Goal: Task Accomplishment & Management: Manage account settings

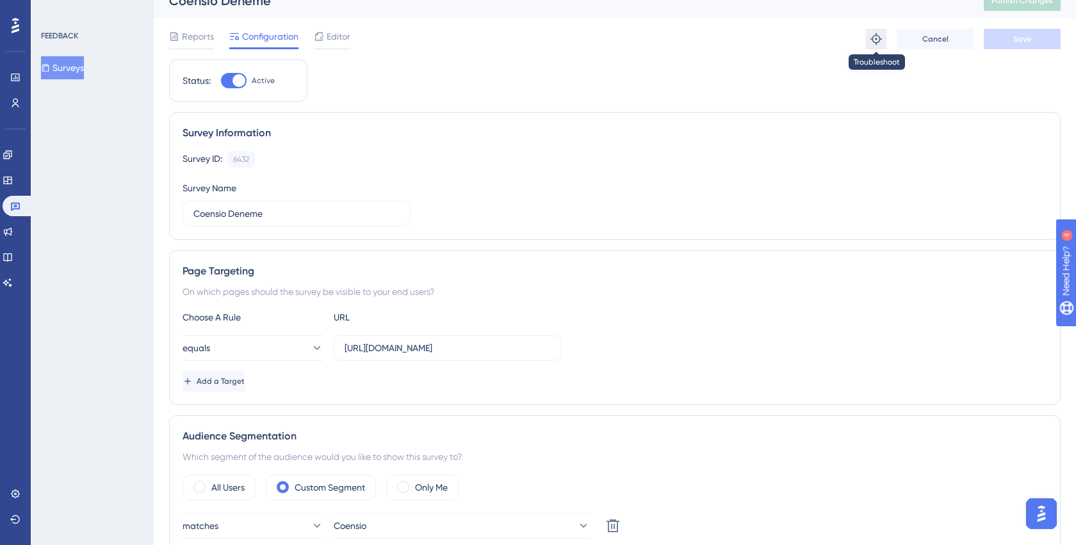
click at [872, 40] on icon at bounding box center [876, 39] width 12 height 12
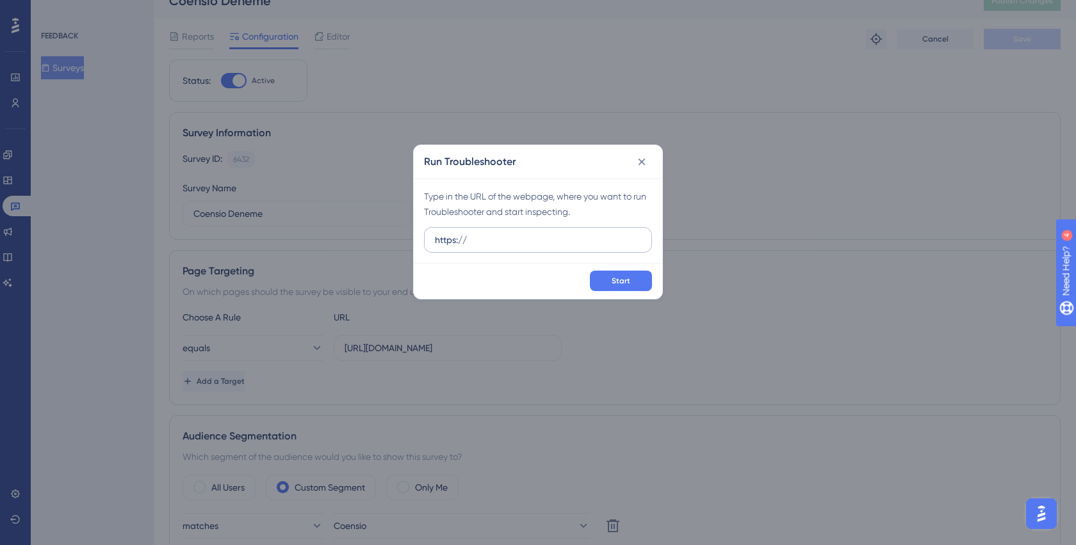
drag, startPoint x: 551, startPoint y: 251, endPoint x: 461, endPoint y: 241, distance: 90.1
click at [461, 241] on label "https://" at bounding box center [538, 240] width 228 height 26
click at [461, 241] on input "https://" at bounding box center [538, 240] width 206 height 14
drag, startPoint x: 491, startPoint y: 241, endPoint x: 365, endPoint y: 238, distance: 126.2
click at [365, 238] on div "Run Troubleshooter Type in the URL of the webpage, where you want to run Troubl…" at bounding box center [538, 272] width 1076 height 545
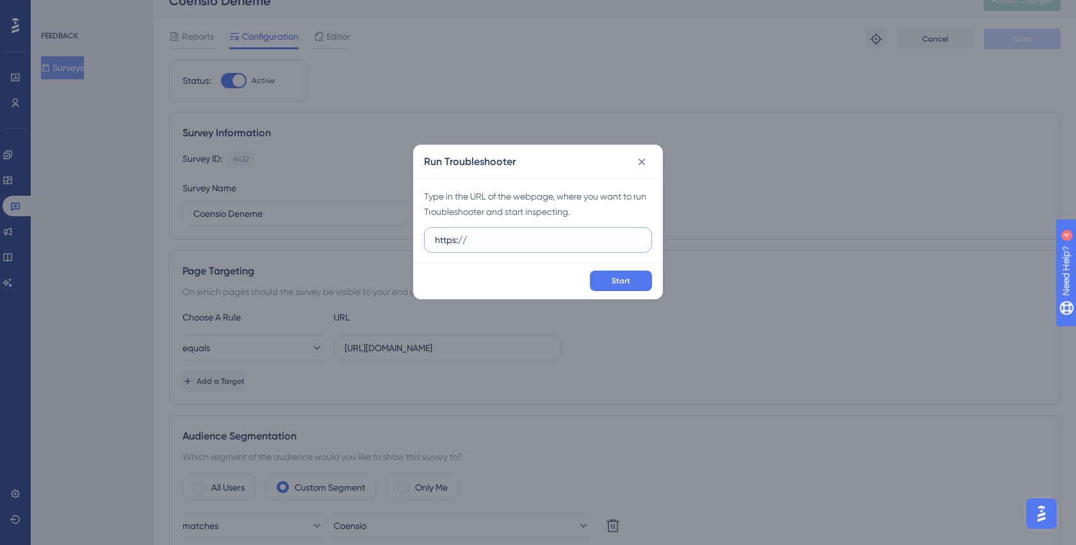
paste input "[DOMAIN_NAME][URL]"
drag, startPoint x: 487, startPoint y: 240, endPoint x: 503, endPoint y: 240, distance: 16.0
click at [503, 240] on input "[URL][DOMAIN_NAME]" at bounding box center [538, 240] width 206 height 14
click at [605, 277] on button "Start" at bounding box center [621, 281] width 62 height 20
click at [620, 227] on div "Type in the URL of the webpage, where you want to run Troubleshooter and start …" at bounding box center [538, 221] width 248 height 85
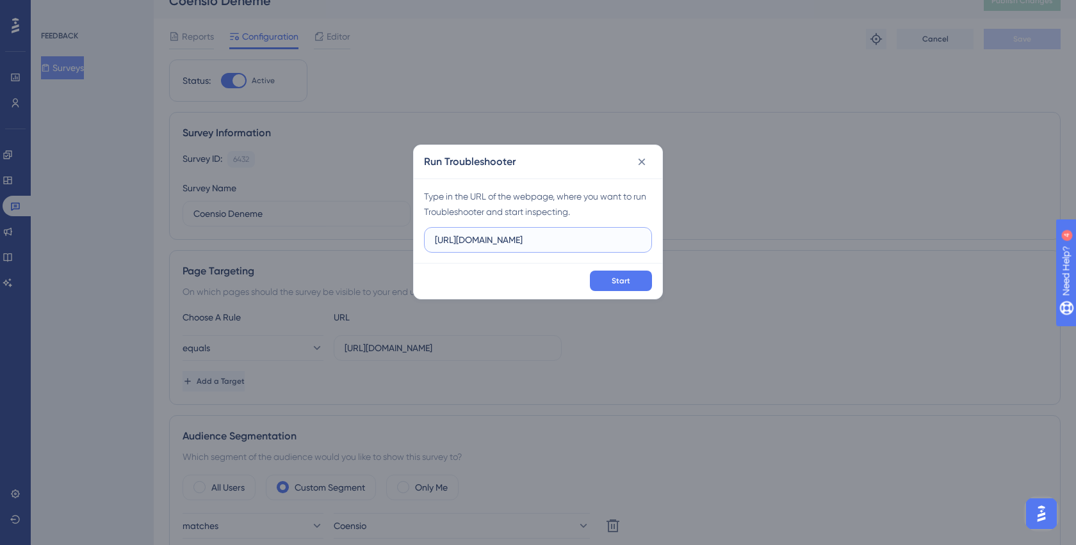
drag, startPoint x: 605, startPoint y: 241, endPoint x: 357, endPoint y: 186, distance: 253.8
click at [359, 186] on div "Run Troubleshooter Type in the URL of the webpage, where you want to run Troubl…" at bounding box center [538, 272] width 1076 height 545
paste input "test"
click at [502, 240] on input "[URL][DOMAIN_NAME]" at bounding box center [538, 240] width 206 height 14
drag, startPoint x: 597, startPoint y: 242, endPoint x: 380, endPoint y: 207, distance: 219.9
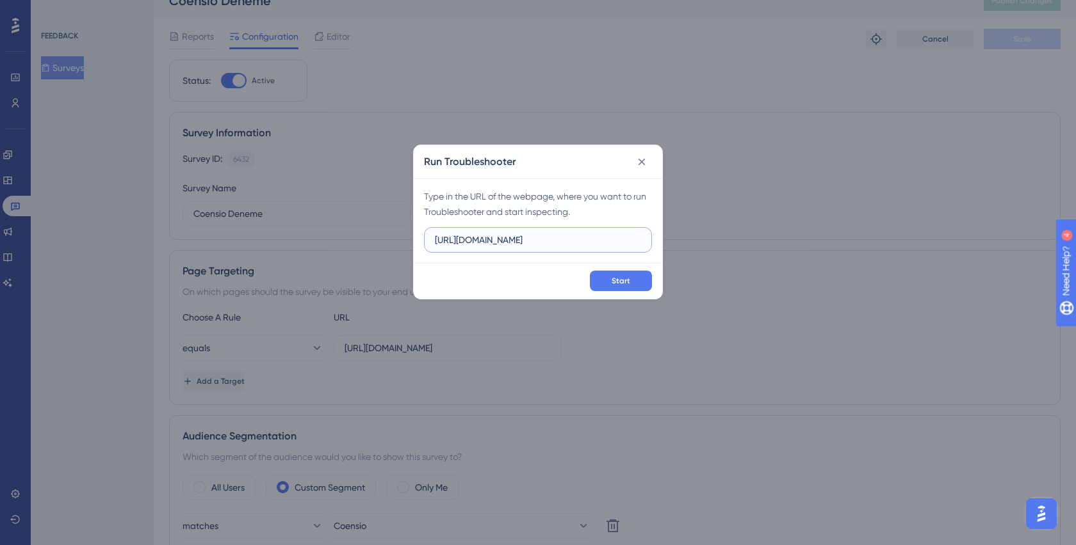
click at [380, 207] on div "Run Troubleshooter Type in the URL of the webpage, where you want to run Troubl…" at bounding box center [538, 272] width 1076 height 545
paste input ".io"
type input "[URL][DOMAIN_NAME]"
click at [606, 276] on button "Start" at bounding box center [621, 281] width 62 height 20
click at [642, 163] on icon at bounding box center [641, 162] width 7 height 7
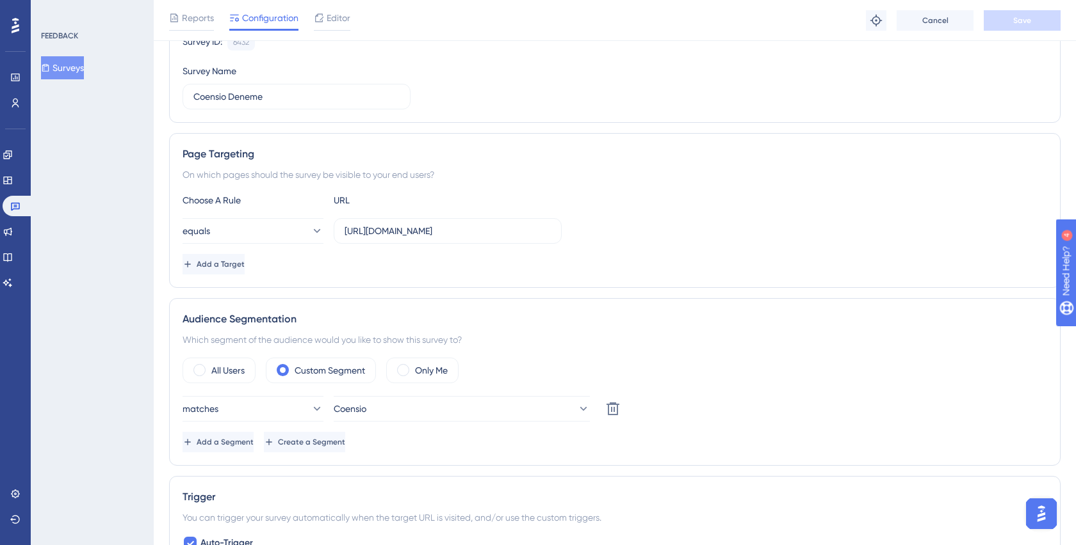
scroll to position [149, 0]
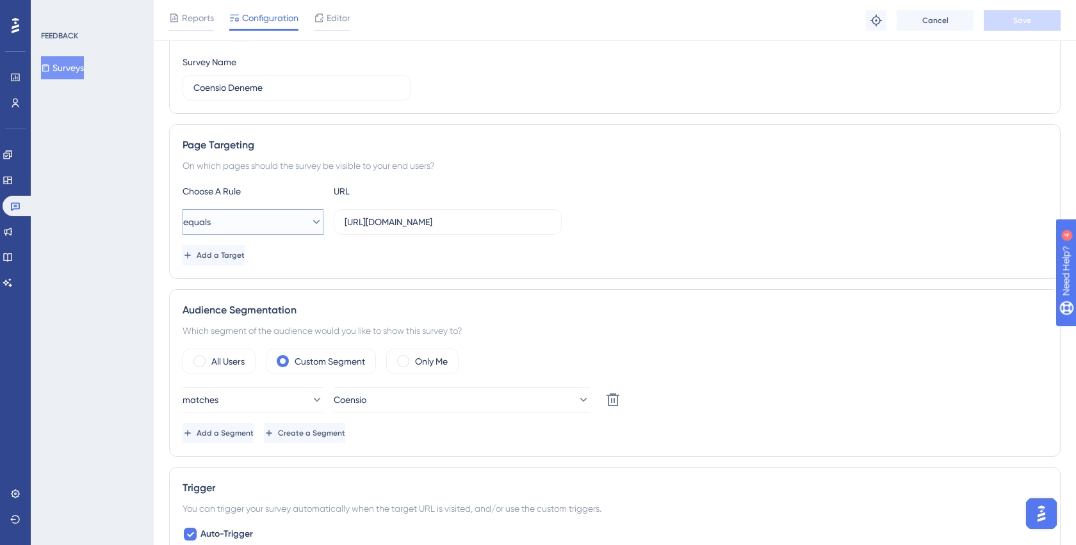
click at [310, 221] on icon at bounding box center [316, 222] width 13 height 13
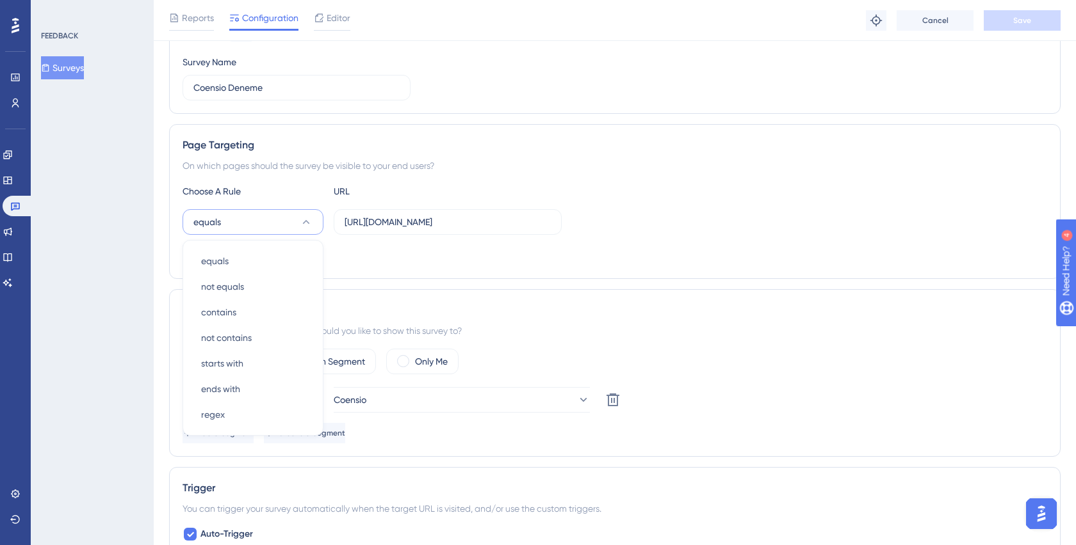
scroll to position [214, 0]
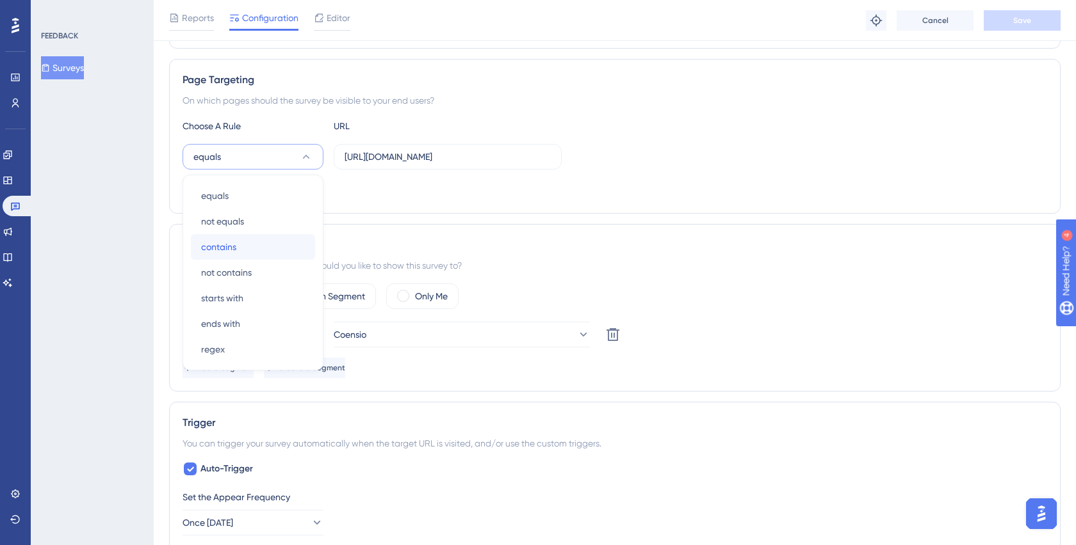
click at [260, 240] on div "contains contains" at bounding box center [253, 247] width 104 height 26
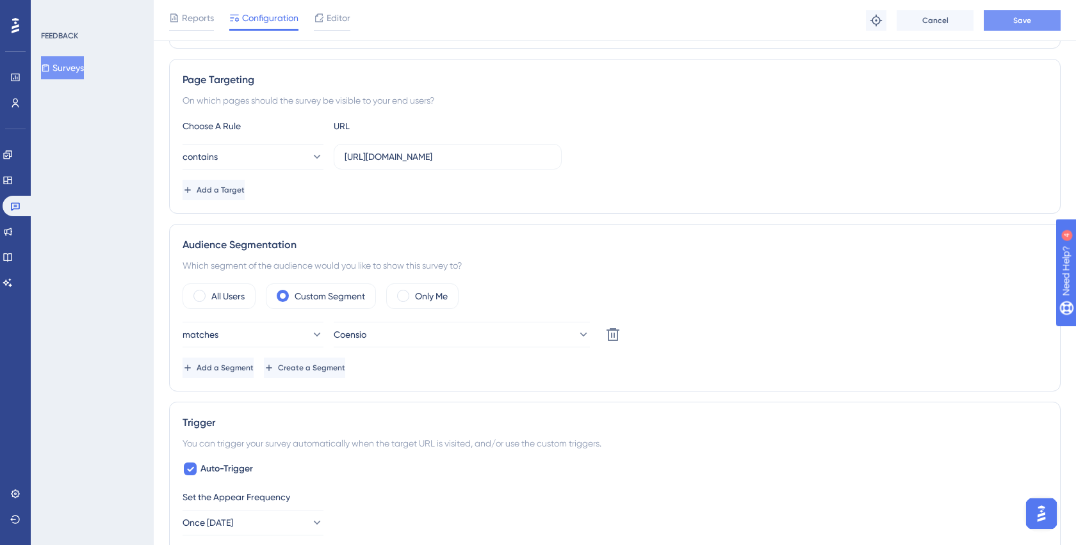
click at [1020, 26] on button "Save" at bounding box center [1021, 20] width 77 height 20
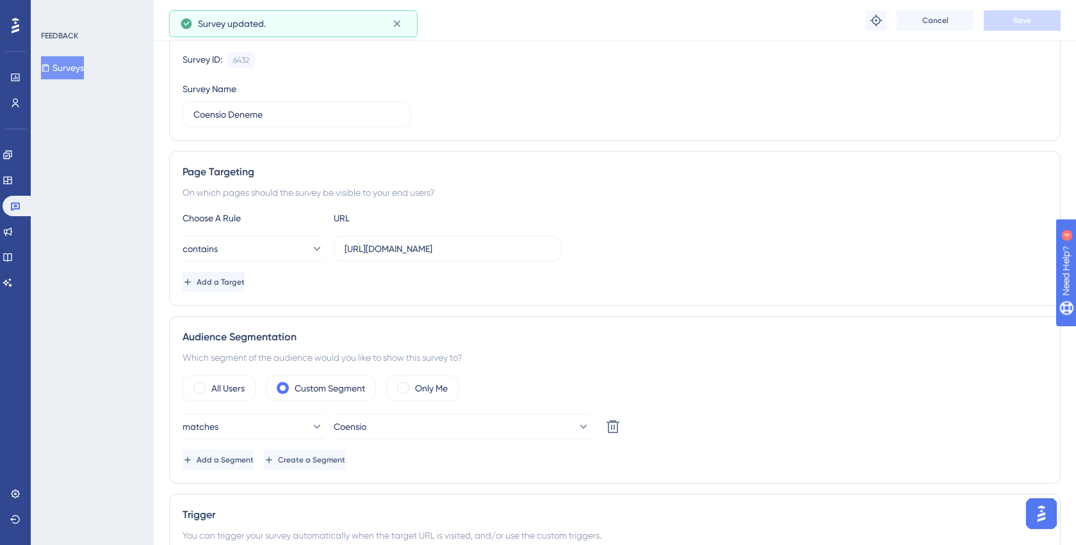
scroll to position [0, 0]
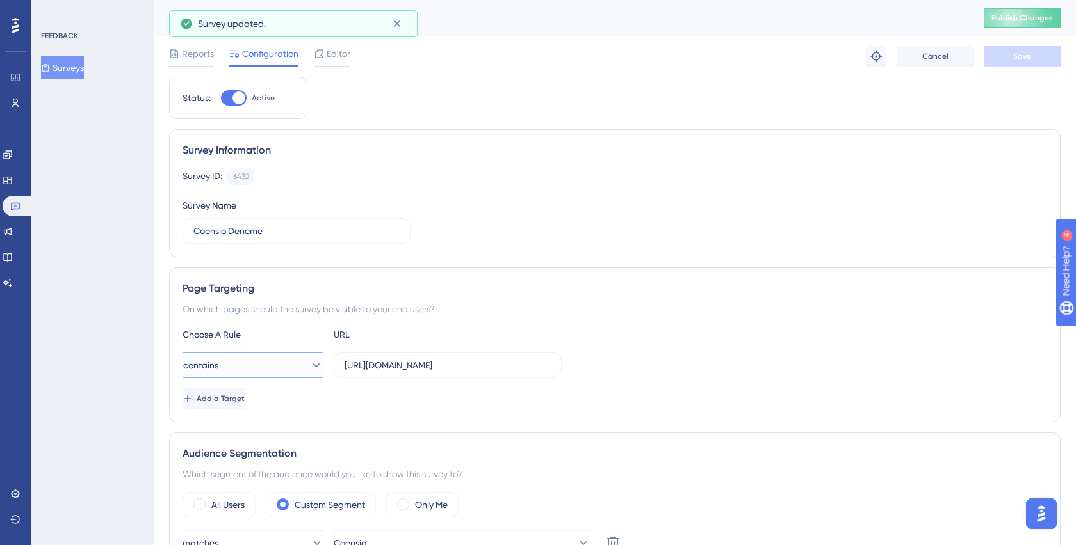
click at [310, 362] on icon at bounding box center [316, 365] width 13 height 13
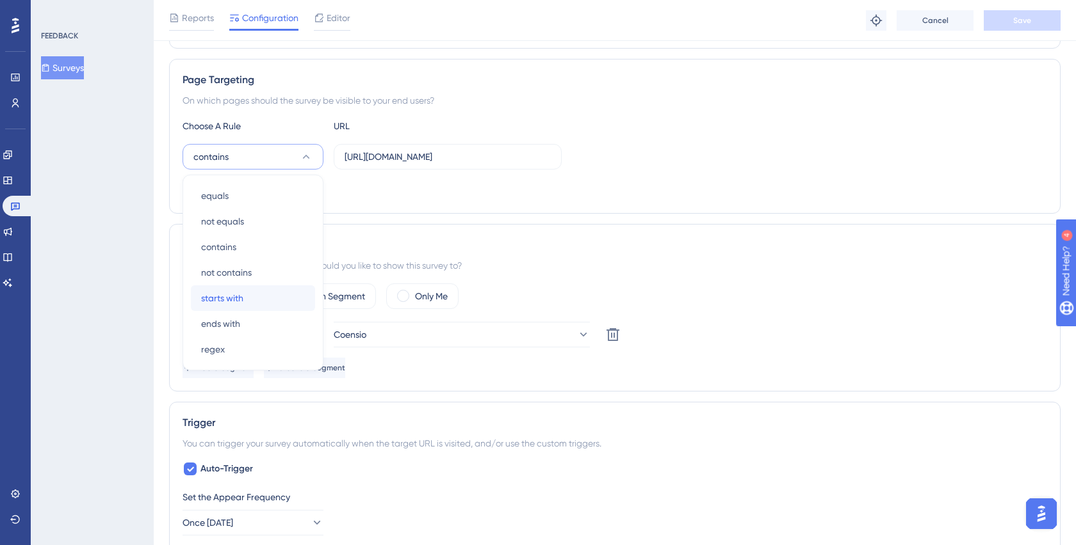
click at [217, 296] on span "starts with" at bounding box center [222, 298] width 42 height 15
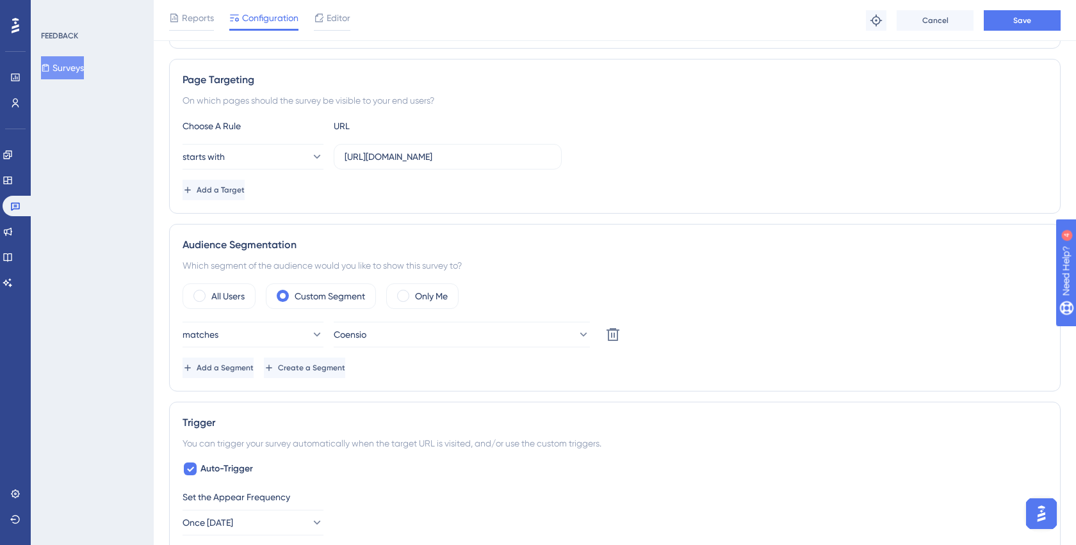
scroll to position [0, 0]
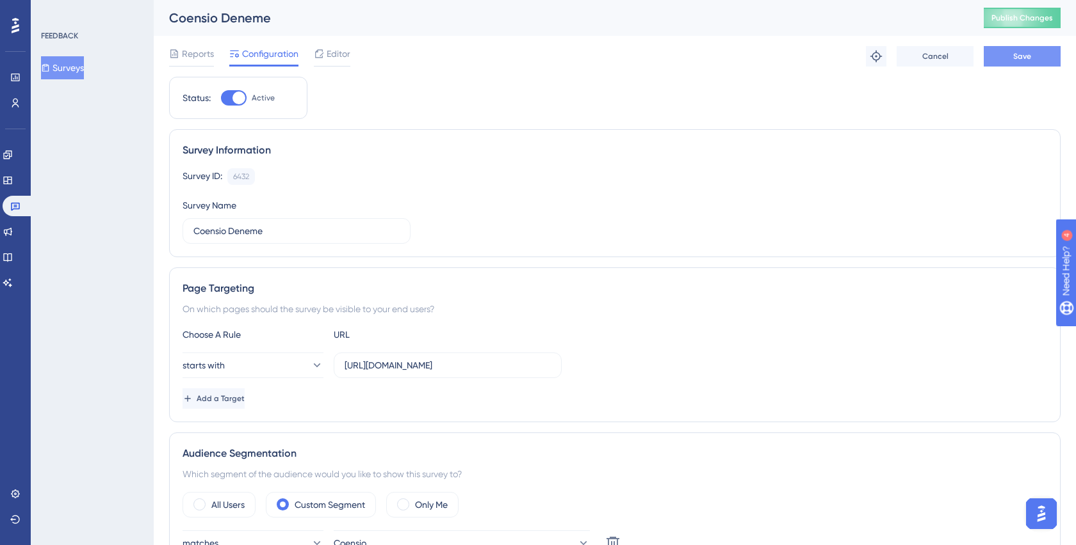
click at [1043, 54] on button "Save" at bounding box center [1021, 56] width 77 height 20
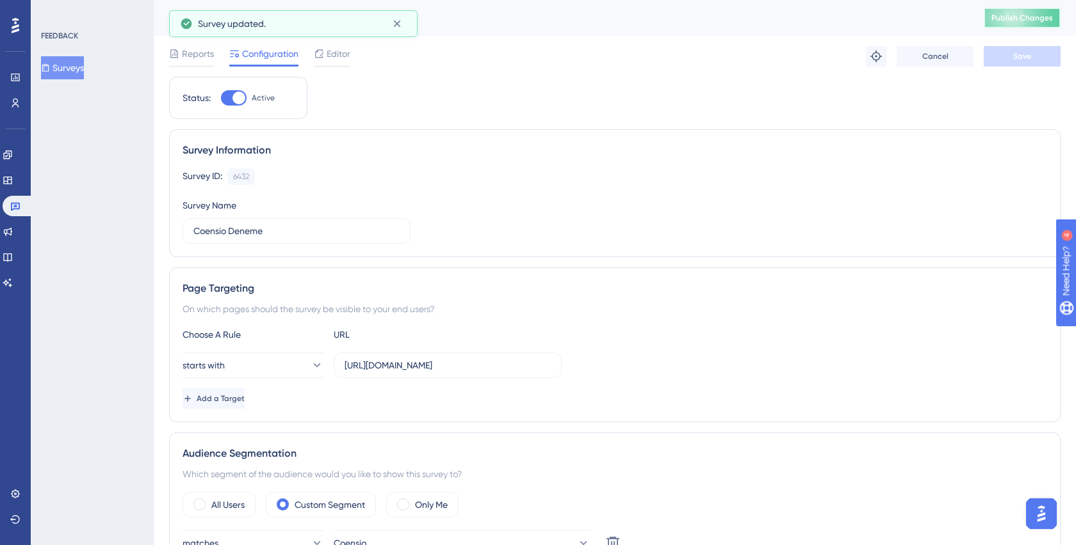
click at [1020, 22] on span "Publish Changes" at bounding box center [1021, 18] width 61 height 10
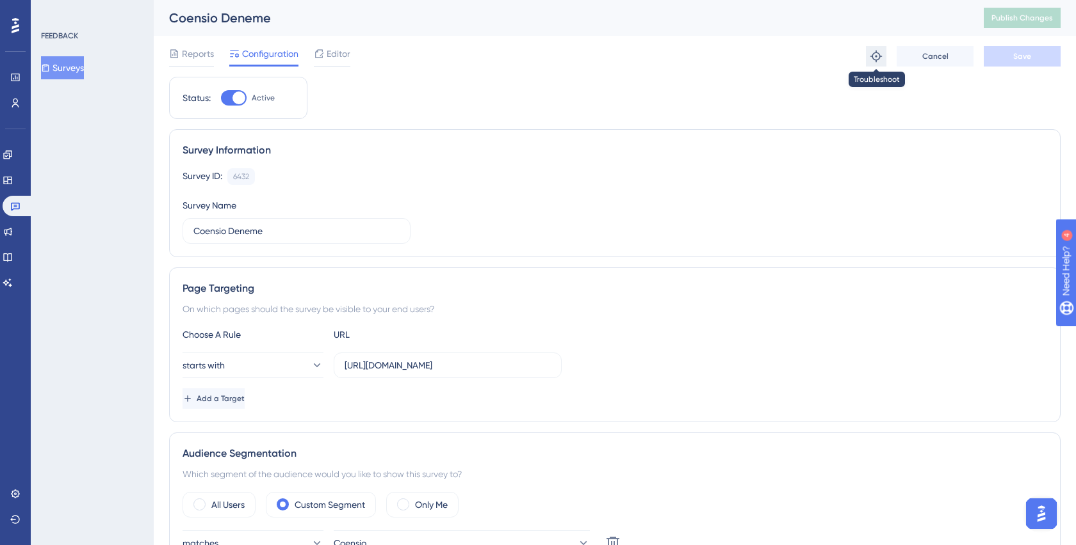
click at [880, 56] on icon at bounding box center [876, 57] width 12 height 12
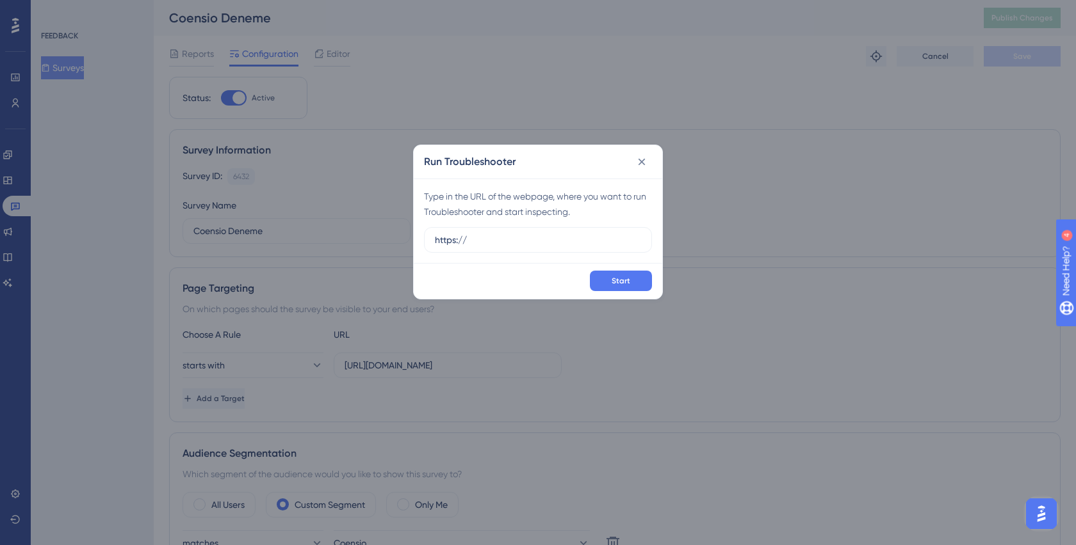
drag, startPoint x: 529, startPoint y: 243, endPoint x: 326, endPoint y: 232, distance: 203.8
click at [326, 232] on div "Run Troubleshooter Type in the URL of the webpage, where you want to run Troubl…" at bounding box center [538, 272] width 1076 height 545
type input "[URL][DOMAIN_NAME]"
click at [641, 159] on icon at bounding box center [641, 162] width 13 height 13
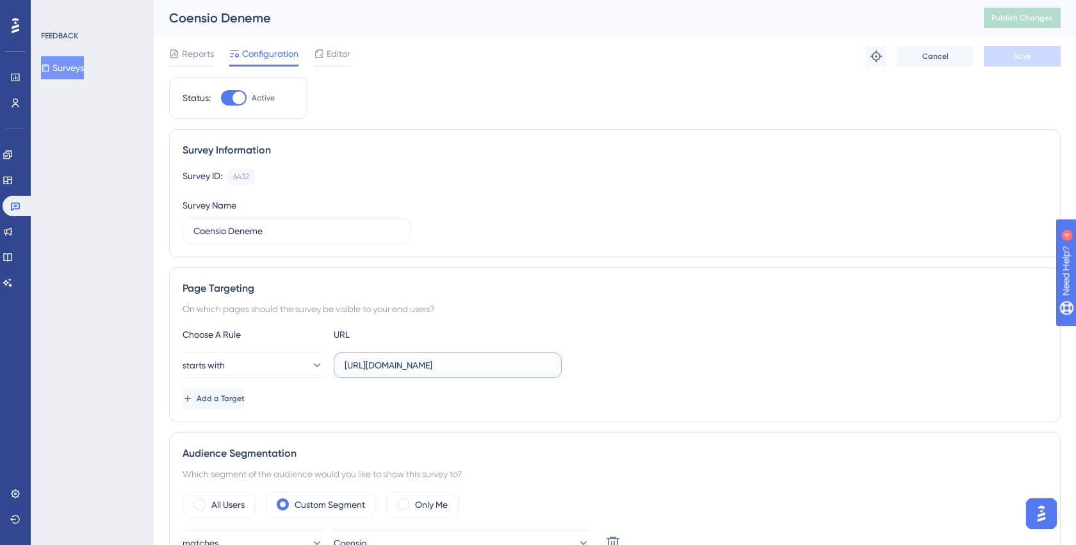
drag, startPoint x: 520, startPoint y: 369, endPoint x: 247, endPoint y: 344, distance: 274.5
click at [247, 344] on div "Choose A Rule URL starts with [URL][DOMAIN_NAME] Add a Target" at bounding box center [614, 368] width 864 height 82
paste input ".io"
type input "[URL][DOMAIN_NAME]"
click at [1015, 55] on span "Save" at bounding box center [1022, 56] width 18 height 10
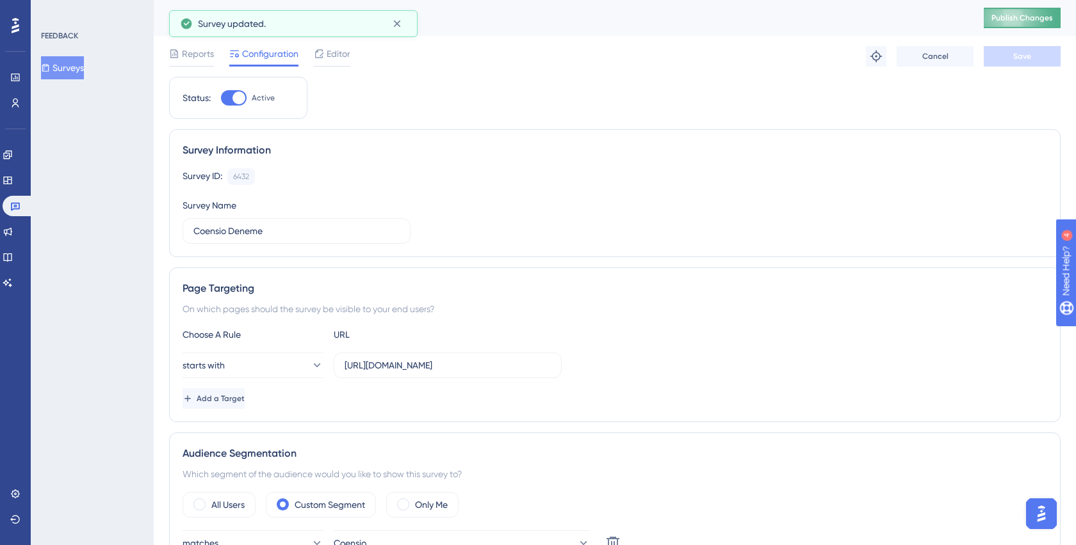
click at [1005, 13] on span "Publish Changes" at bounding box center [1021, 18] width 61 height 10
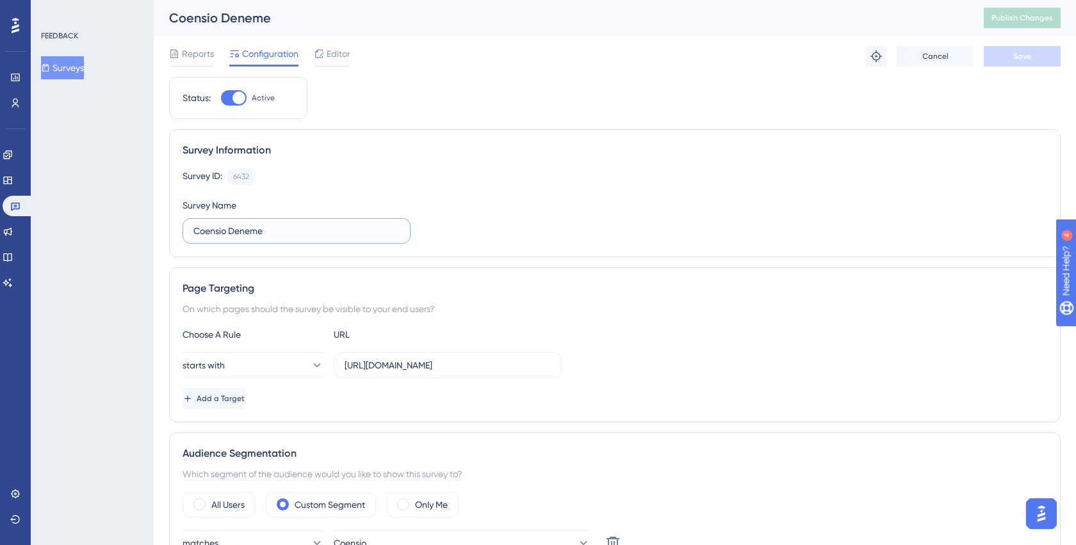
drag, startPoint x: 229, startPoint y: 232, endPoint x: 375, endPoint y: 232, distance: 145.3
click at [375, 232] on input "Coensio Deneme" at bounding box center [296, 231] width 206 height 14
type input "Coensio B2B NPS"
click at [592, 240] on div "Survey ID: 6432 Copy Survey Name Coensio B2B NPS" at bounding box center [614, 206] width 864 height 76
click at [1000, 62] on button "Save" at bounding box center [1021, 56] width 77 height 20
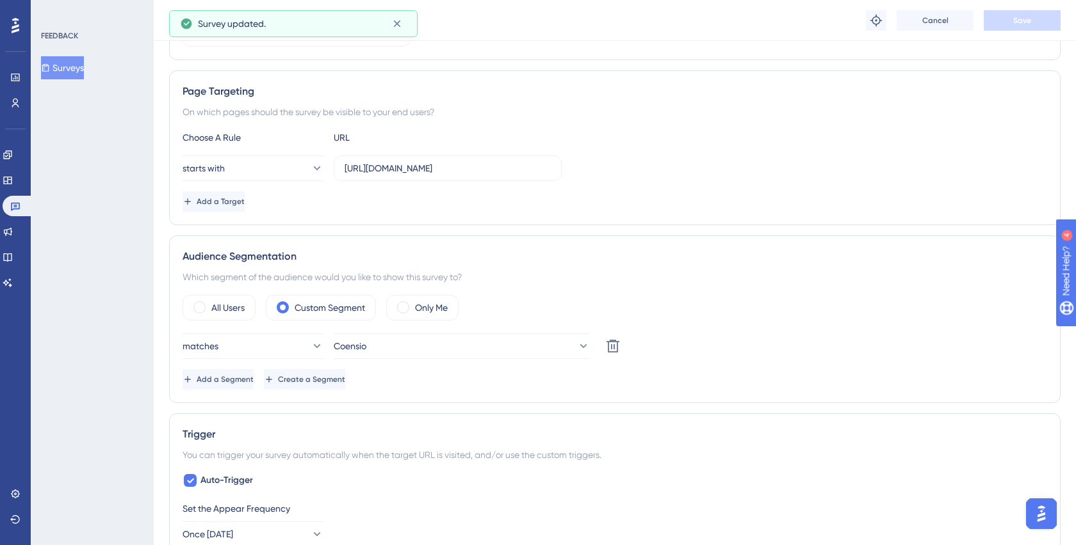
scroll to position [207, 0]
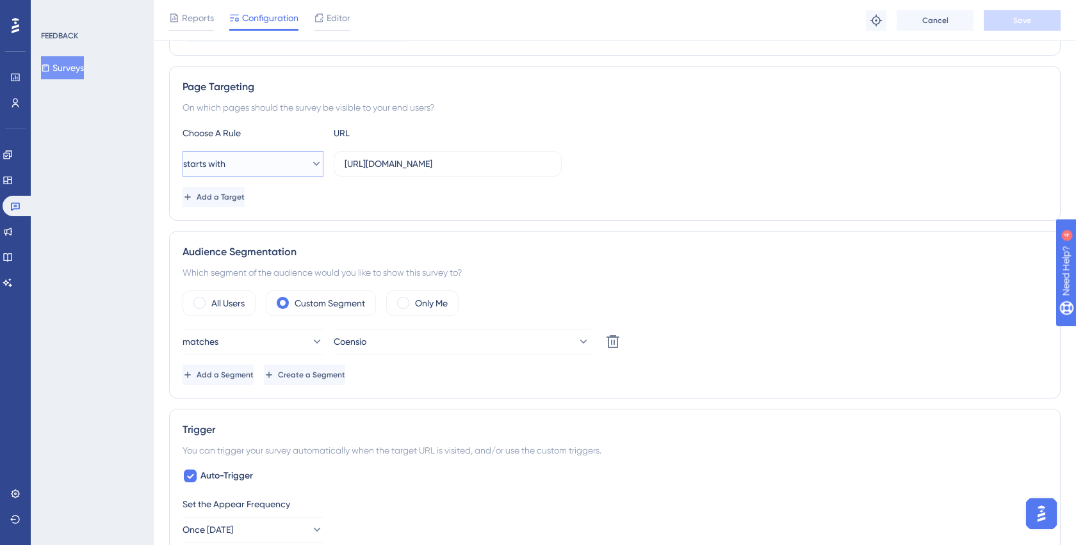
click at [311, 157] on icon at bounding box center [316, 163] width 13 height 13
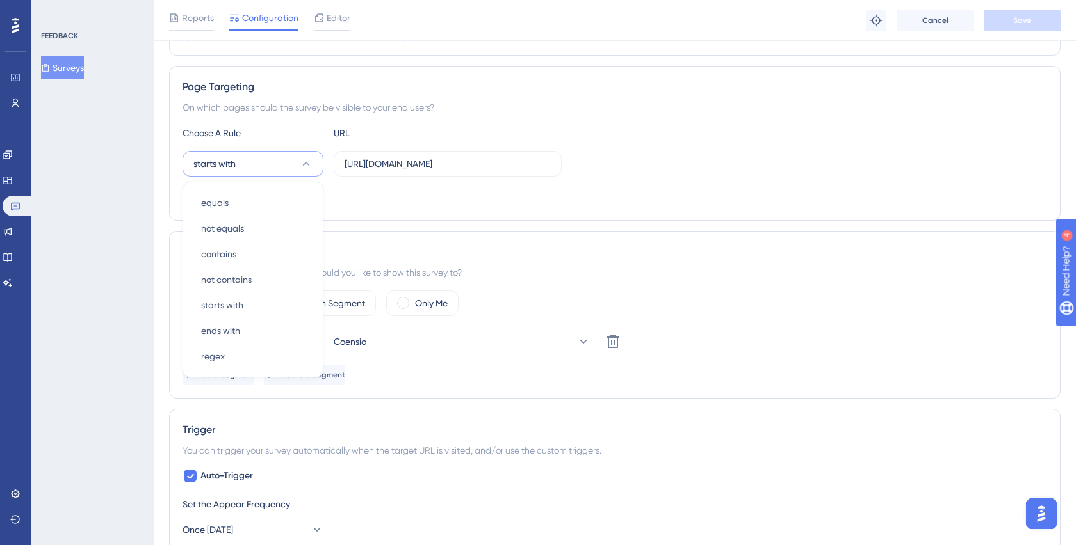
scroll to position [212, 0]
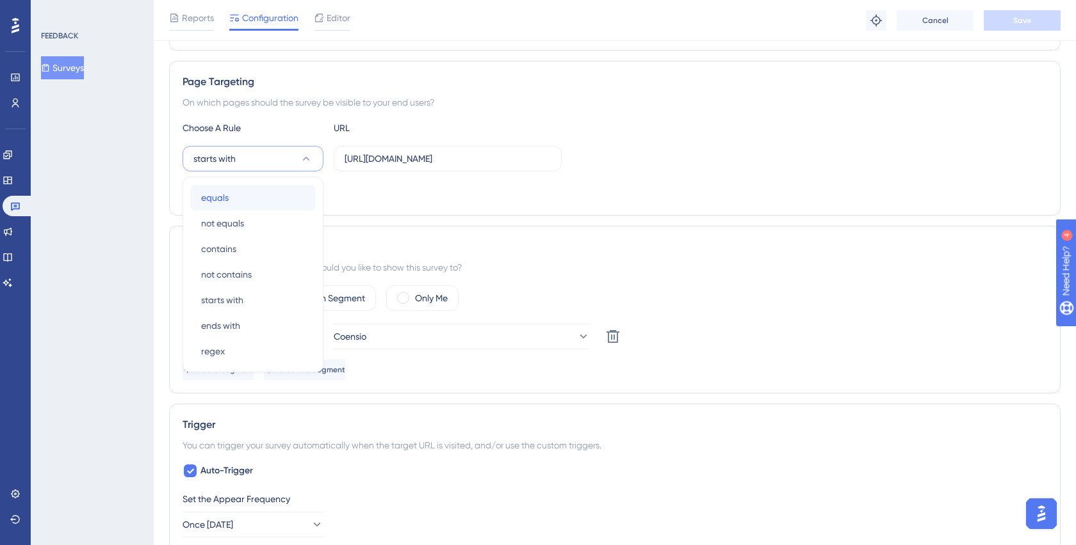
click at [253, 207] on div "equals equals" at bounding box center [253, 198] width 104 height 26
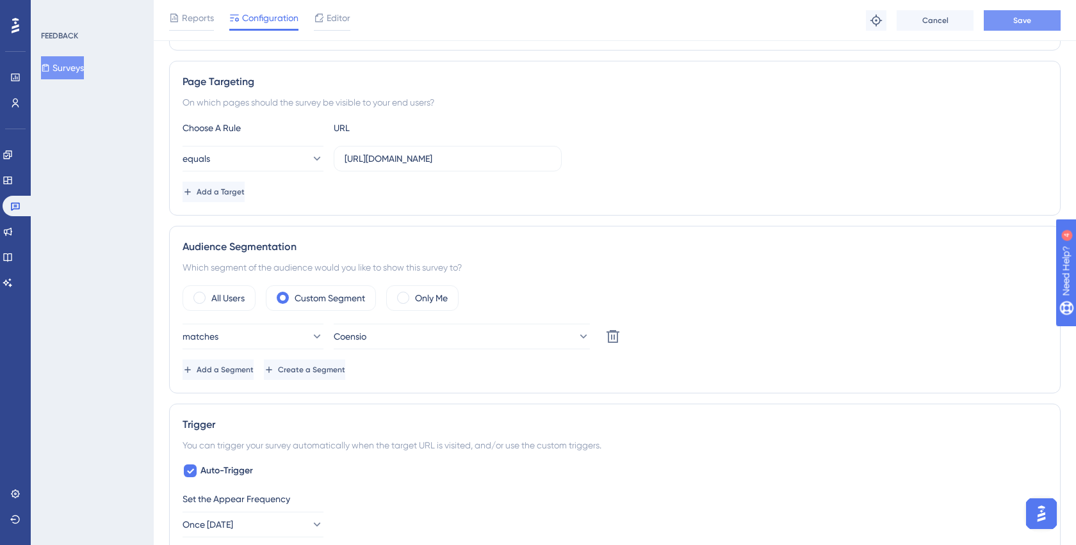
click at [1010, 23] on button "Save" at bounding box center [1021, 20] width 77 height 20
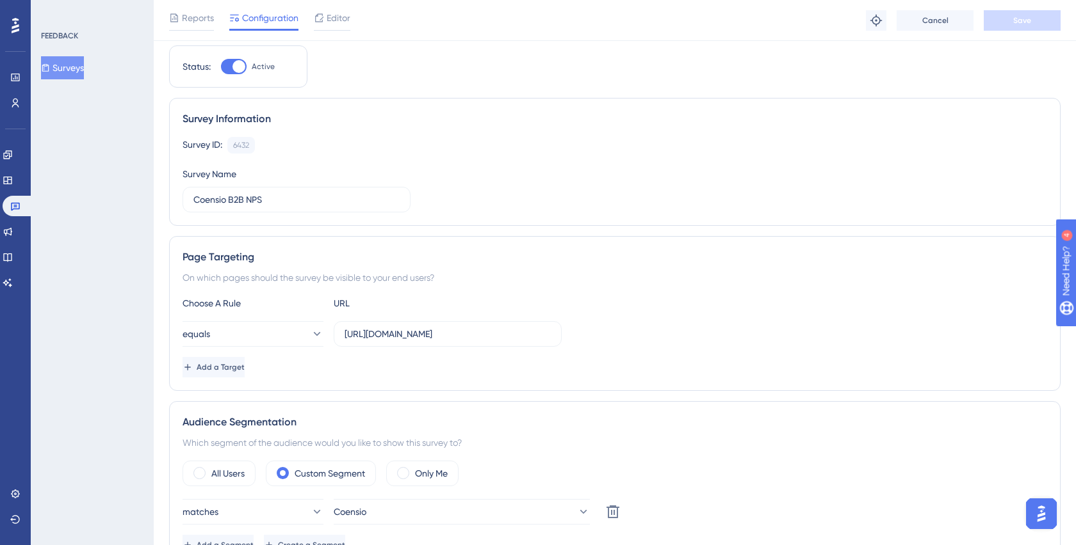
scroll to position [0, 0]
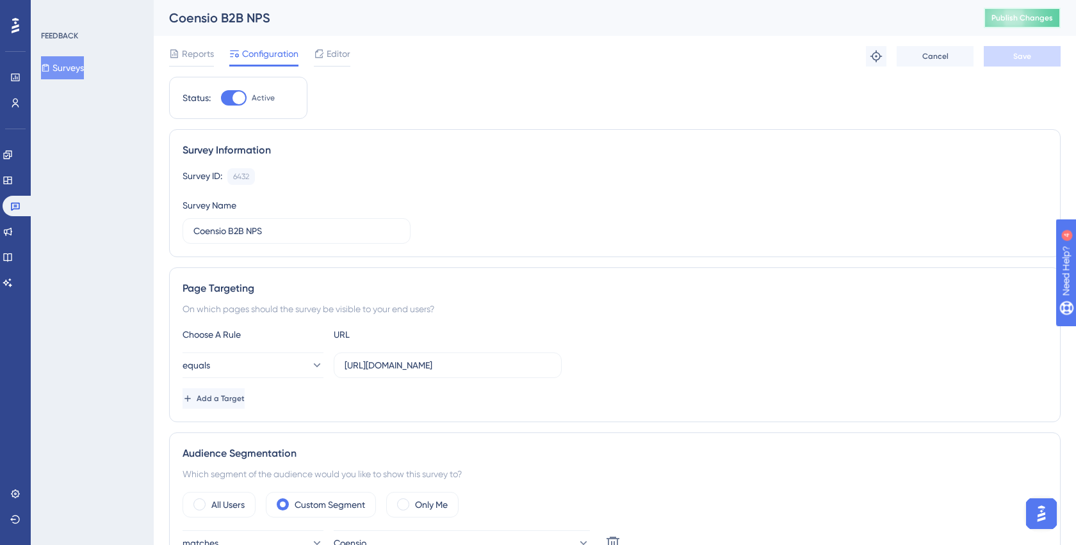
click at [1013, 20] on span "Publish Changes" at bounding box center [1021, 18] width 61 height 10
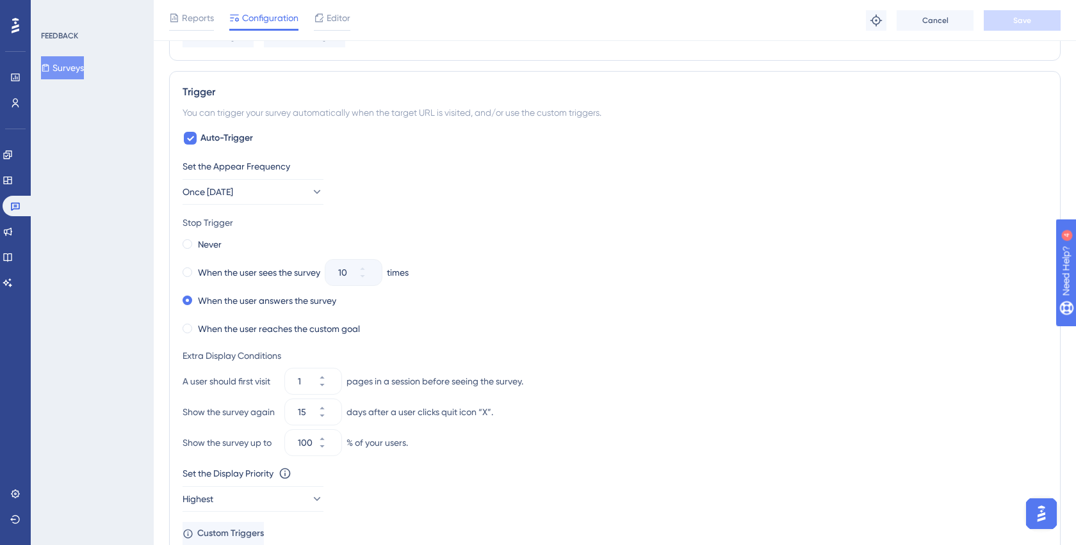
scroll to position [526, 0]
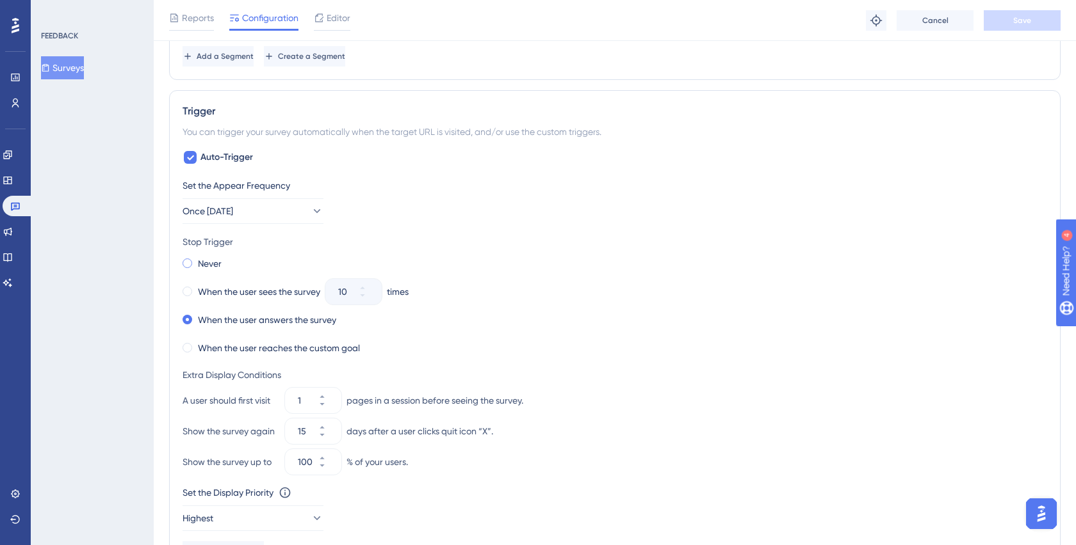
click at [204, 266] on label "Never" at bounding box center [210, 263] width 24 height 15
click at [310, 207] on icon at bounding box center [316, 211] width 13 height 13
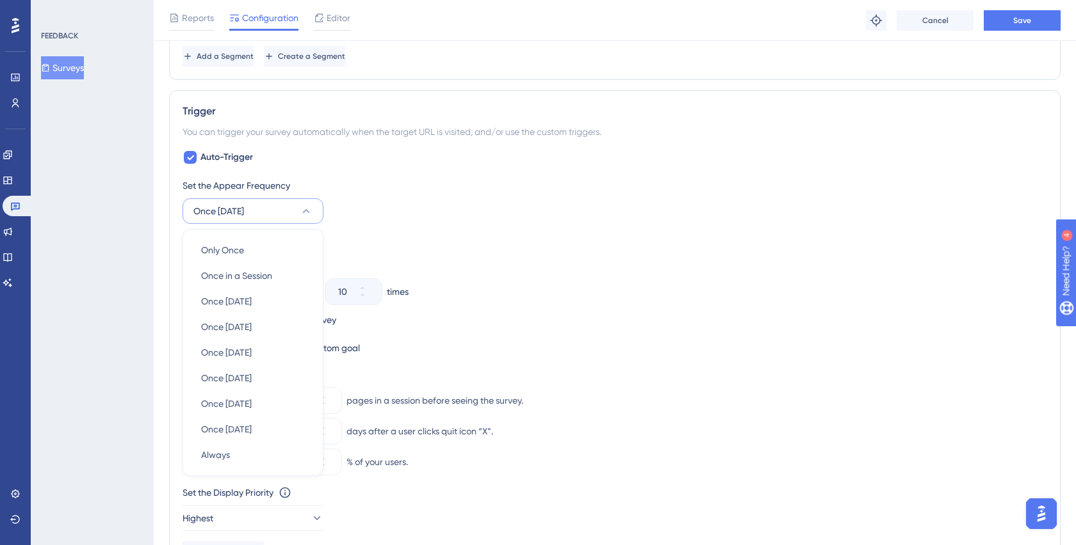
scroll to position [606, 0]
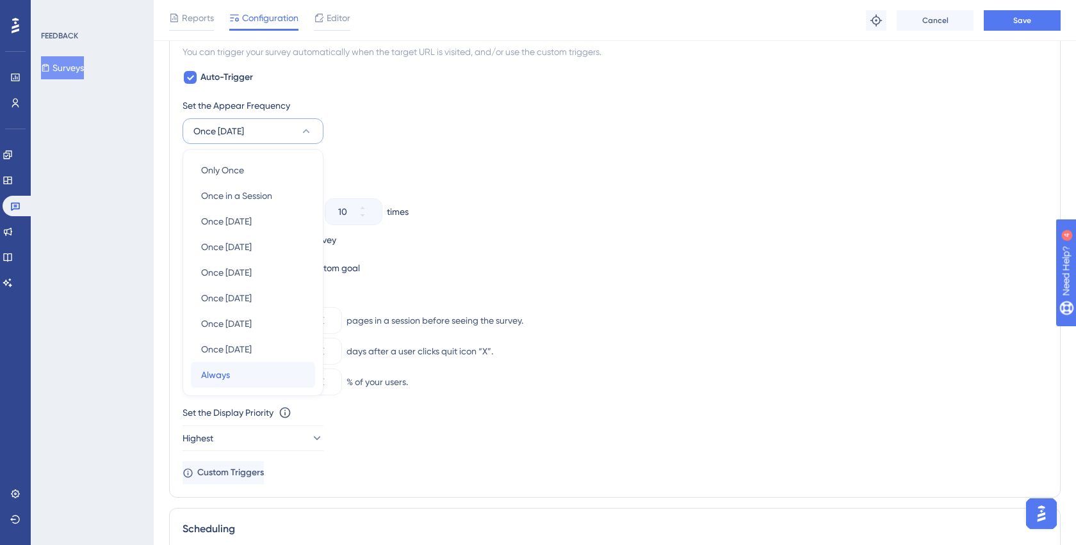
click at [259, 372] on div "Always Always" at bounding box center [253, 375] width 104 height 26
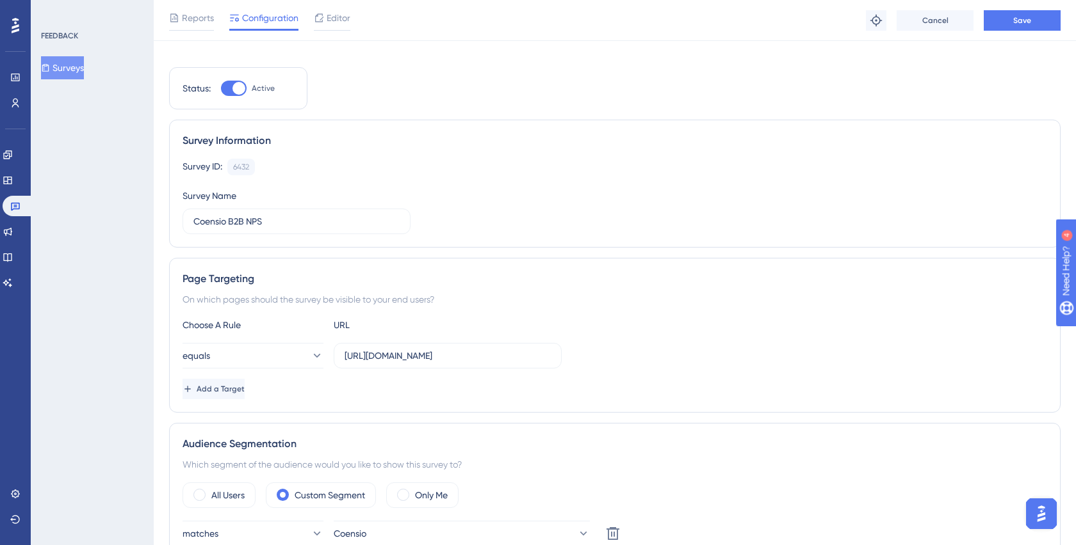
scroll to position [0, 0]
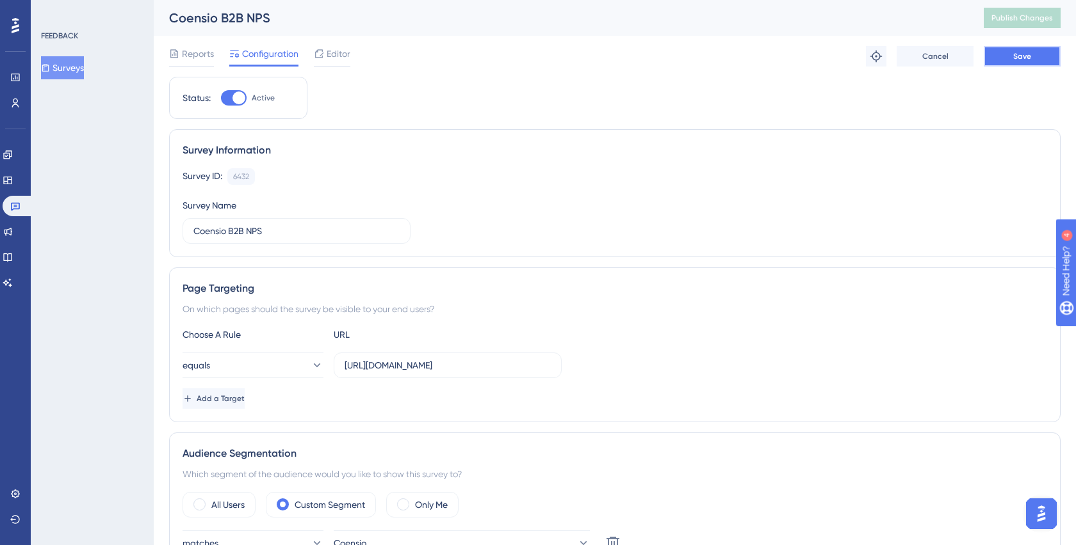
click at [1013, 56] on span "Save" at bounding box center [1022, 56] width 18 height 10
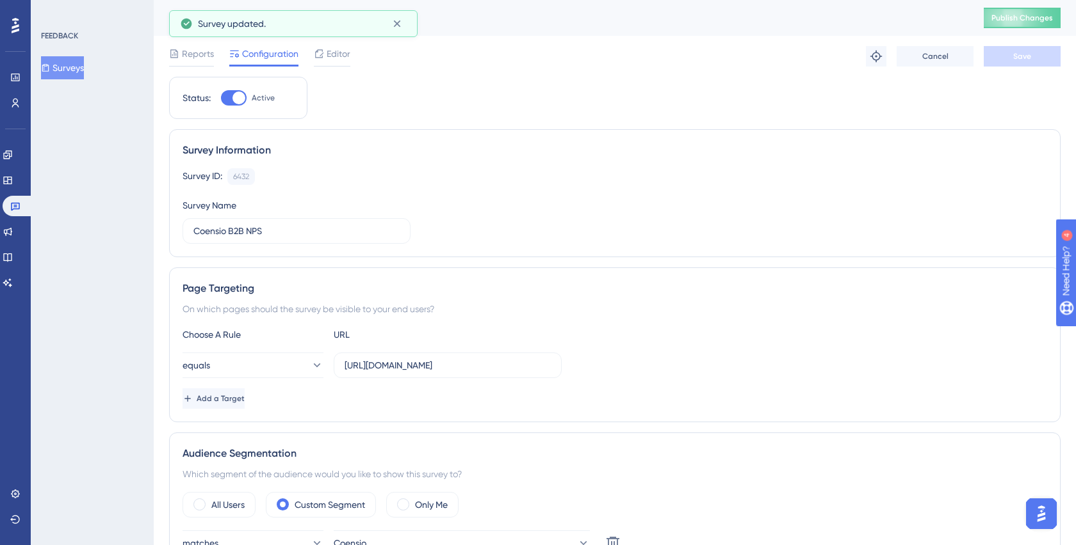
click at [1006, 24] on button "Publish Changes" at bounding box center [1021, 18] width 77 height 20
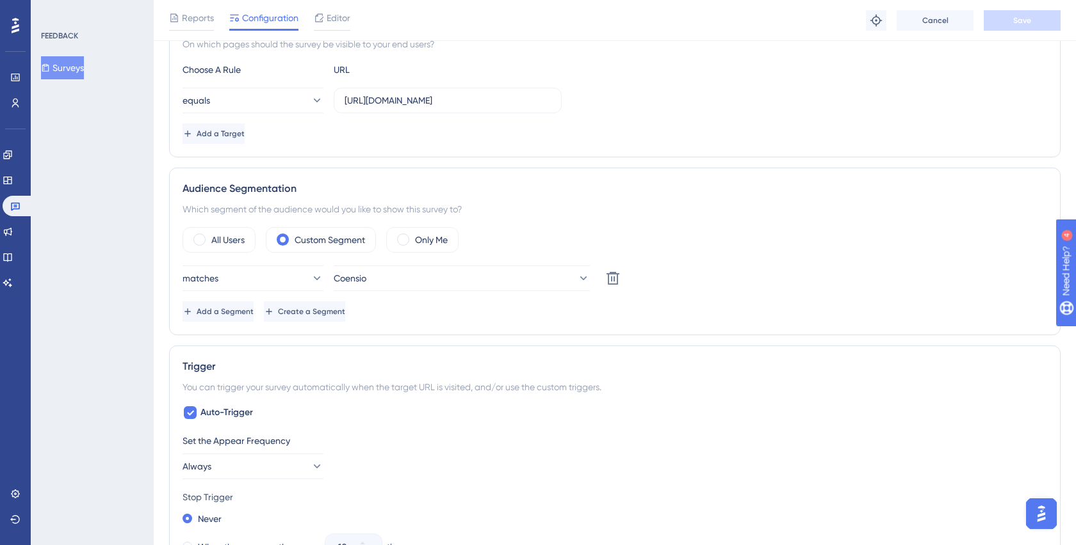
scroll to position [256, 0]
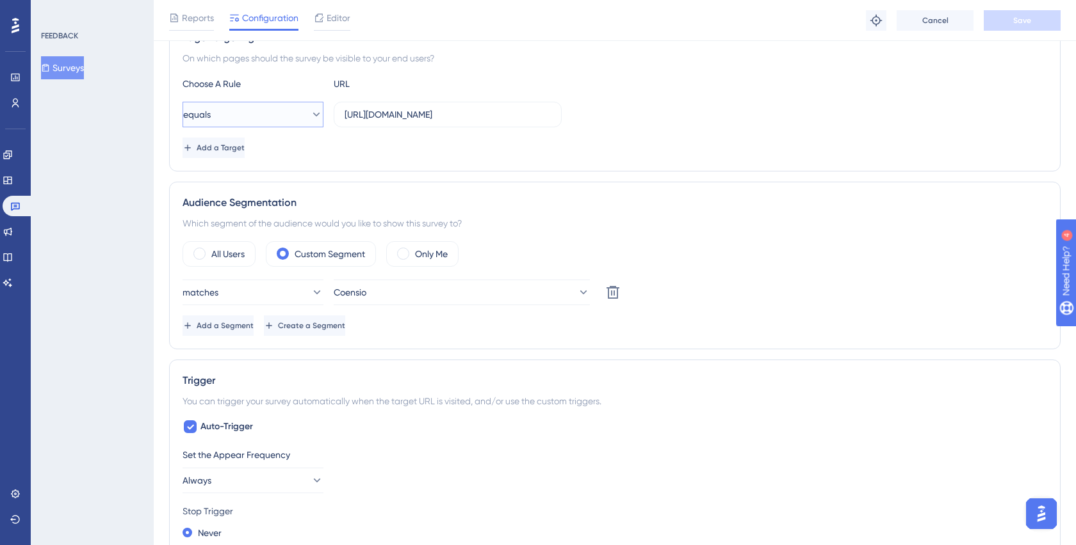
click at [310, 109] on icon at bounding box center [316, 114] width 13 height 13
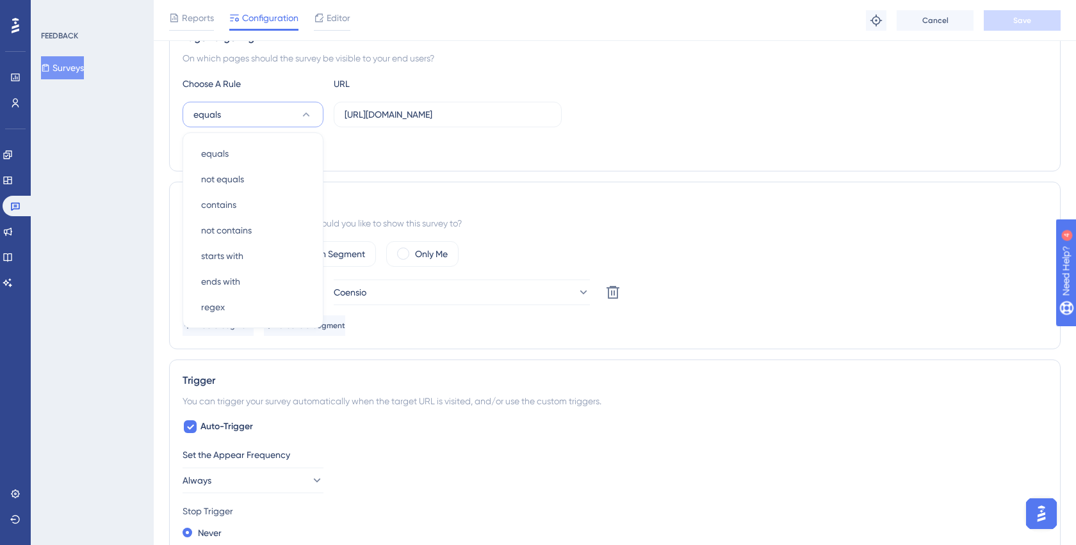
click at [456, 240] on div "Audience Segmentation Which segment of the audience would you like to show this…" at bounding box center [614, 266] width 891 height 168
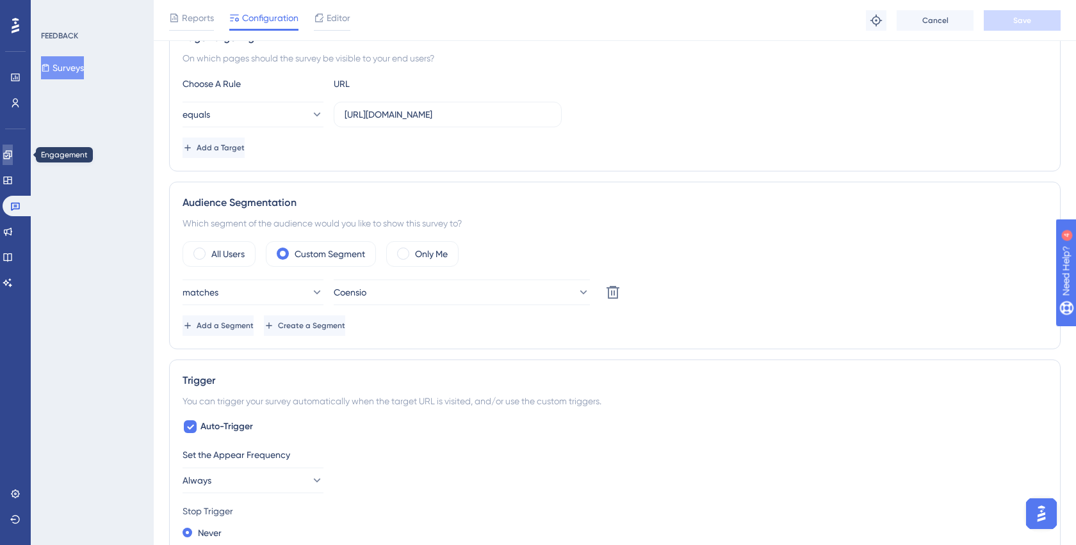
click at [13, 150] on icon at bounding box center [8, 155] width 10 height 10
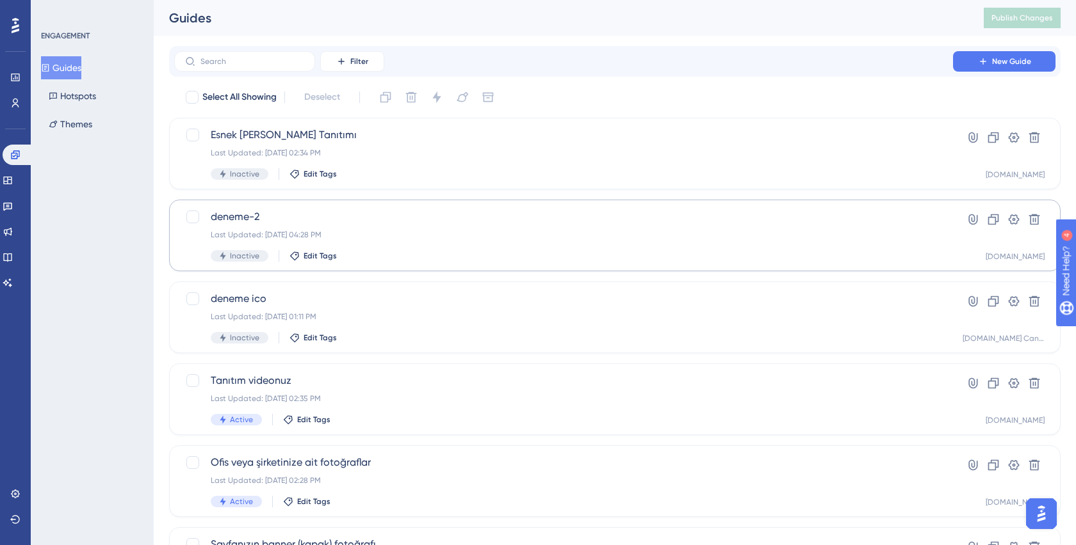
scroll to position [3, 0]
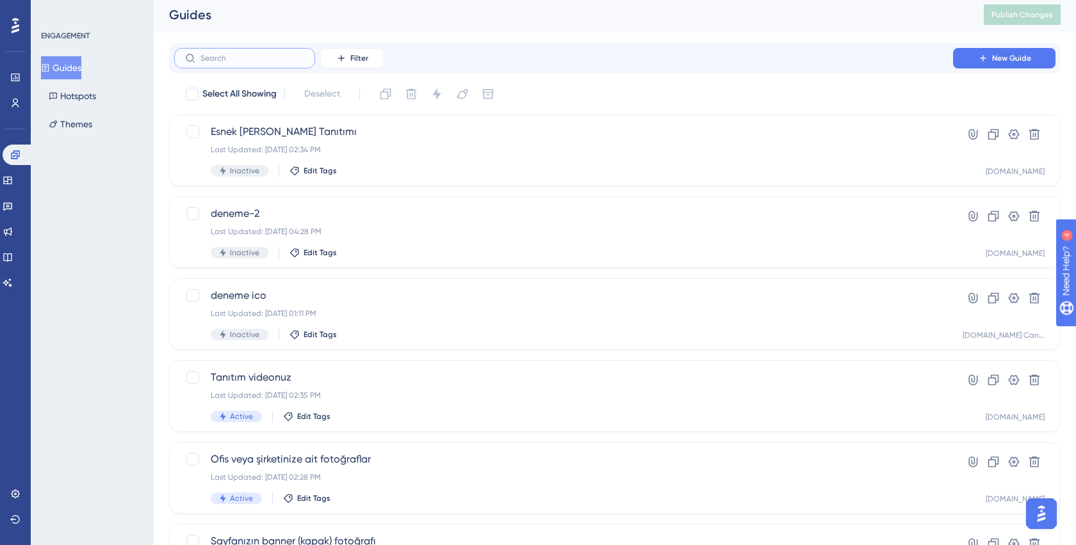
click at [218, 56] on input "text" at bounding box center [252, 58] width 104 height 9
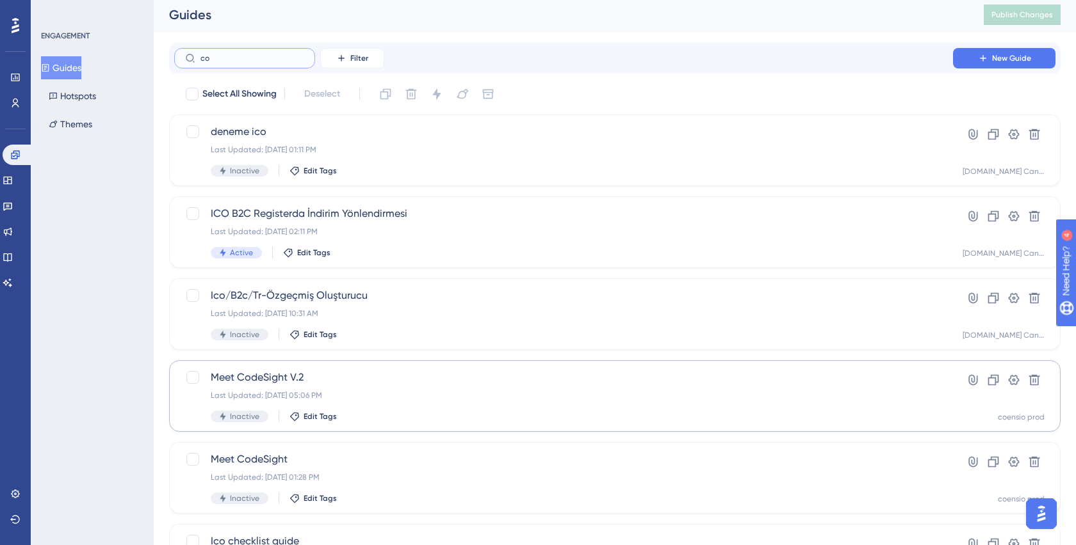
type input "co"
click at [264, 378] on span "Meet CodeSight V.2" at bounding box center [564, 377] width 706 height 15
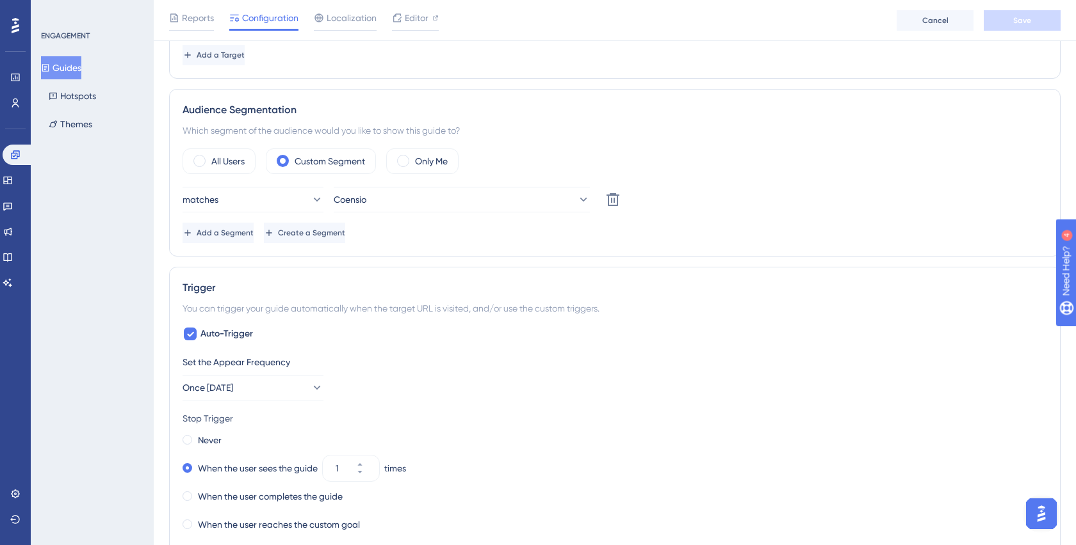
scroll to position [173, 0]
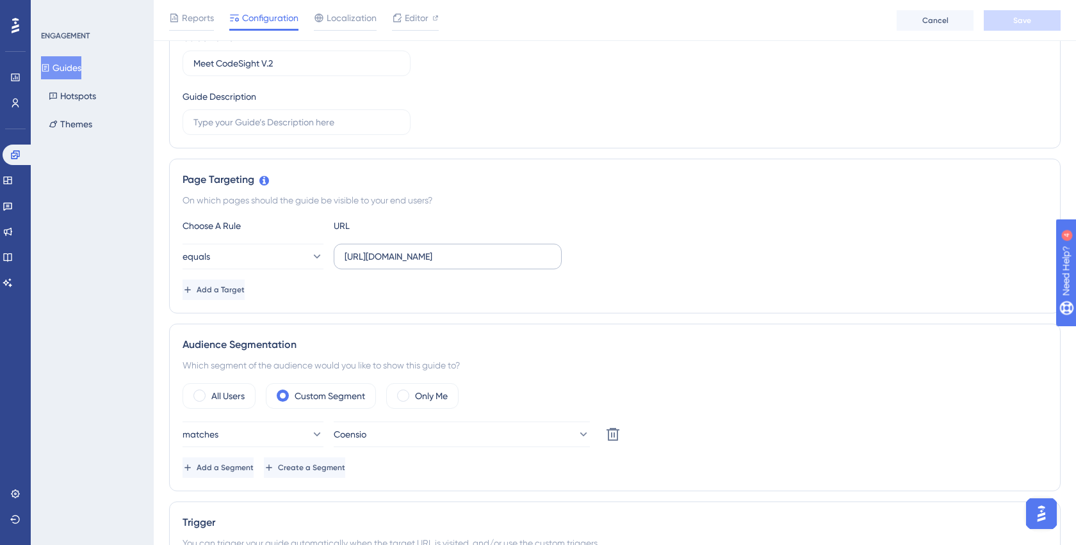
click at [419, 248] on label "[URL][DOMAIN_NAME]" at bounding box center [448, 257] width 228 height 26
click at [419, 250] on input "[URL][DOMAIN_NAME]" at bounding box center [447, 257] width 206 height 14
click at [487, 254] on input "[URL][DOMAIN_NAME]" at bounding box center [447, 257] width 206 height 14
drag, startPoint x: 339, startPoint y: 256, endPoint x: 492, endPoint y: 255, distance: 152.4
click at [492, 255] on label "[URL][DOMAIN_NAME]" at bounding box center [448, 257] width 228 height 26
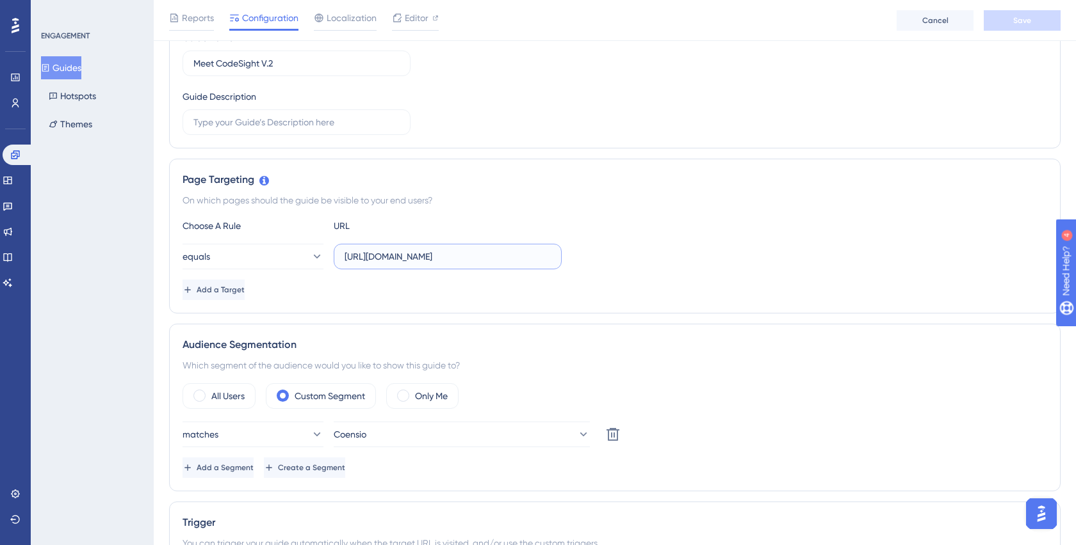
click at [492, 255] on input "[URL][DOMAIN_NAME]" at bounding box center [447, 257] width 206 height 14
drag, startPoint x: 492, startPoint y: 255, endPoint x: 280, endPoint y: 250, distance: 211.3
click at [280, 250] on div "equals [URL][DOMAIN_NAME]" at bounding box center [371, 257] width 379 height 26
click at [349, 282] on div "Add a Target" at bounding box center [614, 290] width 864 height 20
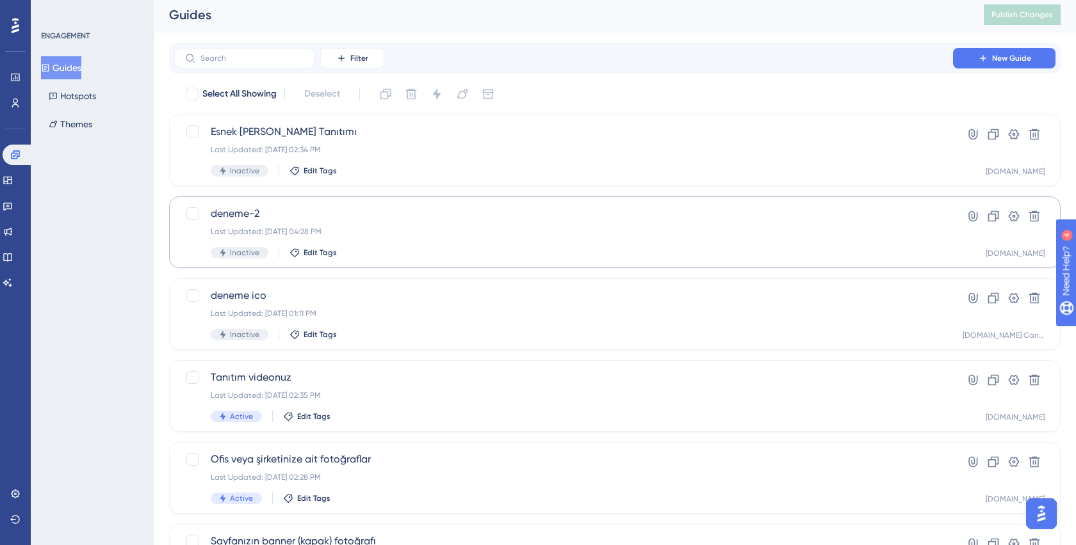
scroll to position [8, 0]
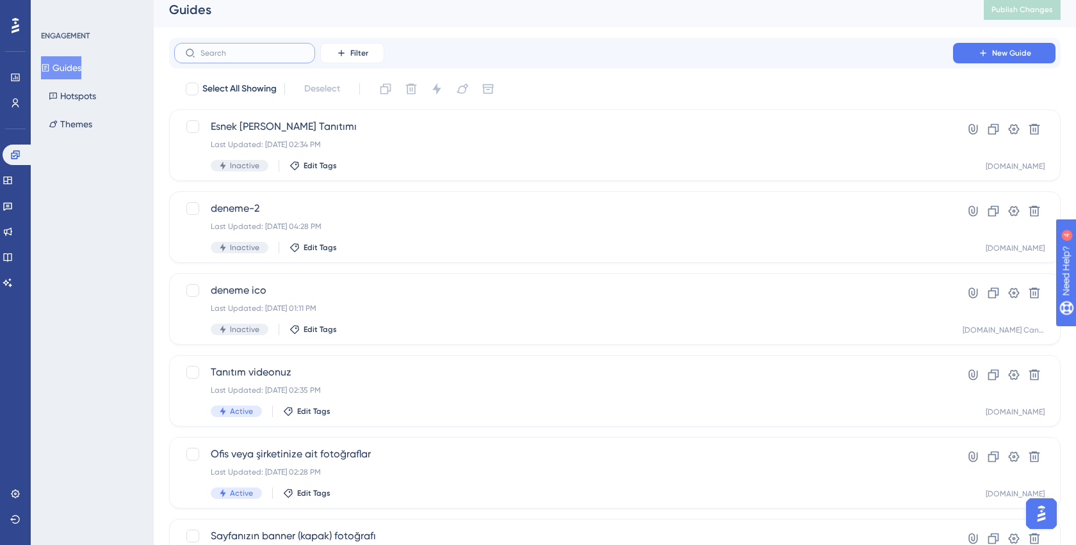
click at [278, 53] on input "text" at bounding box center [252, 53] width 104 height 9
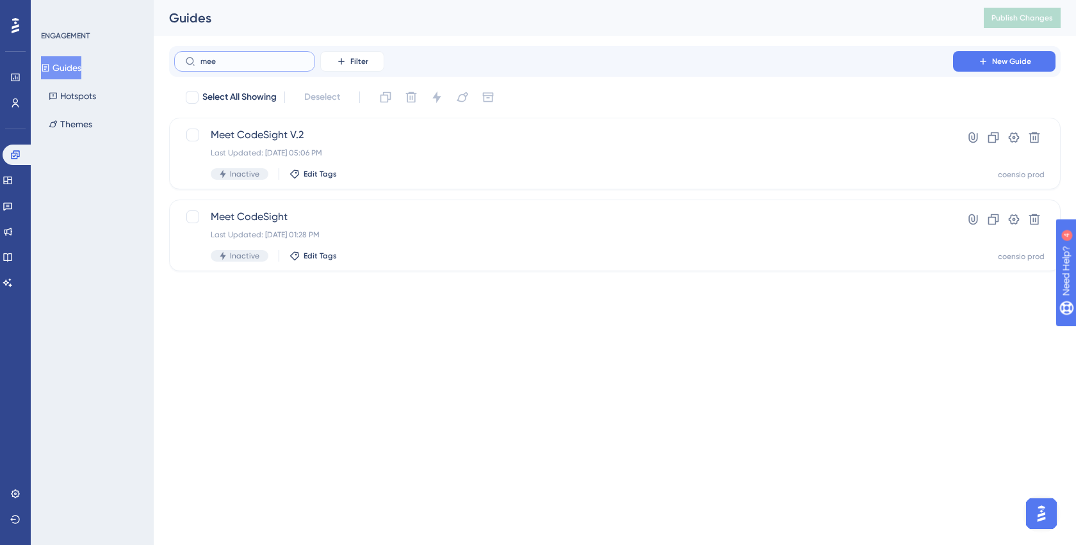
scroll to position [0, 0]
type input "meet"
click at [239, 217] on span "Meet CodeSight" at bounding box center [564, 216] width 706 height 15
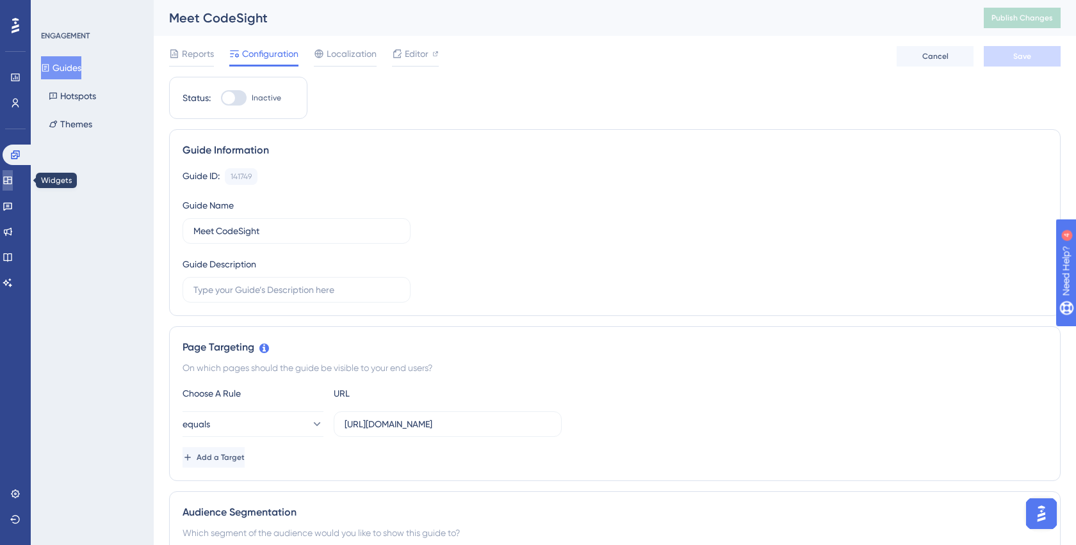
click at [13, 188] on link at bounding box center [8, 180] width 10 height 20
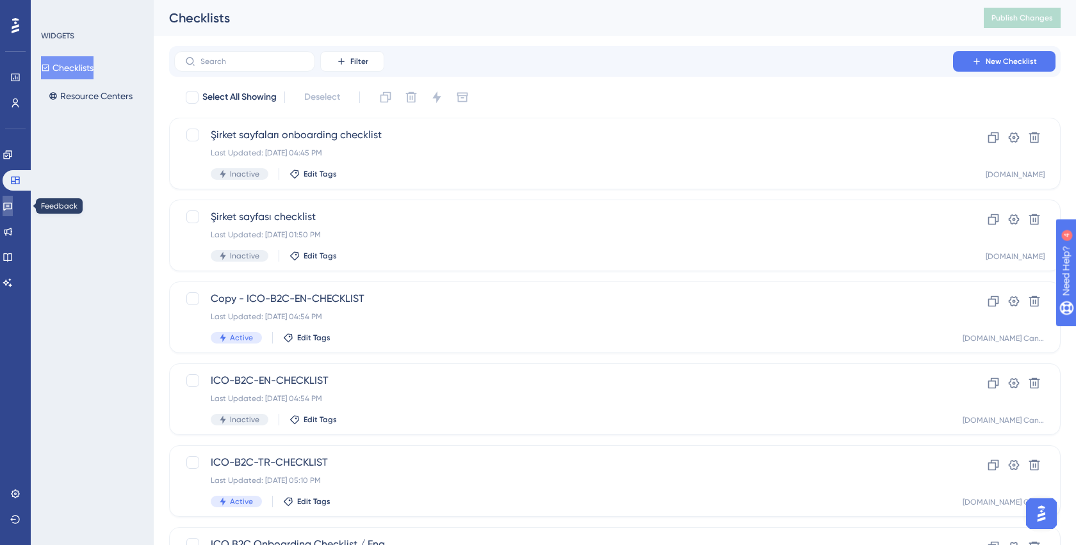
click at [13, 202] on icon at bounding box center [8, 206] width 10 height 10
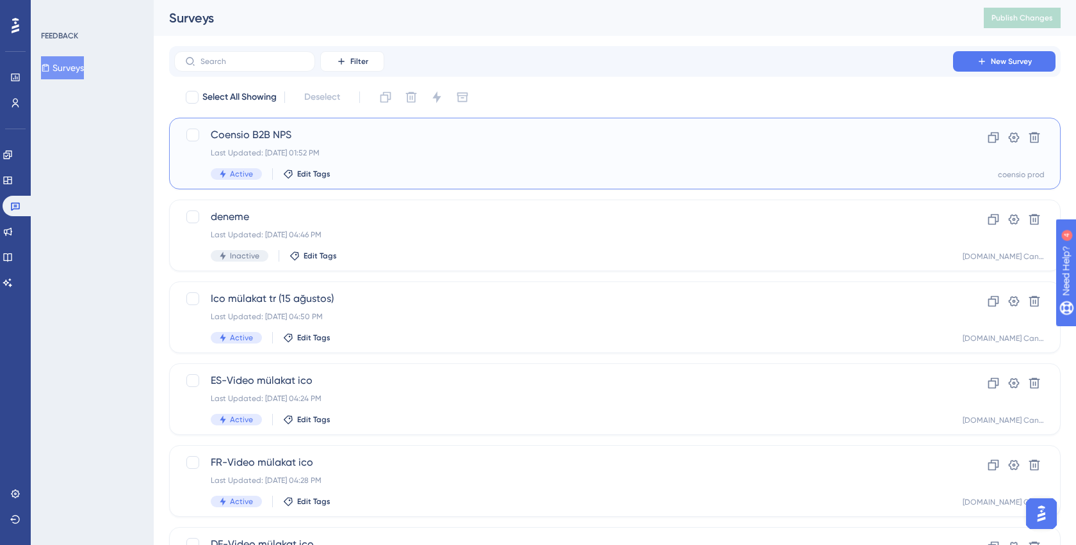
click at [287, 138] on span "Coensio B2B NPS" at bounding box center [564, 134] width 706 height 15
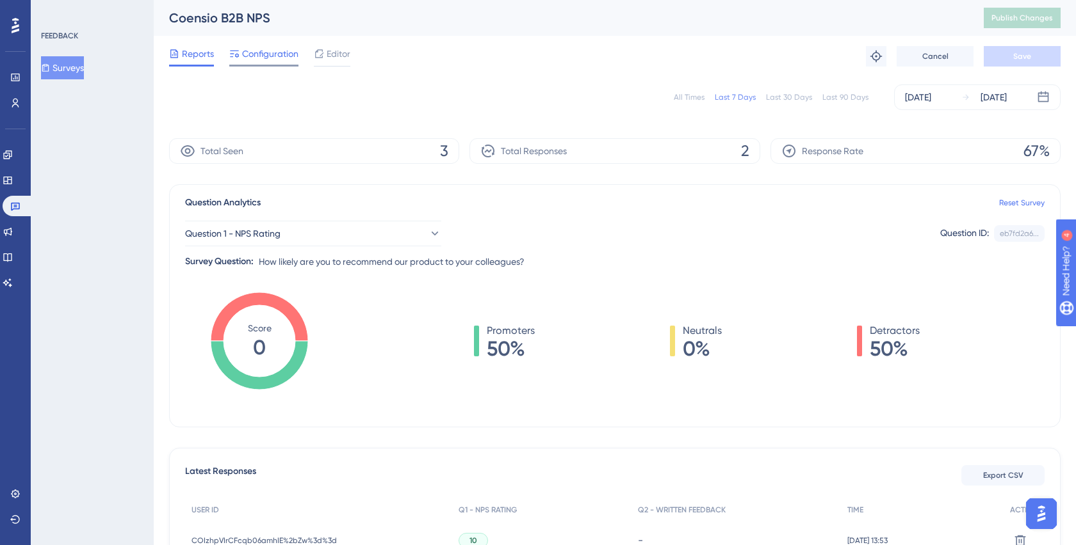
click at [257, 54] on span "Configuration" at bounding box center [270, 53] width 56 height 15
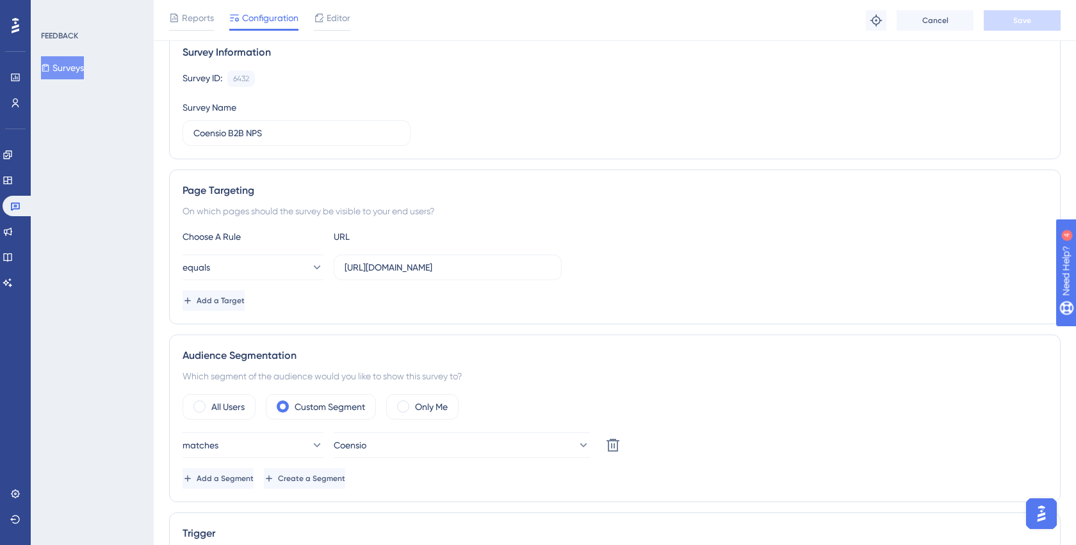
scroll to position [214, 0]
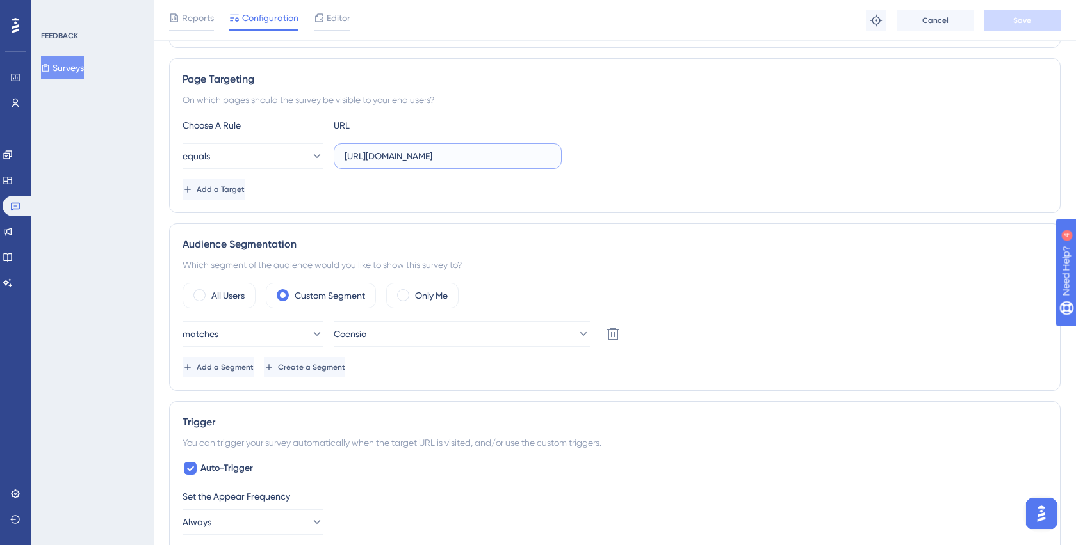
click at [385, 157] on input "[URL][DOMAIN_NAME]" at bounding box center [447, 156] width 206 height 14
click at [491, 153] on input "[URL][DOMAIN_NAME]" at bounding box center [447, 156] width 206 height 14
click at [344, 193] on div "Add a Target" at bounding box center [614, 189] width 864 height 20
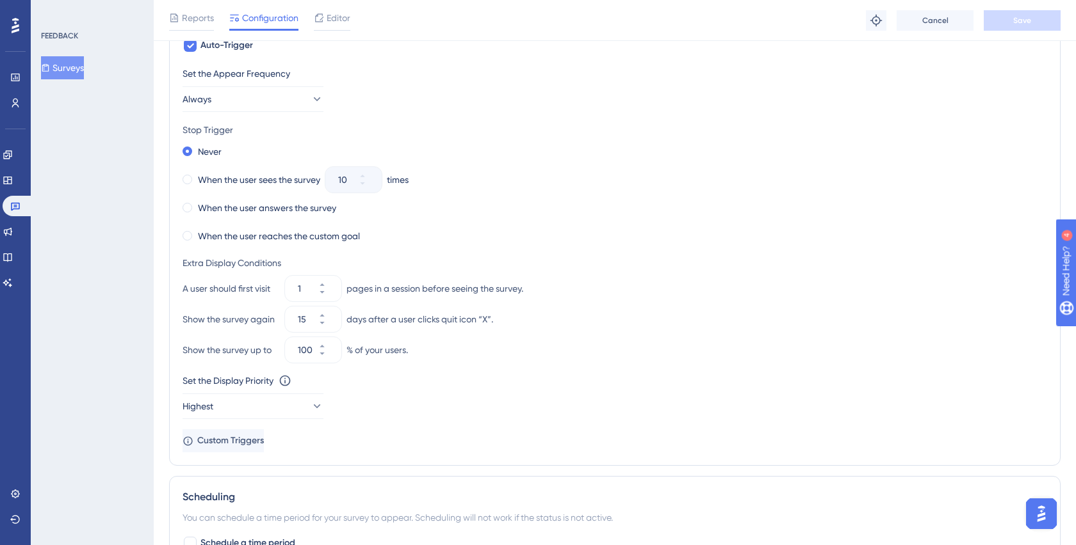
scroll to position [642, 0]
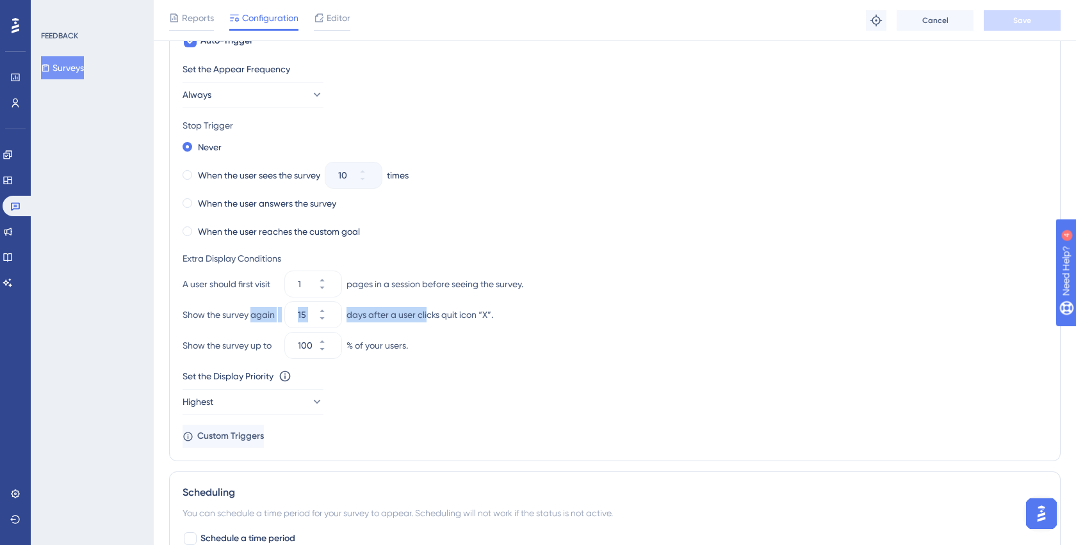
drag, startPoint x: 252, startPoint y: 314, endPoint x: 433, endPoint y: 314, distance: 181.2
click at [433, 314] on div "Show the survey again 15 days after a user clicks quit icon “X”." at bounding box center [614, 315] width 864 height 26
click at [433, 314] on div "days after a user clicks quit icon “X”." at bounding box center [419, 314] width 147 height 15
drag, startPoint x: 367, startPoint y: 316, endPoint x: 495, endPoint y: 316, distance: 128.0
click at [495, 316] on div "Show the survey again 15 days after a user clicks quit icon “X”." at bounding box center [614, 315] width 864 height 26
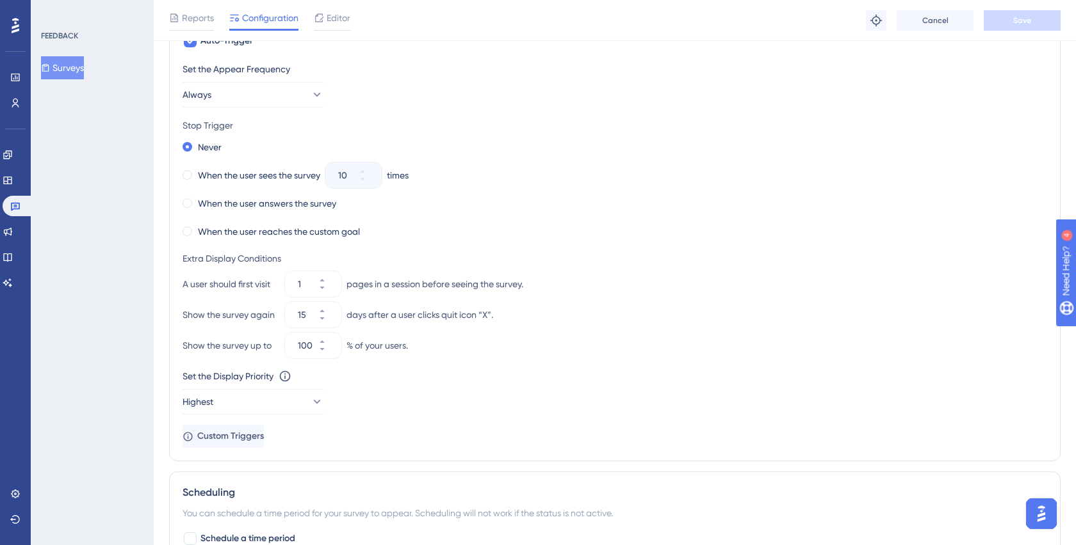
click at [495, 316] on div "Show the survey again 15 days after a user clicks quit icon “X”." at bounding box center [614, 315] width 864 height 26
drag, startPoint x: 202, startPoint y: 340, endPoint x: 463, endPoint y: 347, distance: 261.3
click at [463, 347] on div "Show the survey up to 100 % of your users." at bounding box center [614, 346] width 864 height 26
click at [328, 273] on button "1" at bounding box center [329, 277] width 23 height 13
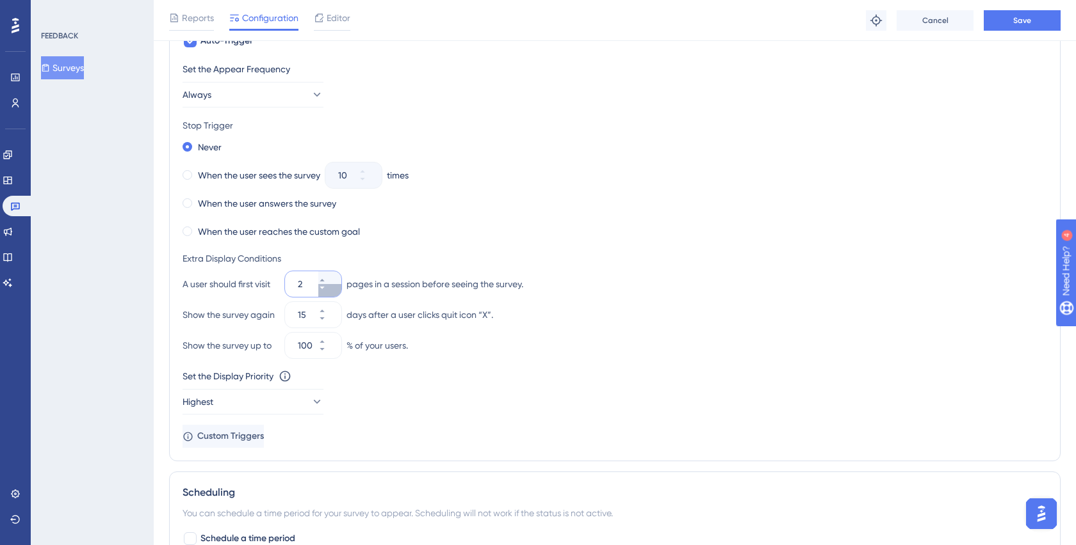
click at [323, 293] on button "2" at bounding box center [329, 290] width 23 height 13
drag, startPoint x: 382, startPoint y: 281, endPoint x: 520, endPoint y: 283, distance: 138.3
click at [520, 283] on div "pages in a session before seeing the survey." at bounding box center [434, 284] width 177 height 15
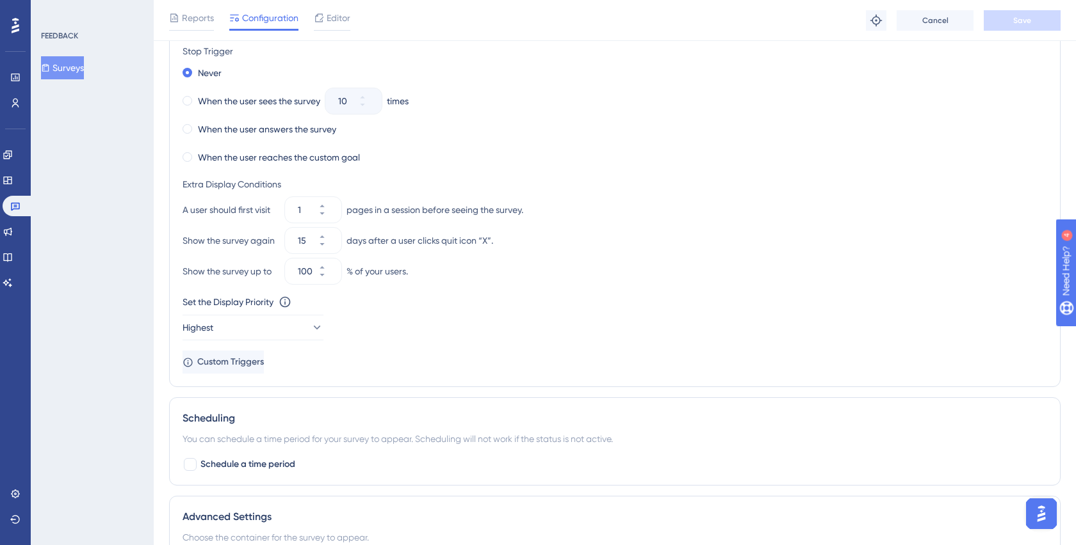
scroll to position [734, 0]
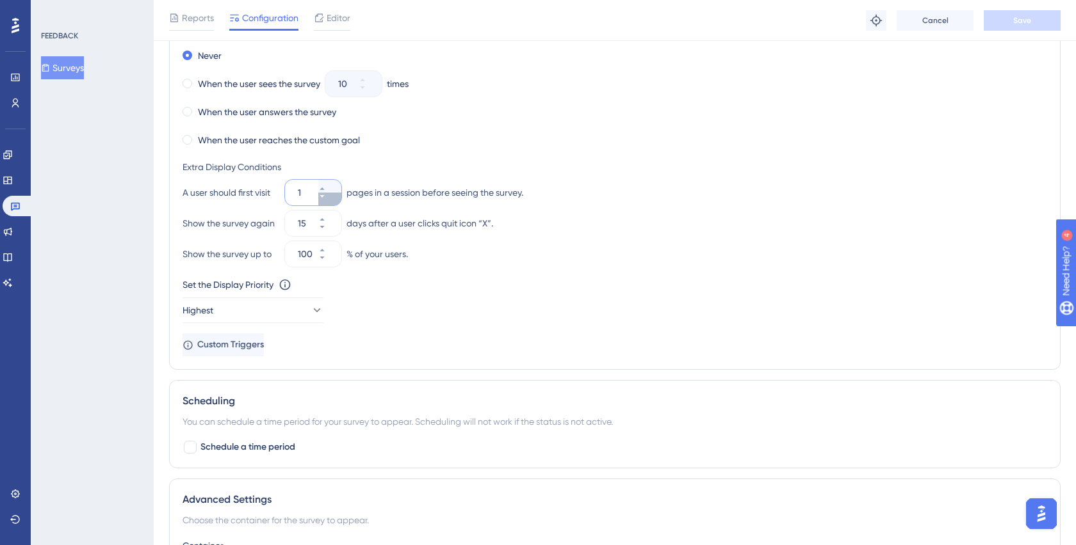
click at [326, 193] on icon at bounding box center [322, 197] width 8 height 8
click at [326, 187] on icon at bounding box center [322, 189] width 8 height 8
click at [332, 200] on button "2" at bounding box center [329, 199] width 23 height 13
type input "1"
drag, startPoint x: 369, startPoint y: 188, endPoint x: 467, endPoint y: 186, distance: 98.6
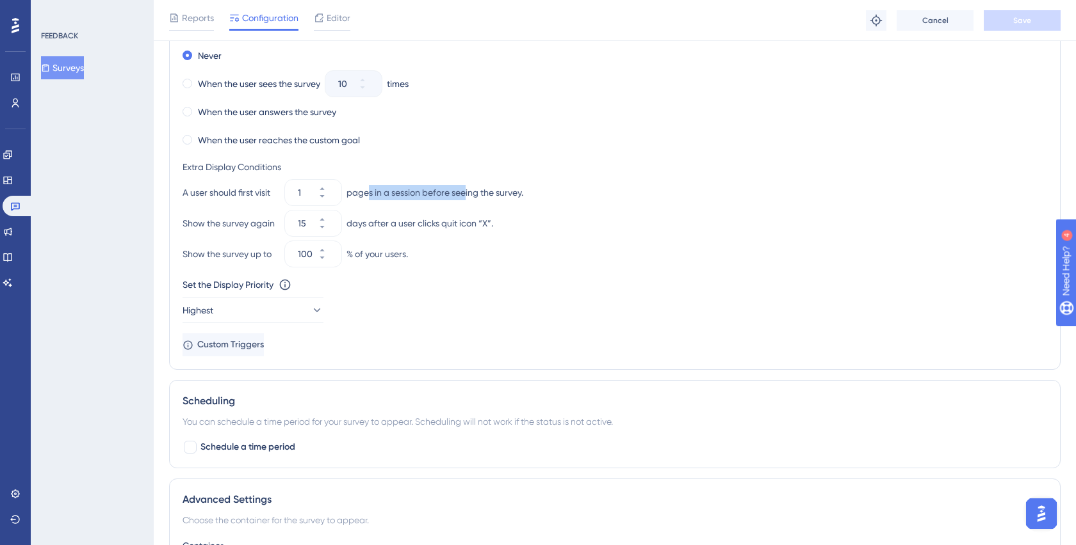
click at [467, 186] on div "pages in a session before seeing the survey." at bounding box center [434, 192] width 177 height 15
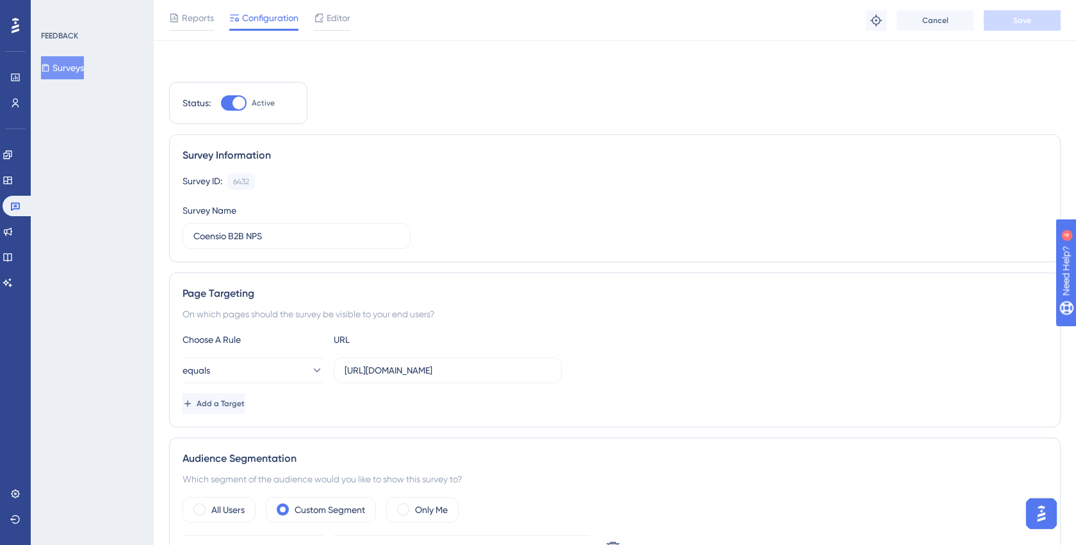
scroll to position [163, 0]
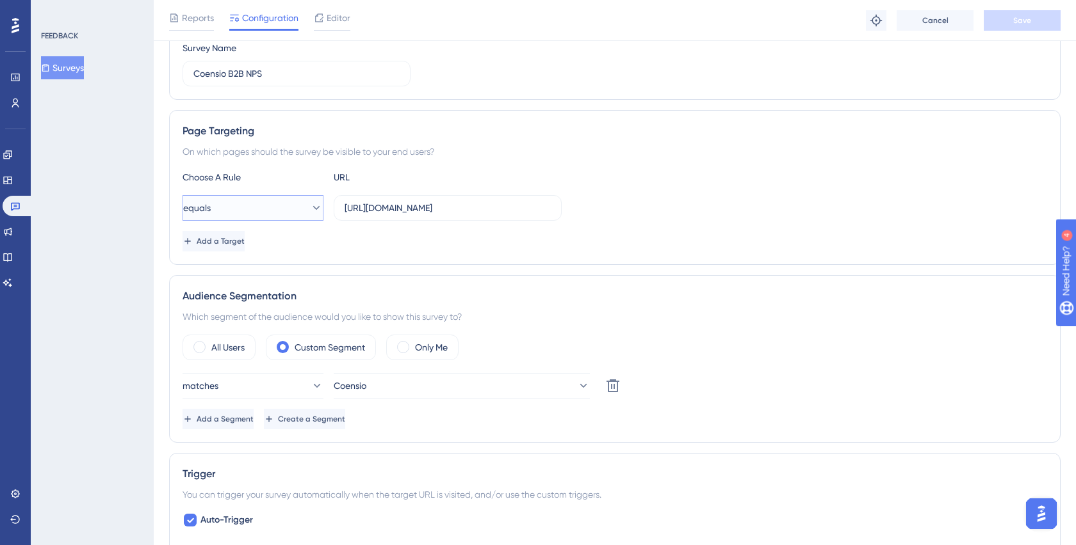
click at [311, 206] on icon at bounding box center [316, 208] width 13 height 13
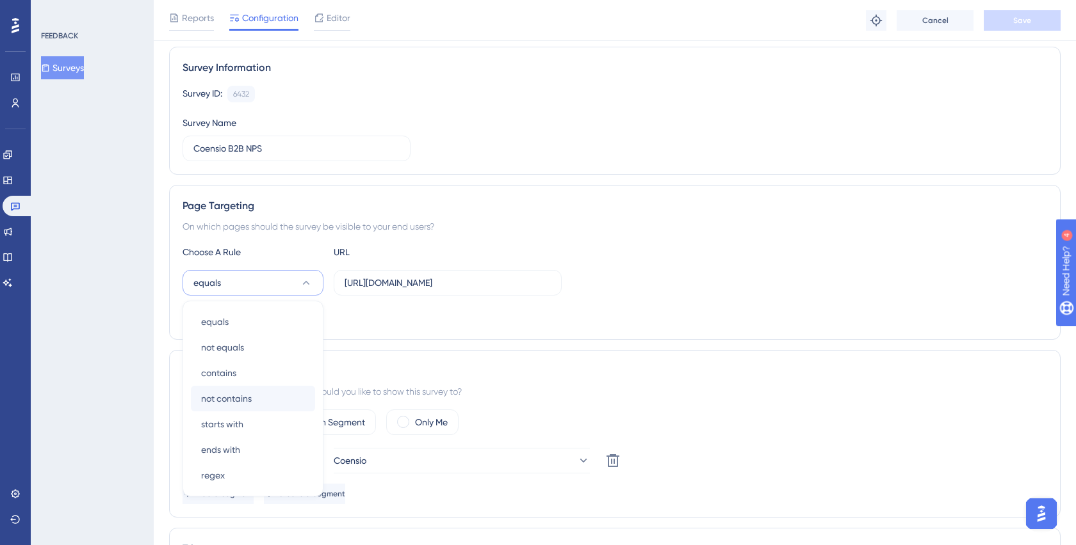
scroll to position [0, 0]
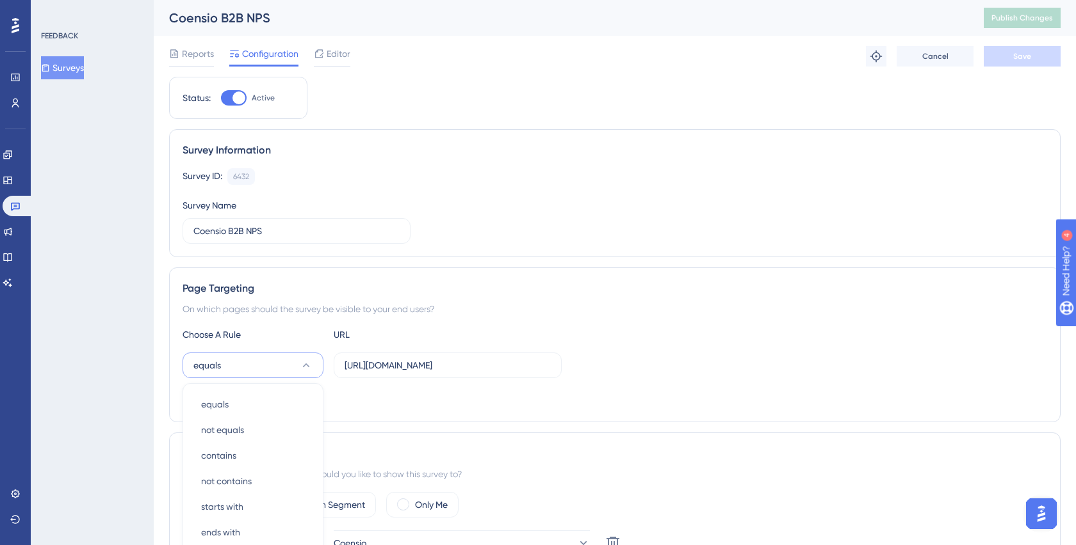
click at [236, 97] on div at bounding box center [238, 98] width 13 height 13
click at [221, 98] on input "Active" at bounding box center [220, 98] width 1 height 1
checkbox input "false"
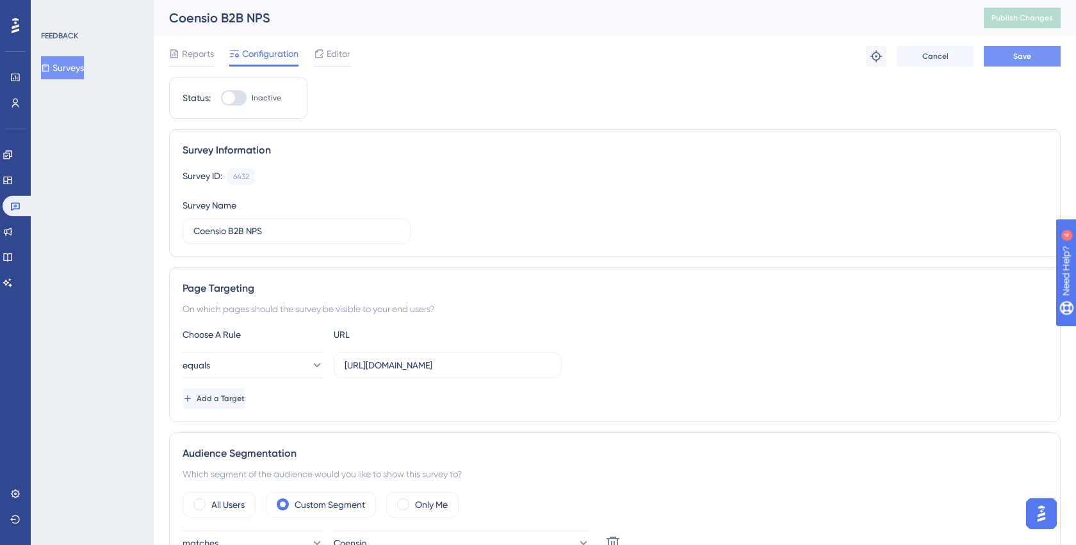
click at [1039, 62] on button "Save" at bounding box center [1021, 56] width 77 height 20
click at [334, 59] on span "Editor" at bounding box center [339, 53] width 24 height 15
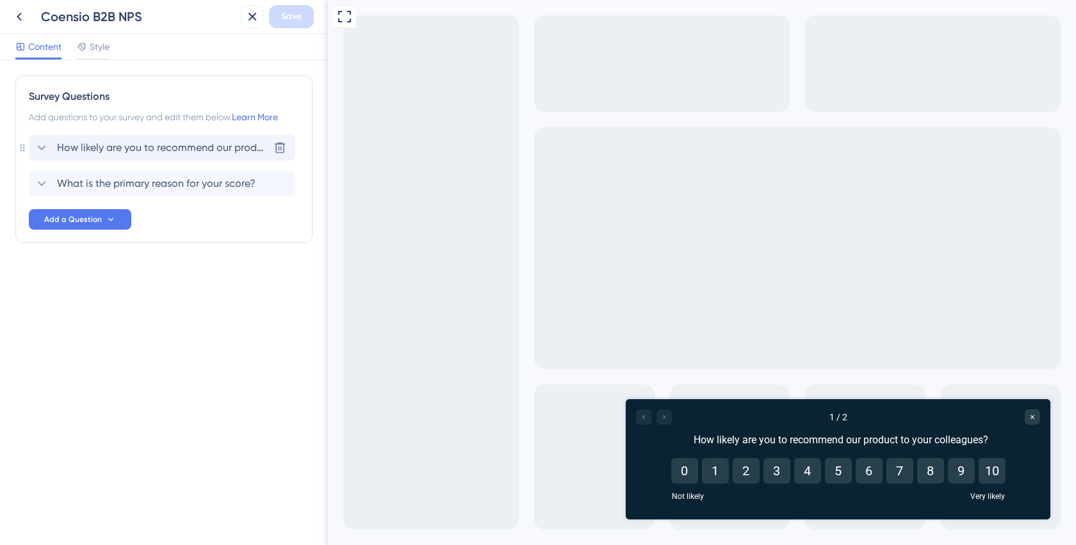
click at [157, 149] on span "How likely are you to recommend our product to your colleagues?" at bounding box center [162, 147] width 211 height 15
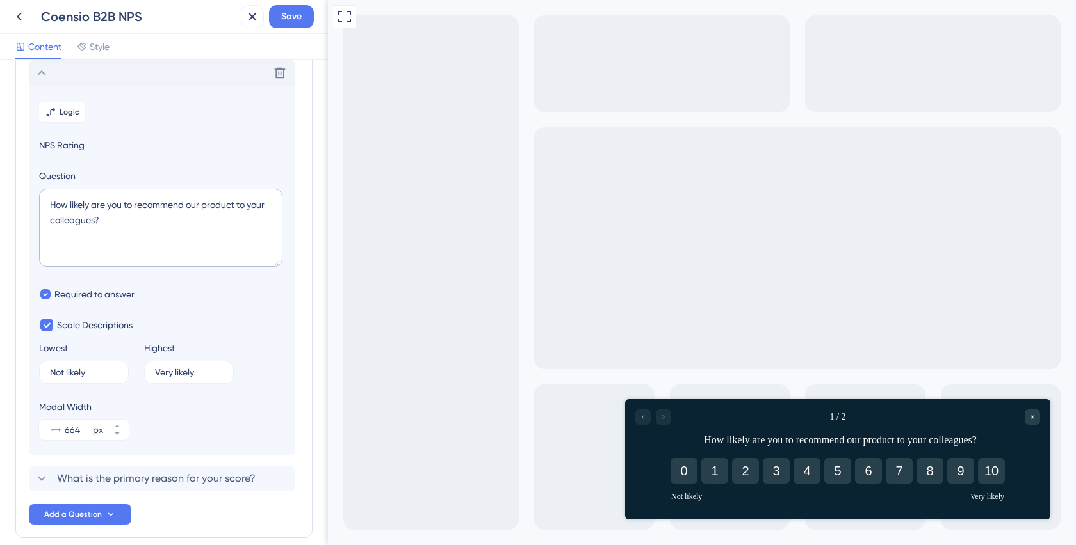
scroll to position [90, 0]
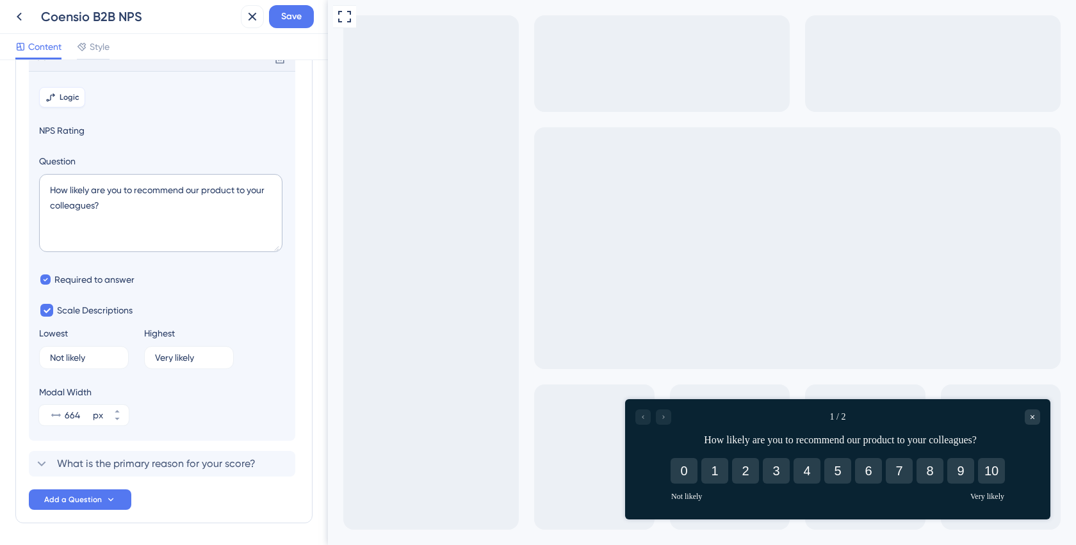
click at [58, 97] on button "Logic" at bounding box center [62, 97] width 46 height 20
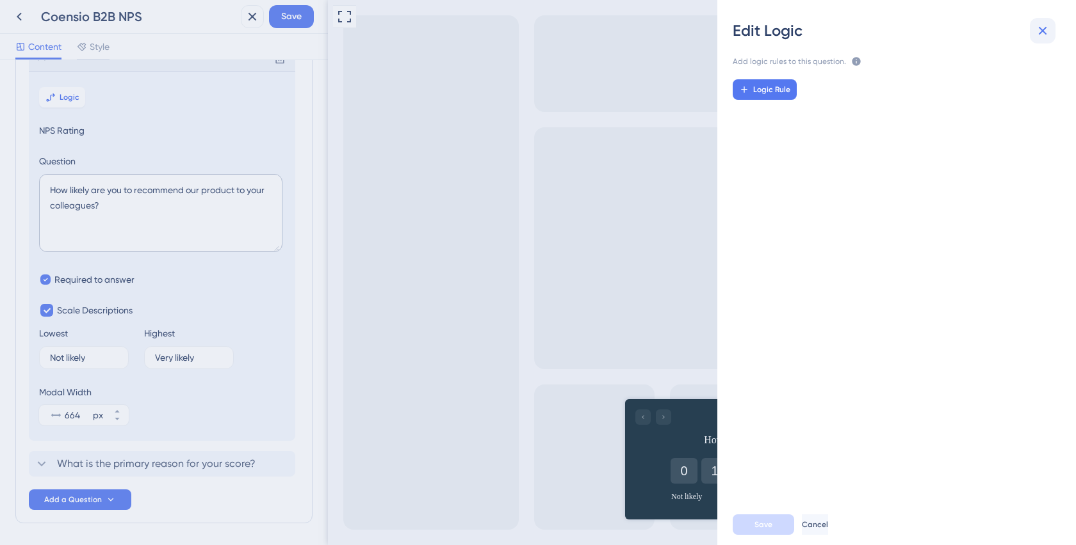
click at [1045, 22] on button at bounding box center [1042, 31] width 26 height 26
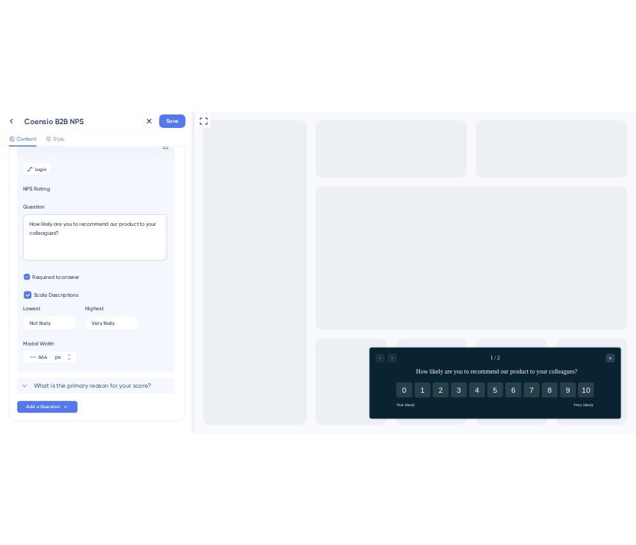
scroll to position [134, 0]
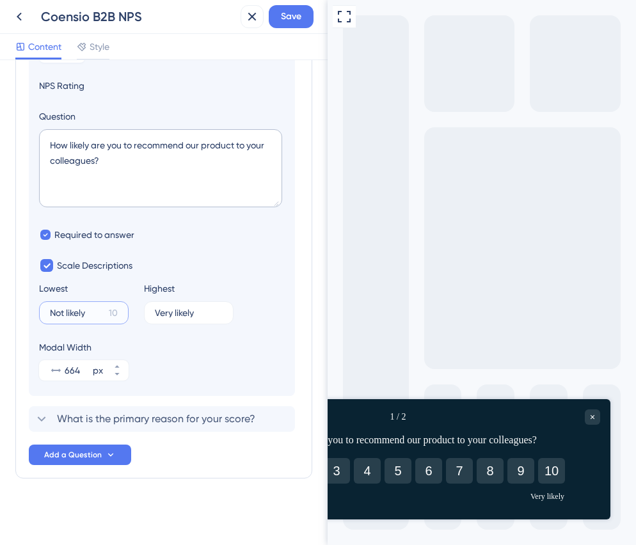
click at [77, 309] on input "Not likely" at bounding box center [77, 313] width 54 height 9
drag, startPoint x: 96, startPoint y: 309, endPoint x: 18, endPoint y: 302, distance: 78.5
click at [18, 302] on div "Survey Questions Add questions to your survey and edit them below. Learn More D…" at bounding box center [163, 210] width 297 height 538
drag, startPoint x: 202, startPoint y: 307, endPoint x: 125, endPoint y: 306, distance: 76.8
click at [125, 306] on div "Lowest Not likely 10 Highest Very likely 9" at bounding box center [162, 303] width 246 height 44
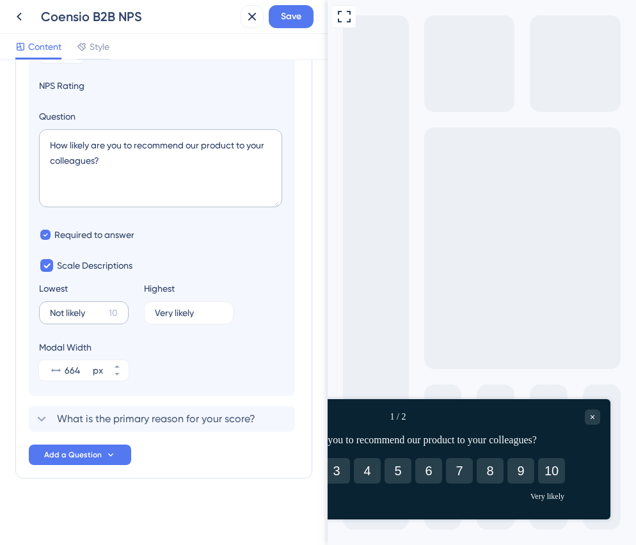
drag, startPoint x: 213, startPoint y: 312, endPoint x: 108, endPoint y: 307, distance: 105.1
click at [108, 307] on div "Lowest Not likely 10 Highest Very likely 9" at bounding box center [162, 303] width 246 height 44
click at [211, 327] on section "Logic NPS Rating Question How likely are you to recommend our product to your c…" at bounding box center [162, 211] width 266 height 370
click at [208, 316] on input "Very likely" at bounding box center [184, 313] width 58 height 9
drag, startPoint x: 208, startPoint y: 316, endPoint x: 142, endPoint y: 309, distance: 66.3
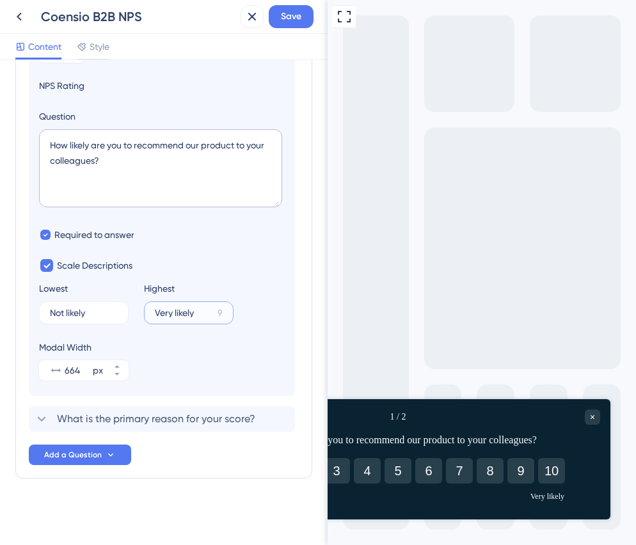
click at [142, 309] on div "Lowest Not likely 10 Highest Very likely 9" at bounding box center [162, 303] width 246 height 44
paste input "Strongly recommend"
type input "Strongly recommend"
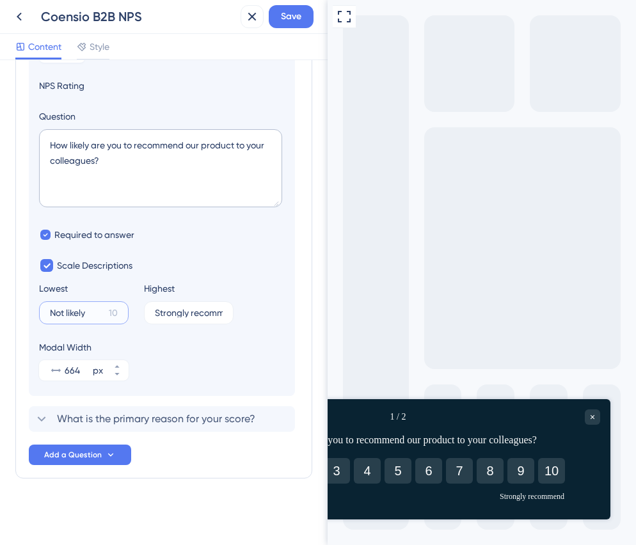
click at [84, 311] on input "Not likely" at bounding box center [77, 313] width 54 height 9
drag, startPoint x: 88, startPoint y: 311, endPoint x: 33, endPoint y: 305, distance: 54.7
click at [33, 305] on section "Logic NPS Rating Question How likely are you to recommend our product to your c…" at bounding box center [162, 211] width 266 height 370
paste input "Strongly do not reco"
type input "S"
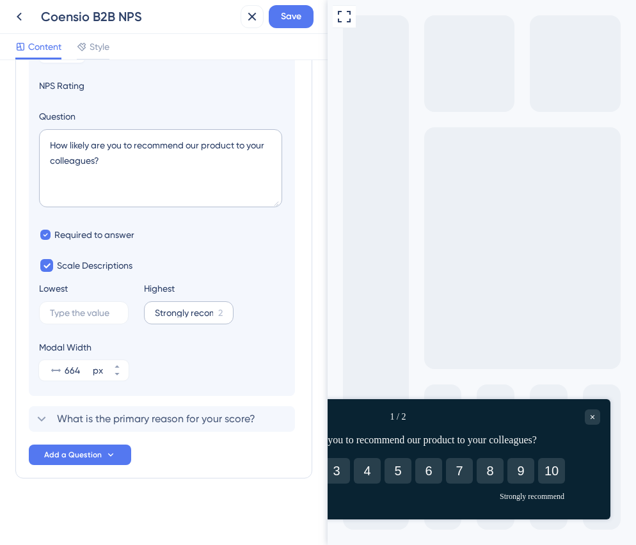
click at [185, 307] on label "Strongly recommend 2" at bounding box center [189, 313] width 90 height 23
click at [185, 309] on input "Strongly recommend" at bounding box center [184, 313] width 58 height 9
drag, startPoint x: 214, startPoint y: 313, endPoint x: 137, endPoint y: 309, distance: 77.6
click at [137, 309] on div "Lowest 20 Highest Strongly recommend 2" at bounding box center [162, 303] width 246 height 44
type input "S"
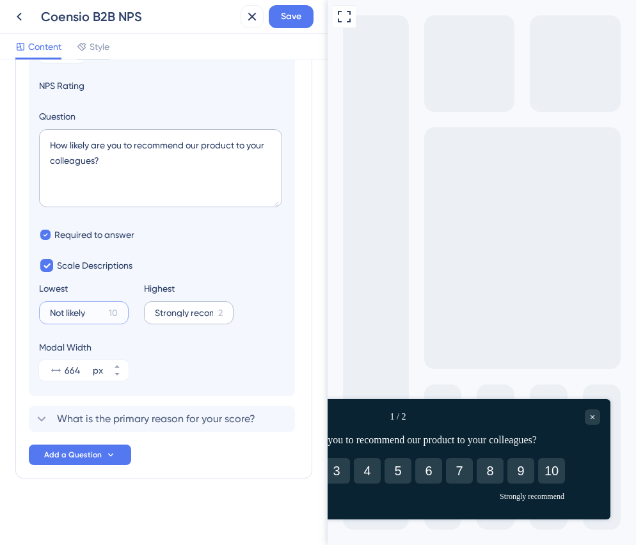
type input "Not likely"
drag, startPoint x: 155, startPoint y: 312, endPoint x: 282, endPoint y: 312, distance: 127.4
click at [282, 312] on div "Lowest Not likely 10 Highest Strongly recommend 2" at bounding box center [162, 303] width 246 height 44
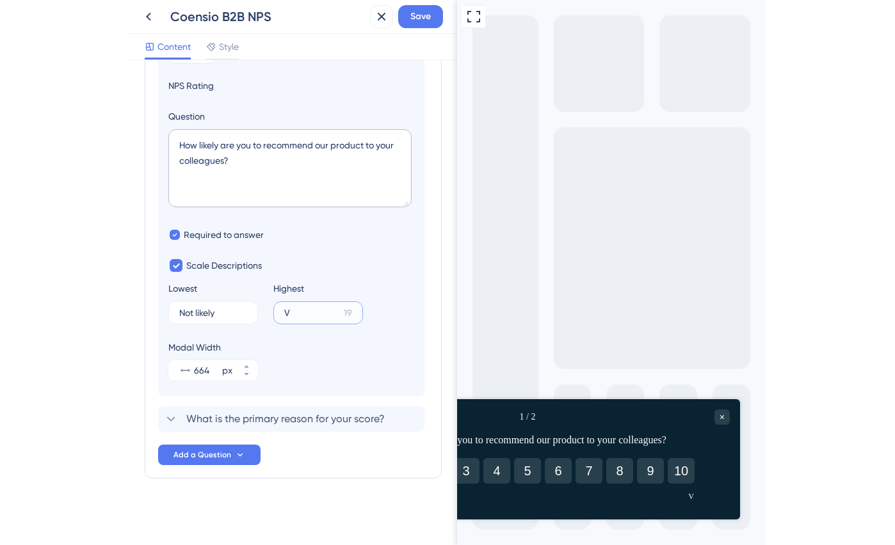
scroll to position [0, 0]
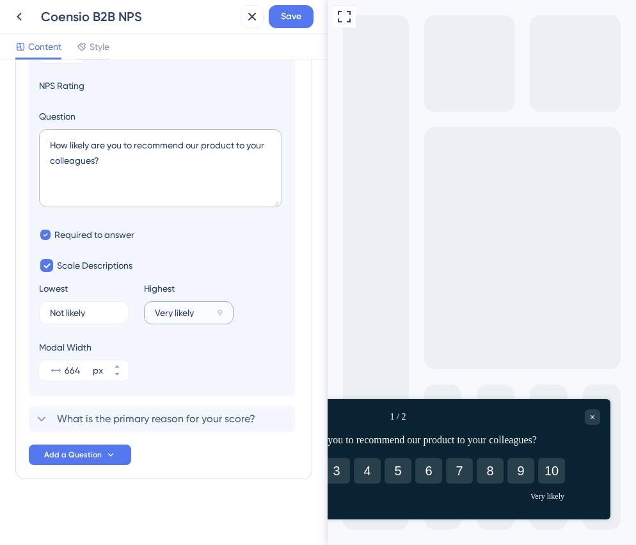
type input "Very likely"
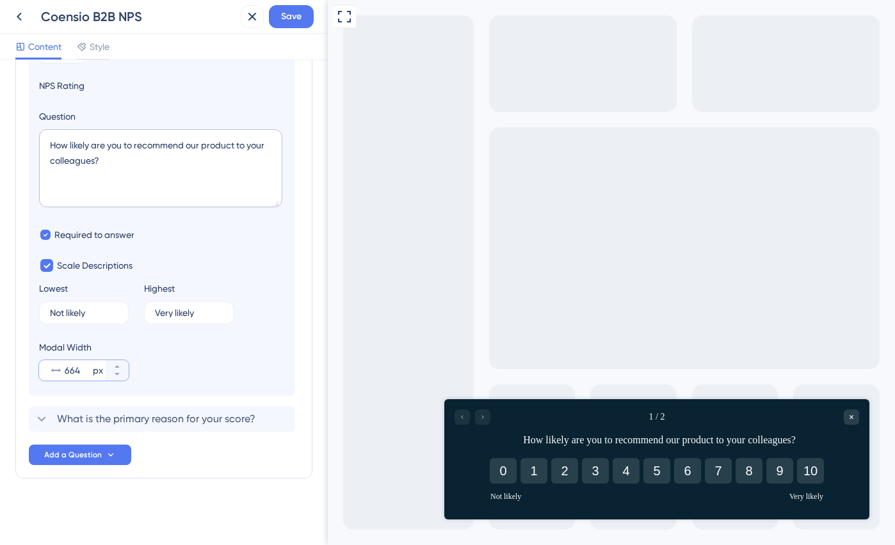
click at [79, 370] on input "664" at bounding box center [78, 370] width 26 height 15
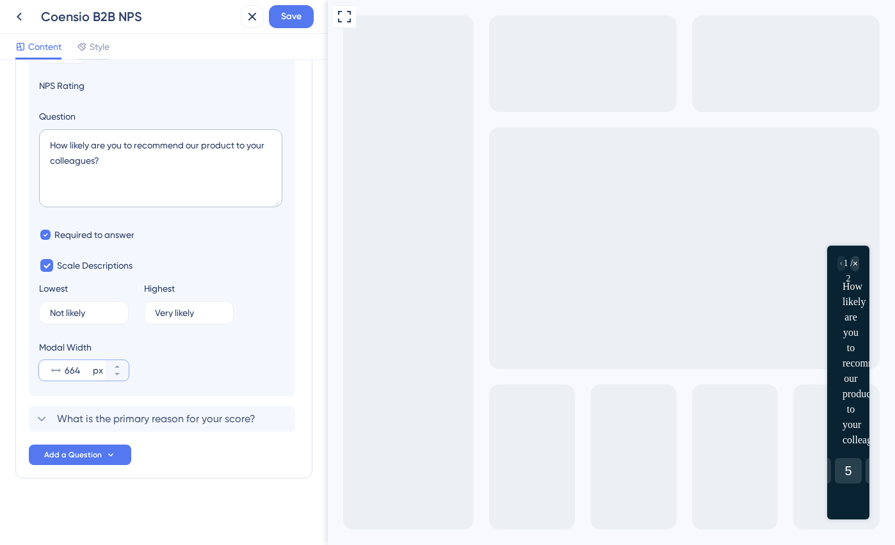
click at [70, 367] on input "664" at bounding box center [78, 370] width 26 height 15
click at [76, 367] on input "664" at bounding box center [78, 370] width 26 height 15
click at [122, 372] on button "664 px" at bounding box center [117, 376] width 23 height 10
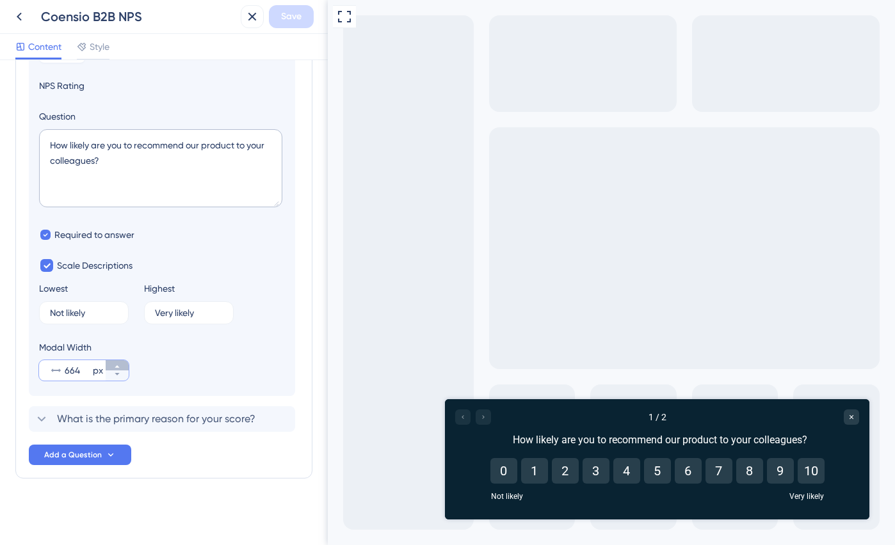
click at [120, 362] on button "664 px" at bounding box center [117, 365] width 23 height 10
click at [120, 362] on button "665 px" at bounding box center [117, 365] width 23 height 10
click at [120, 362] on button "666 px" at bounding box center [117, 365] width 23 height 10
click at [120, 362] on button "667 px" at bounding box center [117, 365] width 23 height 10
click at [120, 362] on button "668 px" at bounding box center [117, 365] width 23 height 10
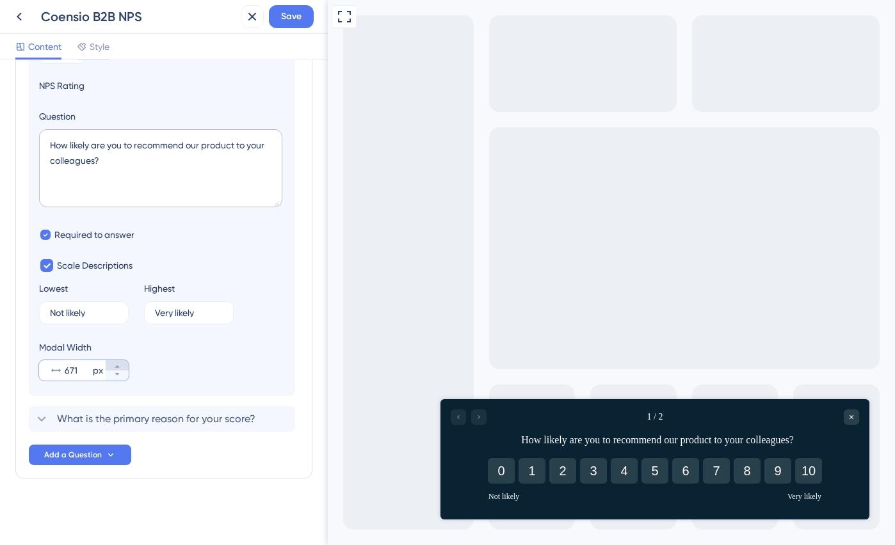
click at [120, 369] on icon at bounding box center [117, 367] width 8 height 8
type input "664"
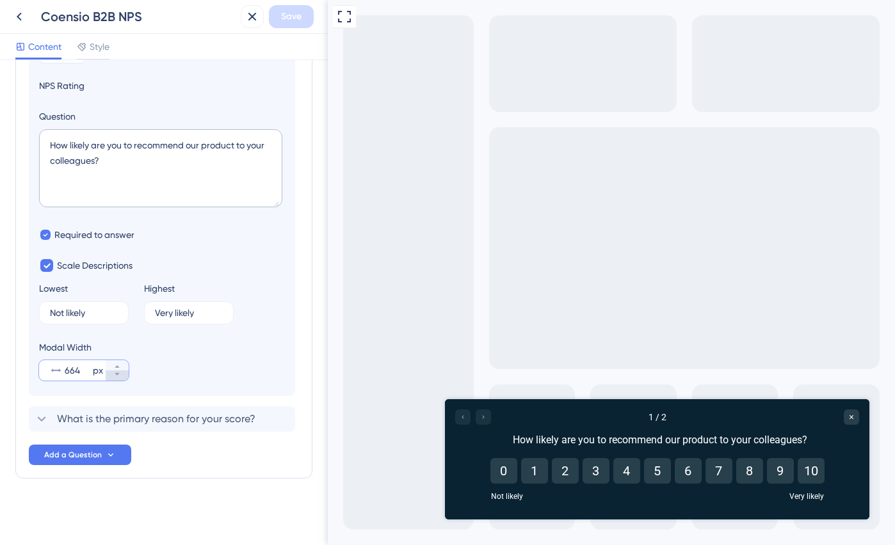
click at [120, 373] on icon at bounding box center [117, 375] width 8 height 8
click at [98, 417] on span "What is the primary reason for your score?" at bounding box center [156, 419] width 198 height 15
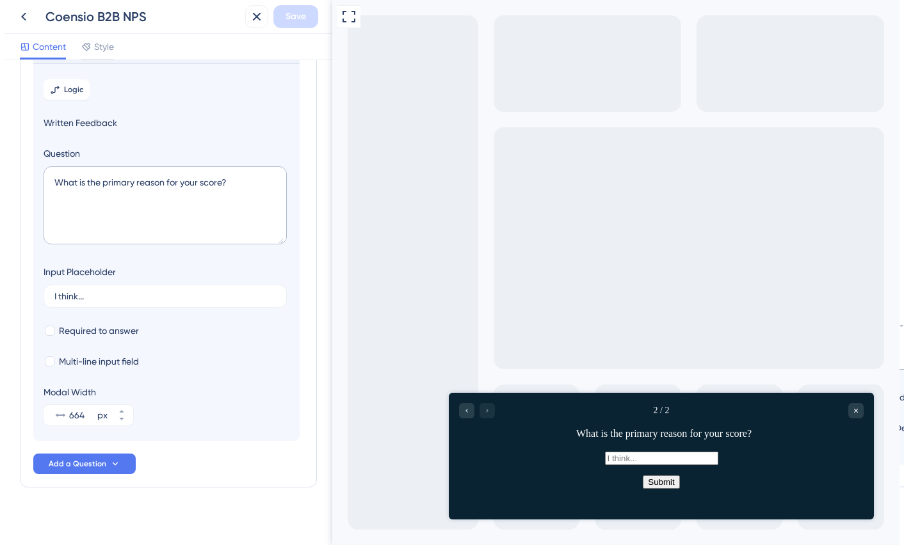
scroll to position [142, 0]
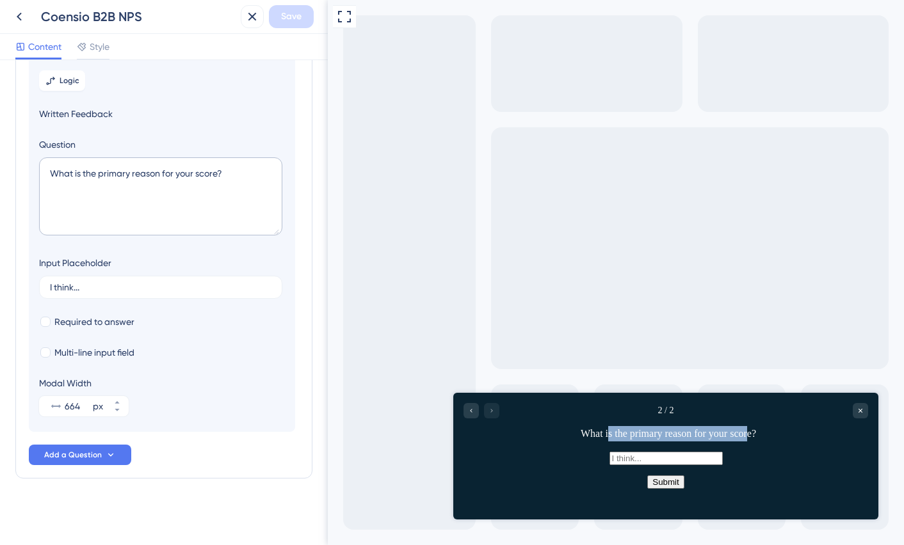
drag, startPoint x: 601, startPoint y: 433, endPoint x: 759, endPoint y: 433, distance: 157.5
click at [759, 433] on div "What is the primary reason for your score?" at bounding box center [668, 433] width 399 height 15
click at [102, 42] on span "Style" at bounding box center [100, 46] width 20 height 15
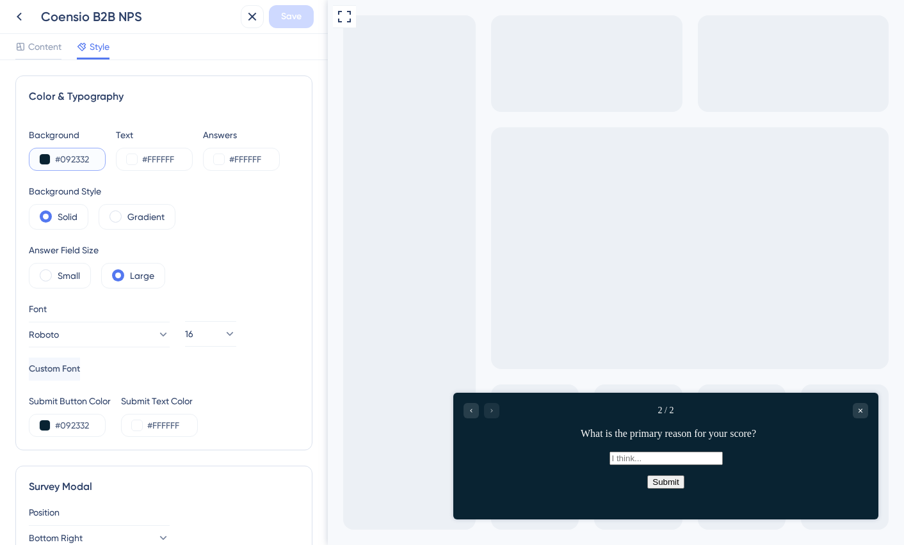
click at [81, 161] on input "#092332" at bounding box center [81, 159] width 52 height 15
click at [170, 163] on input "#FFFFFF" at bounding box center [168, 159] width 52 height 15
click at [244, 156] on input "#FFFFFF" at bounding box center [255, 159] width 52 height 15
click at [219, 160] on button at bounding box center [219, 159] width 10 height 10
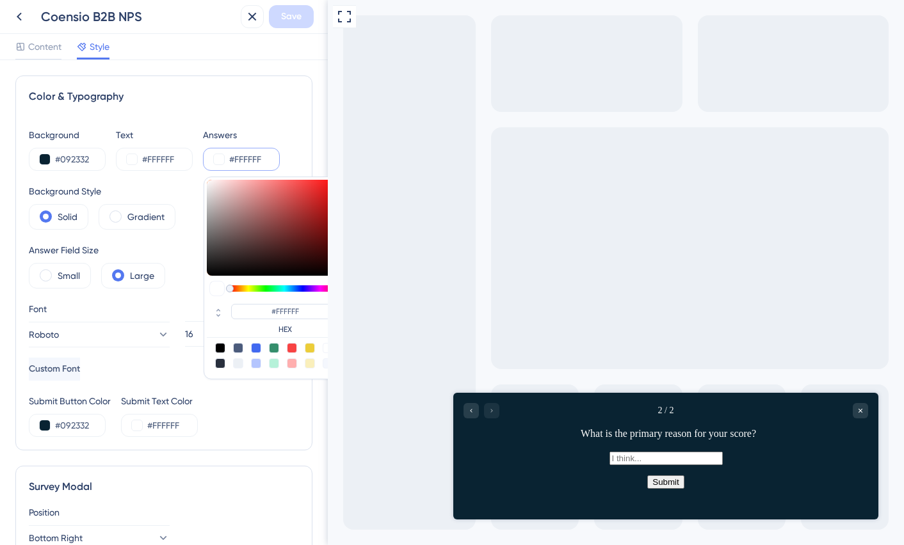
click at [220, 346] on div at bounding box center [220, 348] width 10 height 10
type input "#000000"
click at [272, 160] on input "#000000" at bounding box center [255, 159] width 52 height 15
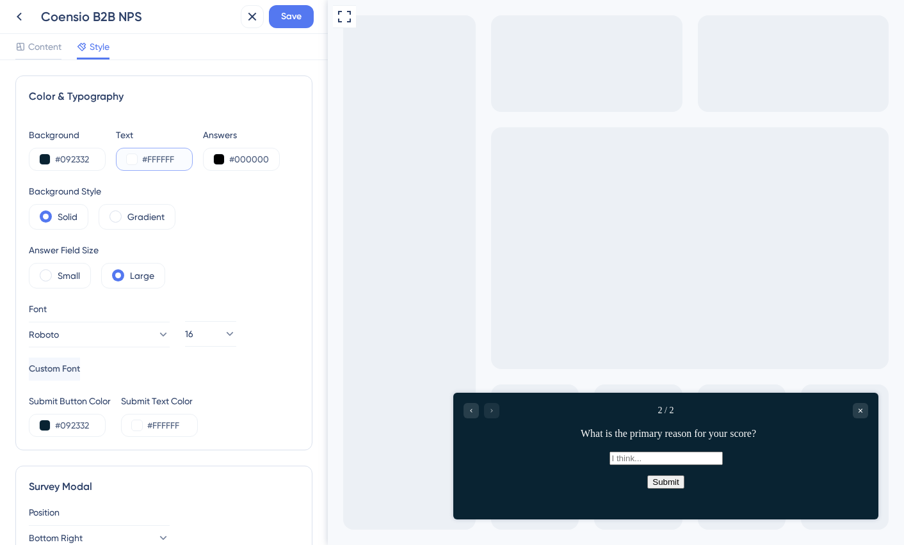
drag, startPoint x: 145, startPoint y: 157, endPoint x: 199, endPoint y: 157, distance: 53.8
click at [199, 157] on div "Background #092332 Text #FFFFFF Answers #000000" at bounding box center [164, 149] width 270 height 44
click at [177, 157] on input "#FFFFFF" at bounding box center [168, 159] width 52 height 15
drag, startPoint x: 183, startPoint y: 157, endPoint x: 120, endPoint y: 156, distance: 63.4
click at [120, 156] on div "#FFFFFF" at bounding box center [154, 159] width 77 height 23
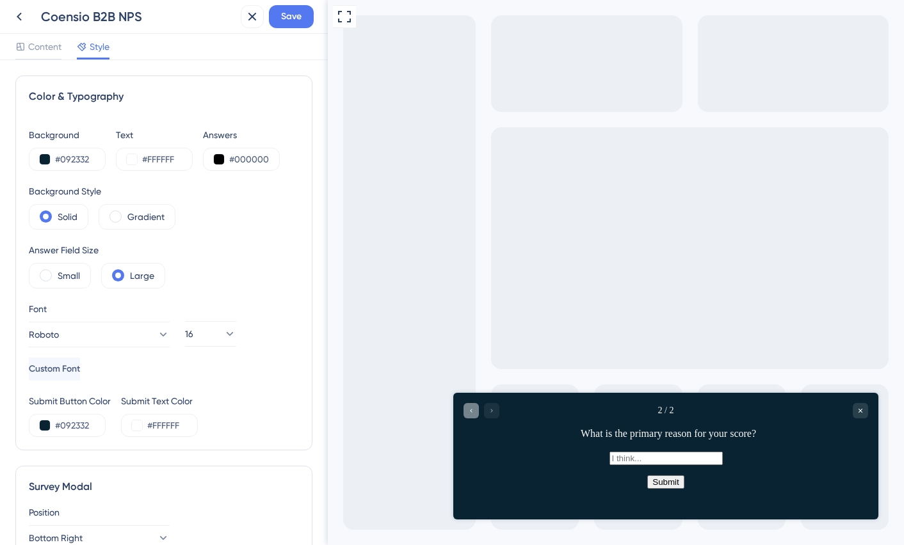
click at [475, 416] on div "Go to Question 1" at bounding box center [471, 410] width 15 height 15
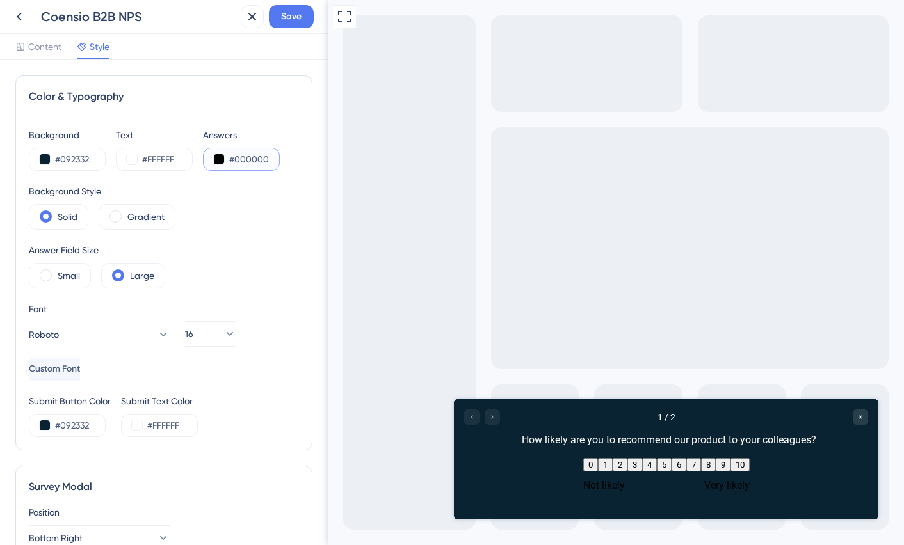
drag, startPoint x: 229, startPoint y: 158, endPoint x: 302, endPoint y: 157, distance: 73.0
click at [302, 157] on div "Color & Typography Background #092332 Text #FFFFFF Answers #000000 Background S…" at bounding box center [163, 263] width 297 height 375
paste input "FFFFFF"
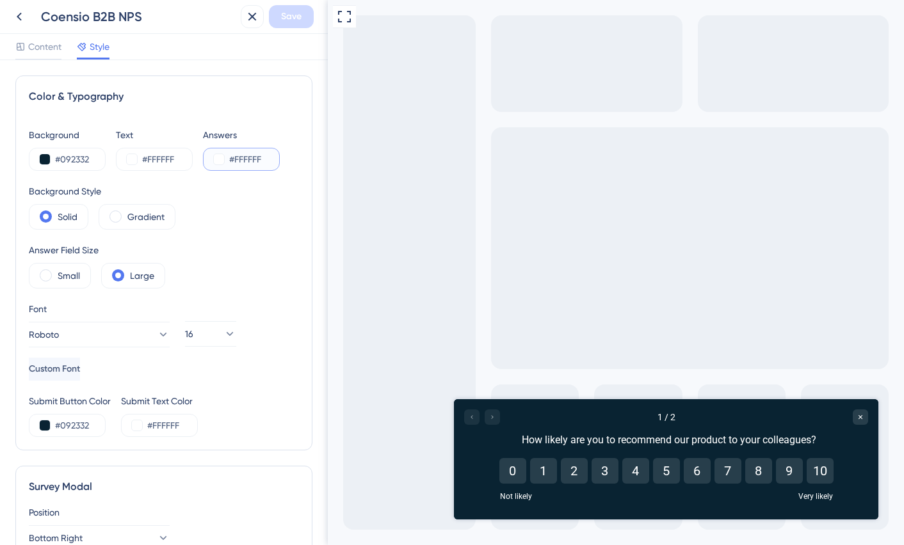
type input "#FFFFFF"
click at [258, 200] on div "Background Style Solid Gradient" at bounding box center [164, 207] width 270 height 46
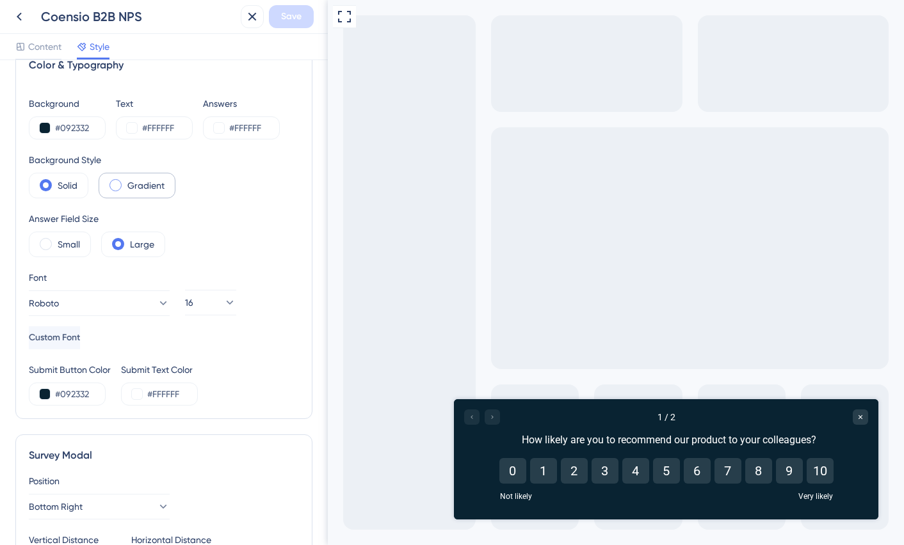
scroll to position [63, 0]
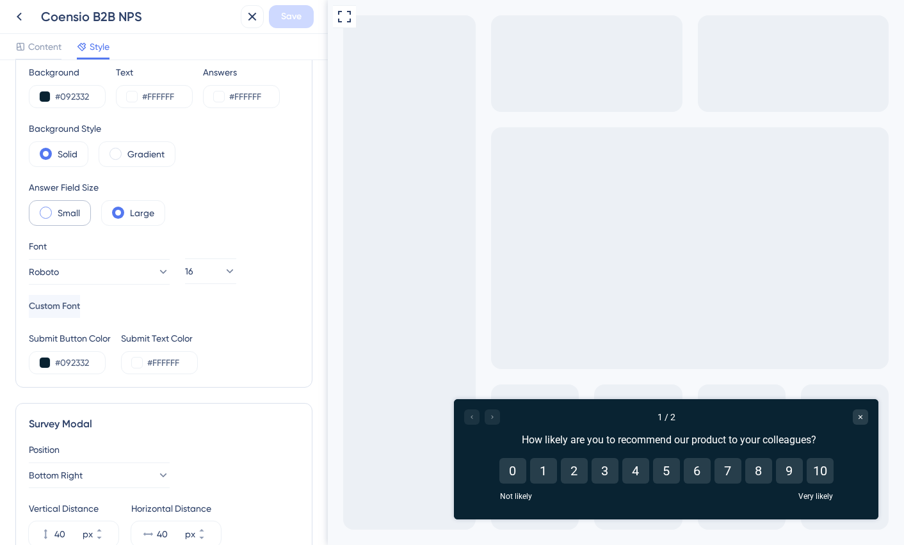
click at [43, 213] on span at bounding box center [46, 213] width 12 height 12
click at [56, 209] on input "radio" at bounding box center [56, 209] width 0 height 0
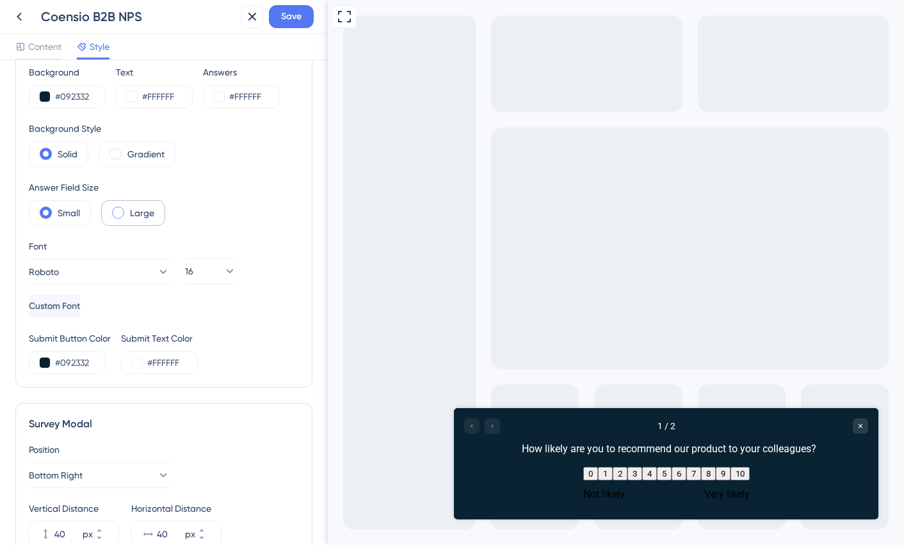
click at [111, 214] on div "Large" at bounding box center [133, 213] width 64 height 26
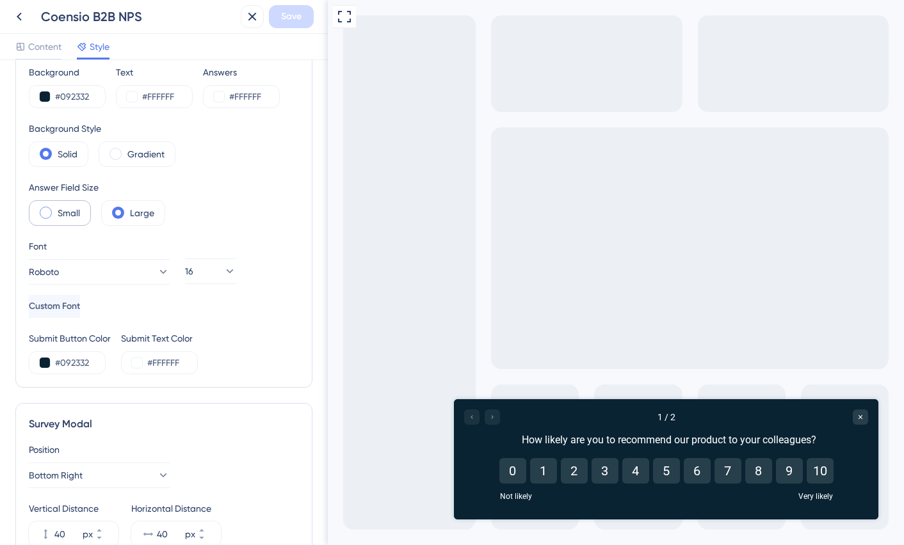
click at [51, 213] on span at bounding box center [46, 213] width 12 height 12
click at [56, 209] on input "radio" at bounding box center [56, 209] width 0 height 0
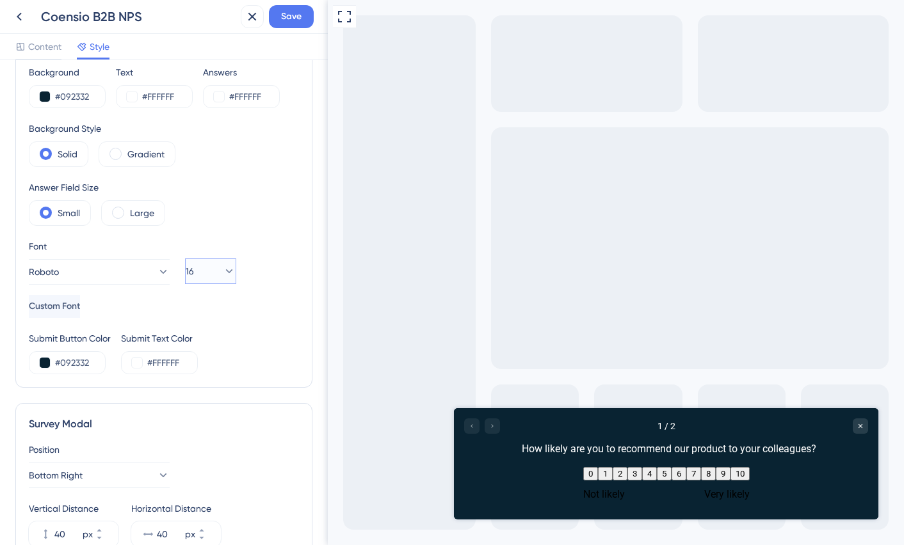
click at [223, 273] on icon at bounding box center [229, 271] width 13 height 13
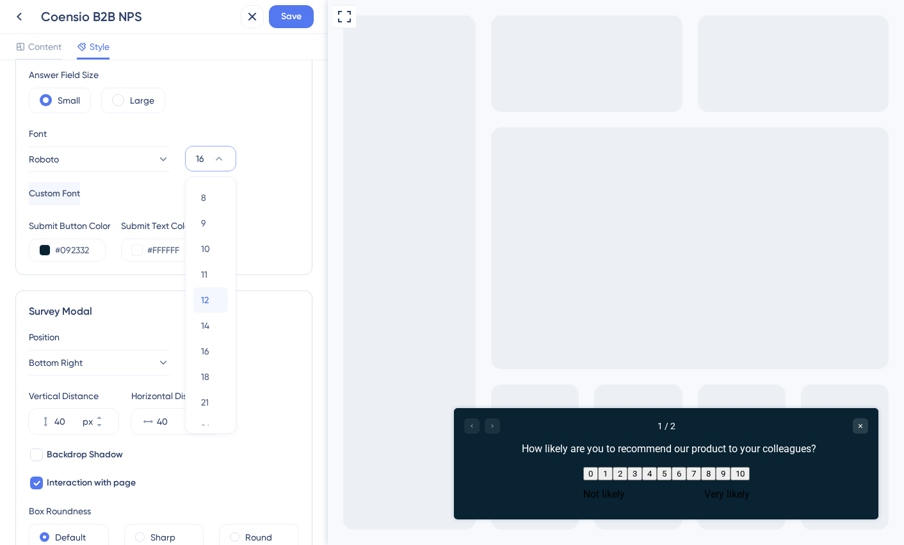
click at [209, 297] on div "12 12" at bounding box center [210, 300] width 19 height 26
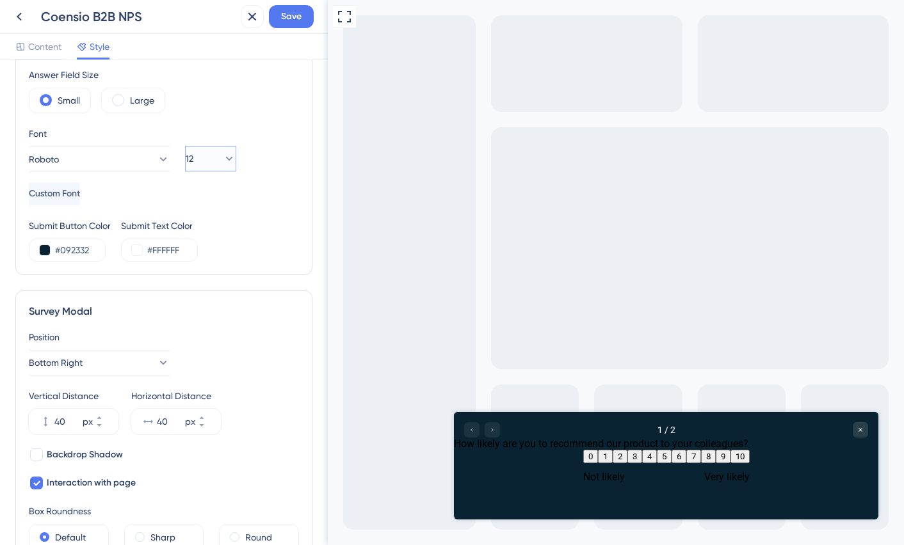
click at [223, 152] on icon at bounding box center [229, 158] width 13 height 13
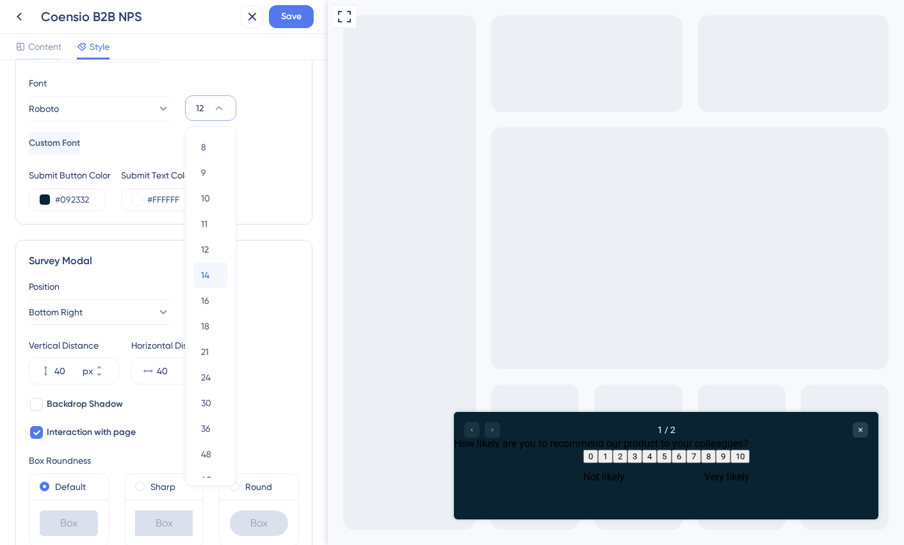
click at [210, 265] on div "14 14" at bounding box center [210, 275] width 19 height 26
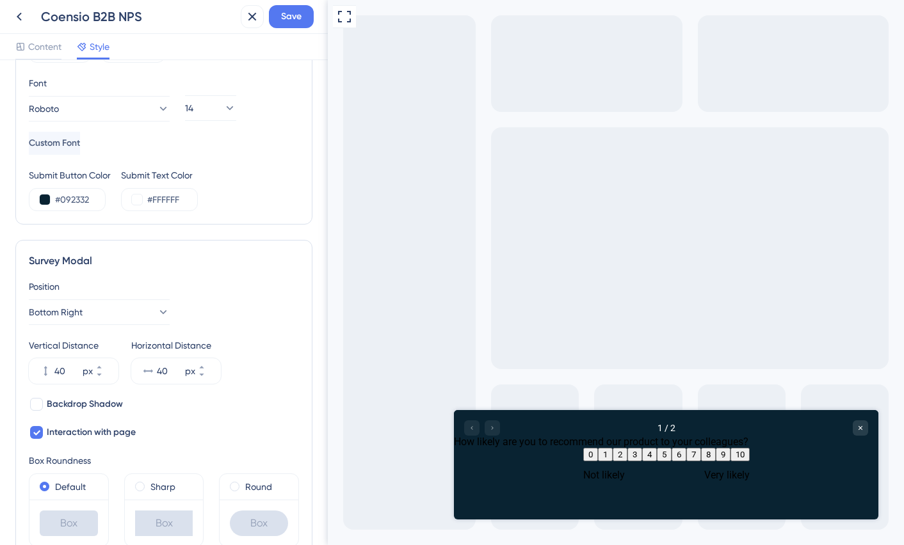
click at [241, 141] on div "14" at bounding box center [211, 115] width 82 height 79
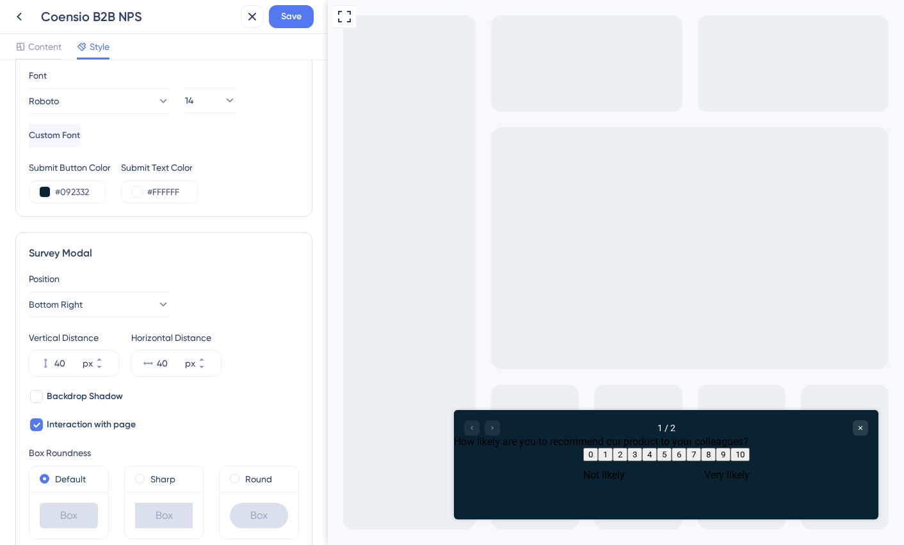
scroll to position [270, 0]
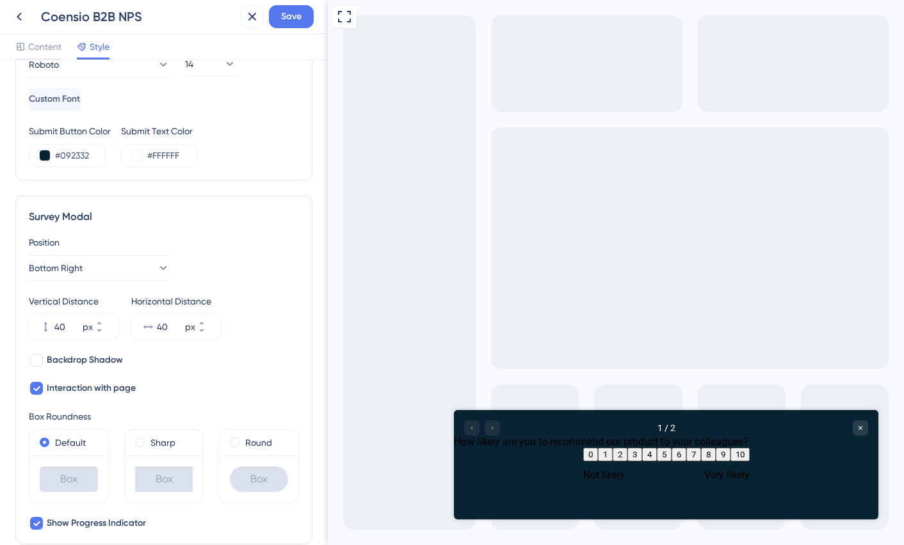
click at [495, 426] on div at bounding box center [482, 428] width 36 height 15
click at [495, 429] on div at bounding box center [482, 428] width 36 height 15
click at [467, 435] on div at bounding box center [482, 428] width 36 height 15
click at [485, 434] on div at bounding box center [482, 428] width 36 height 15
click at [492, 431] on div at bounding box center [482, 428] width 36 height 15
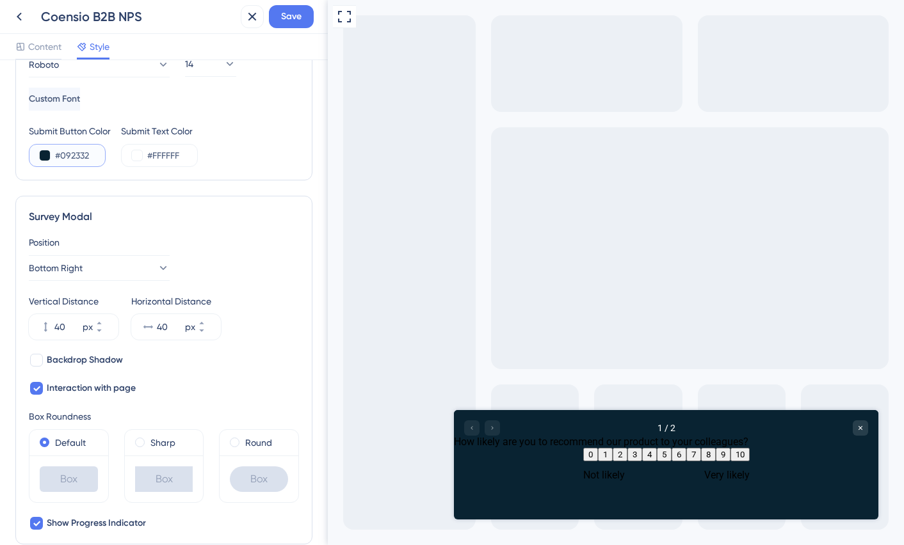
click at [77, 155] on input "#092332" at bounding box center [81, 155] width 52 height 15
click at [492, 429] on div at bounding box center [482, 428] width 36 height 15
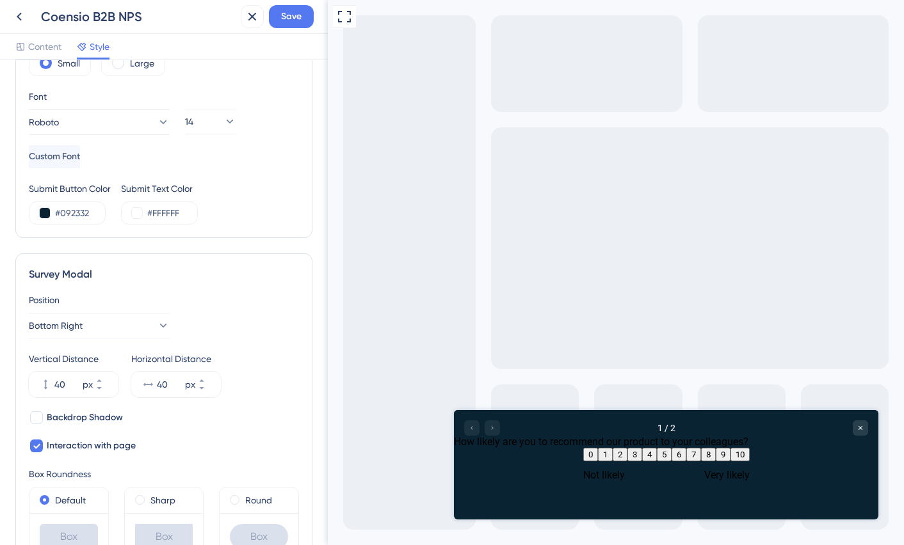
scroll to position [217, 0]
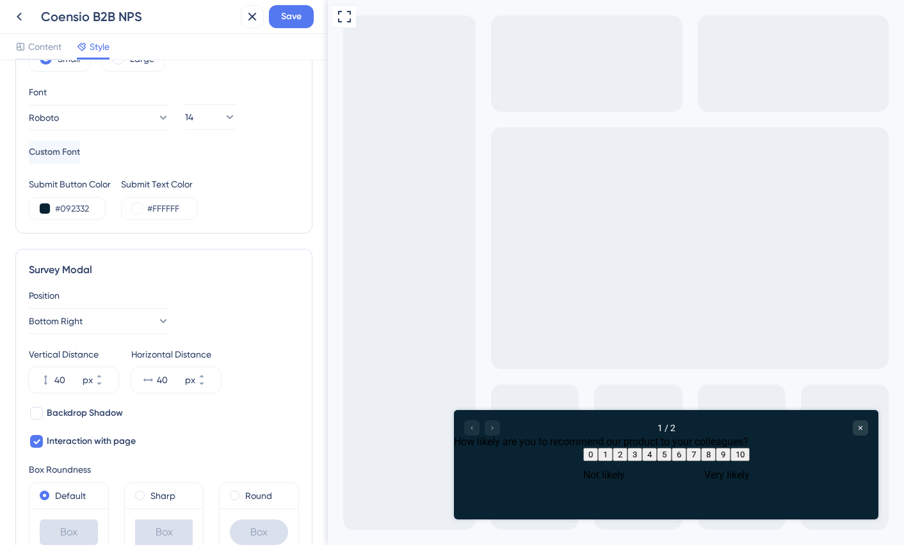
click at [494, 427] on div at bounding box center [482, 428] width 36 height 15
click at [474, 427] on div at bounding box center [482, 428] width 36 height 15
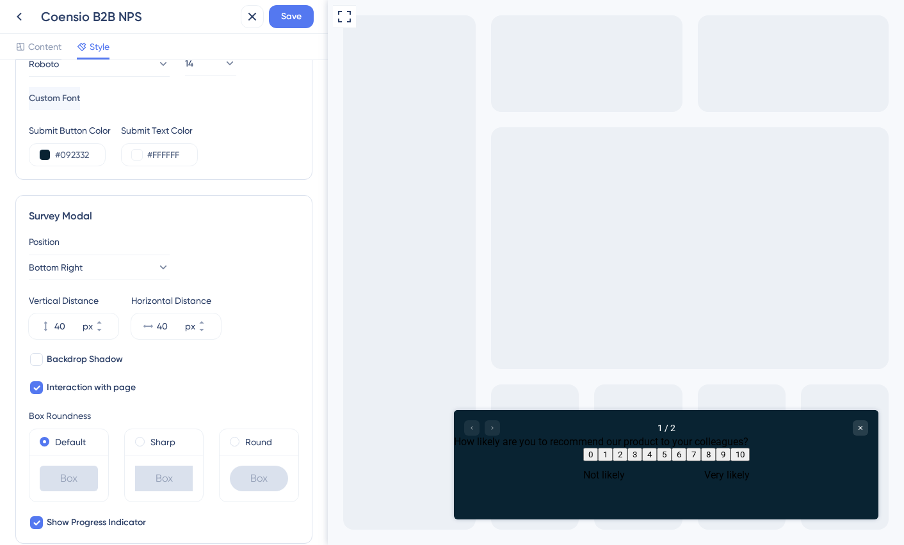
scroll to position [296, 0]
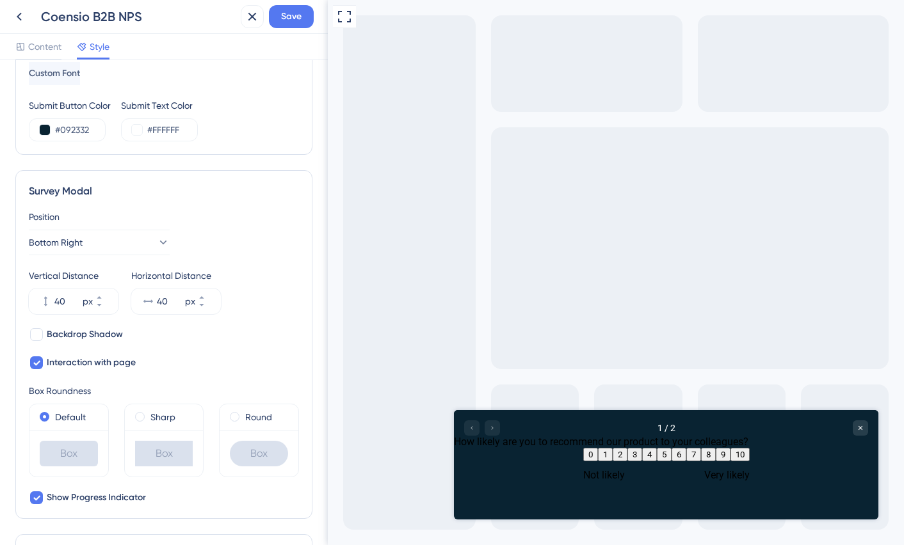
click at [598, 462] on button "1" at bounding box center [605, 454] width 15 height 13
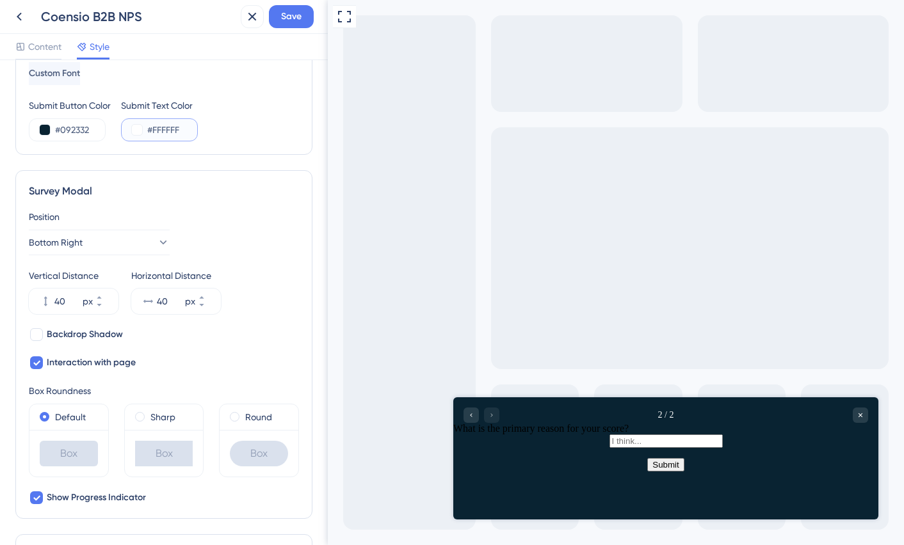
drag, startPoint x: 188, startPoint y: 134, endPoint x: 126, endPoint y: 129, distance: 61.7
click at [126, 129] on div "#FFFFFF" at bounding box center [159, 129] width 77 height 23
drag, startPoint x: 95, startPoint y: 131, endPoint x: -6, endPoint y: 131, distance: 100.5
click at [0, 0] on html "Coensio B2B NPS Save Content Style Color & Typography Background #092332 Text #…" at bounding box center [452, 0] width 904 height 0
paste input "FFFFFF"
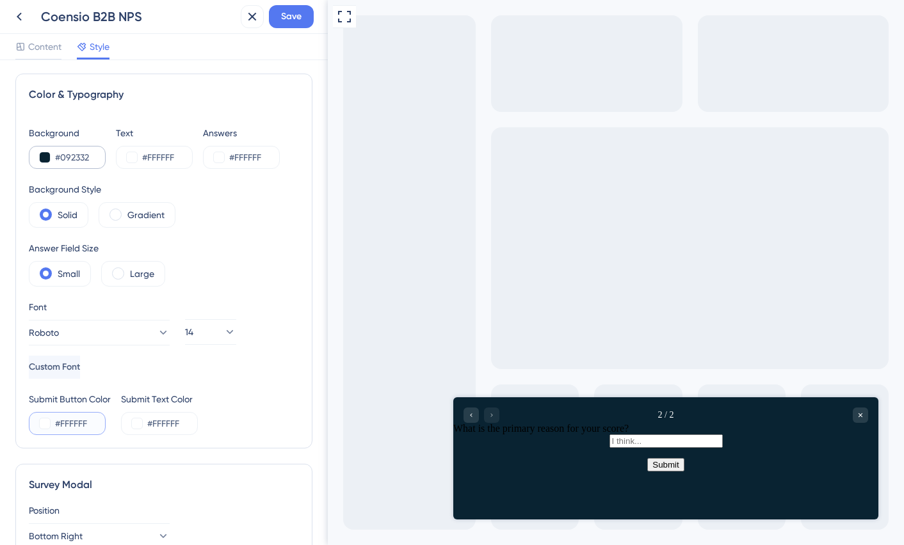
scroll to position [0, 0]
type input "#FFFFFF"
drag, startPoint x: 92, startPoint y: 159, endPoint x: 33, endPoint y: 159, distance: 58.9
click at [32, 159] on div "#092332" at bounding box center [67, 159] width 77 height 23
drag, startPoint x: 185, startPoint y: 425, endPoint x: 134, endPoint y: 412, distance: 52.2
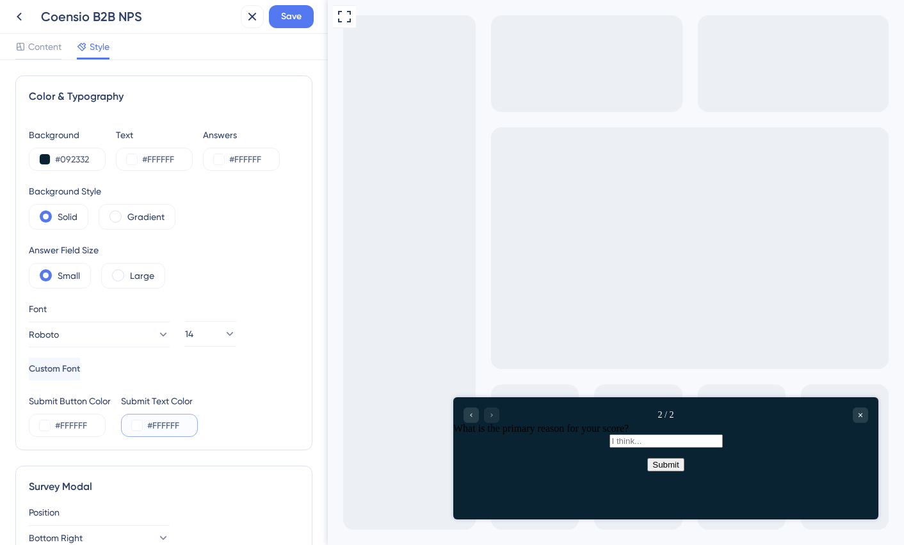
click at [134, 412] on div "Submit Text Color #FFFFFF" at bounding box center [159, 416] width 77 height 44
paste input "092332"
type input "#092332"
click at [241, 403] on div "Submit Button Color #FFFFFF Submit Text Color #092332" at bounding box center [164, 416] width 270 height 44
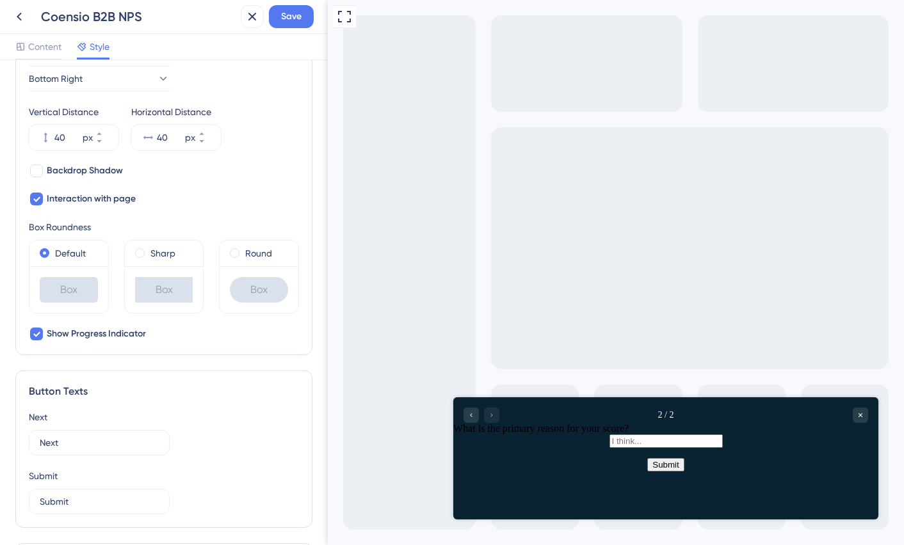
scroll to position [556, 0]
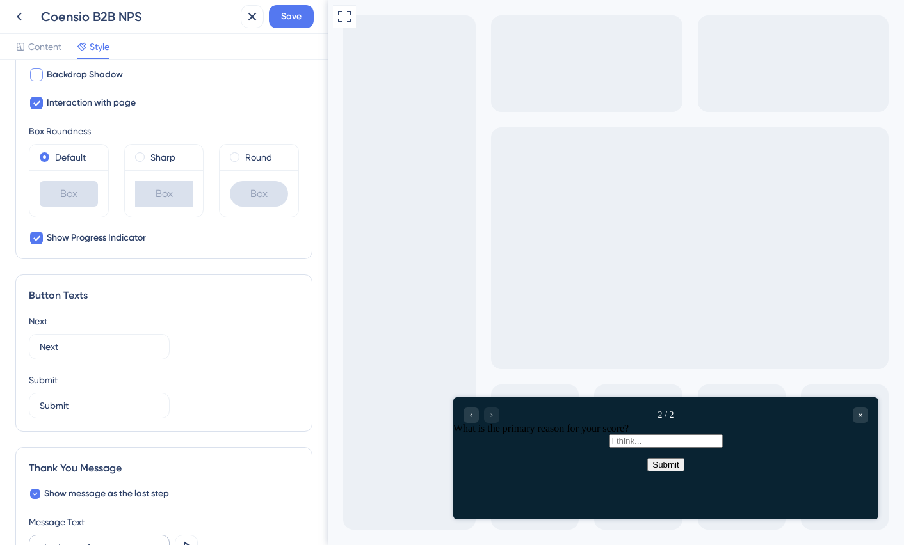
click at [44, 82] on label "Backdrop Shadow" at bounding box center [76, 74] width 94 height 15
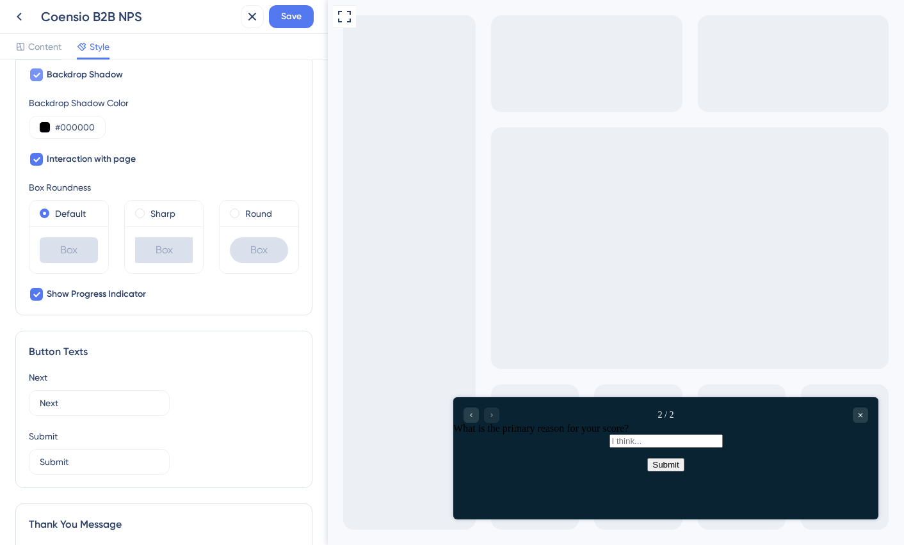
click at [40, 81] on div at bounding box center [36, 74] width 15 height 15
checkbox input "false"
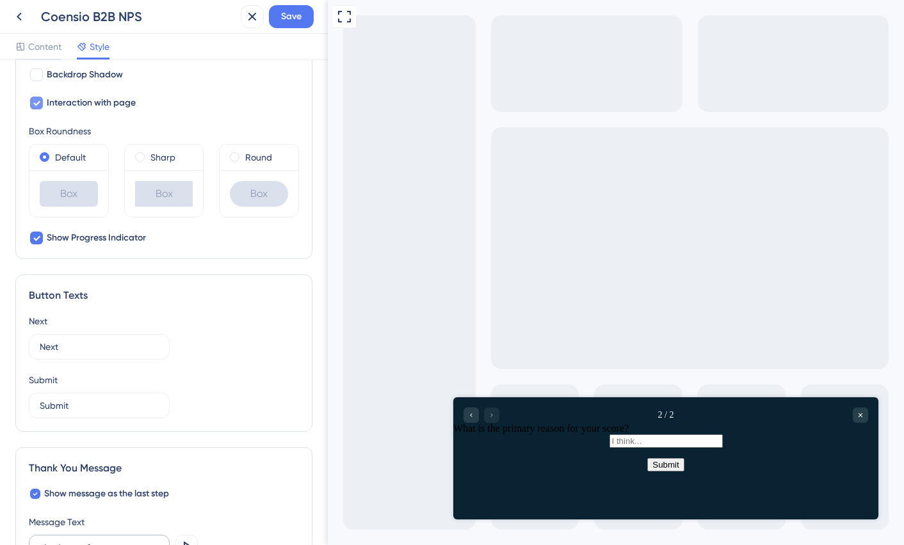
click at [38, 101] on icon at bounding box center [37, 103] width 8 height 10
click at [38, 101] on div at bounding box center [36, 103] width 13 height 13
checkbox input "true"
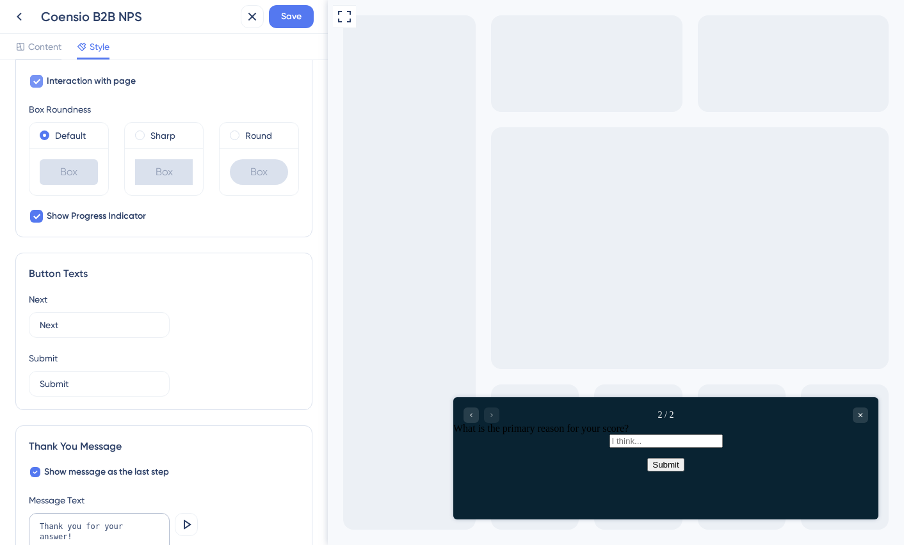
scroll to position [606, 0]
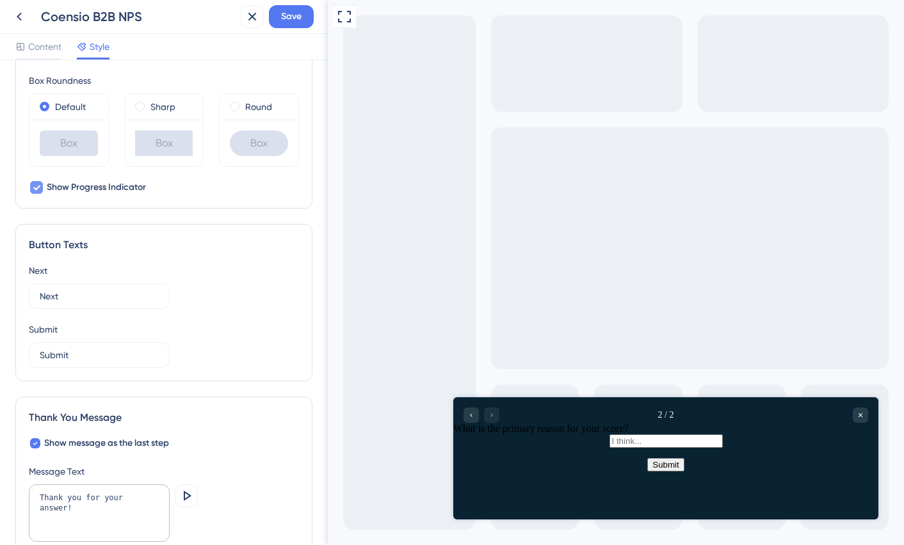
click at [98, 188] on span "Show Progress Indicator" at bounding box center [96, 187] width 99 height 15
checkbox input "true"
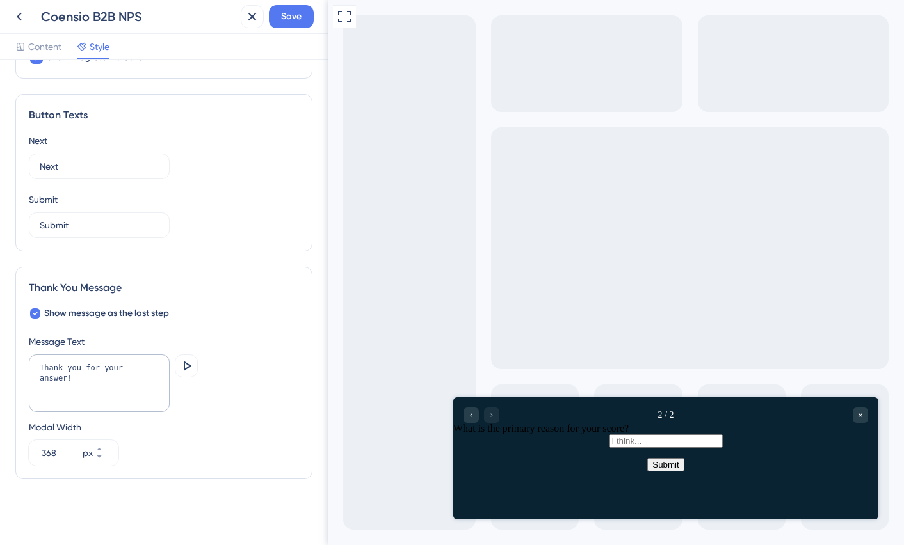
scroll to position [737, 0]
click at [100, 378] on textarea "Thank you for your answer!" at bounding box center [99, 383] width 141 height 58
click at [66, 366] on textarea "Thank you for your answer!" at bounding box center [99, 383] width 141 height 58
click at [101, 456] on button "368 px" at bounding box center [106, 459] width 23 height 13
click at [101, 456] on button "367 px" at bounding box center [106, 459] width 23 height 13
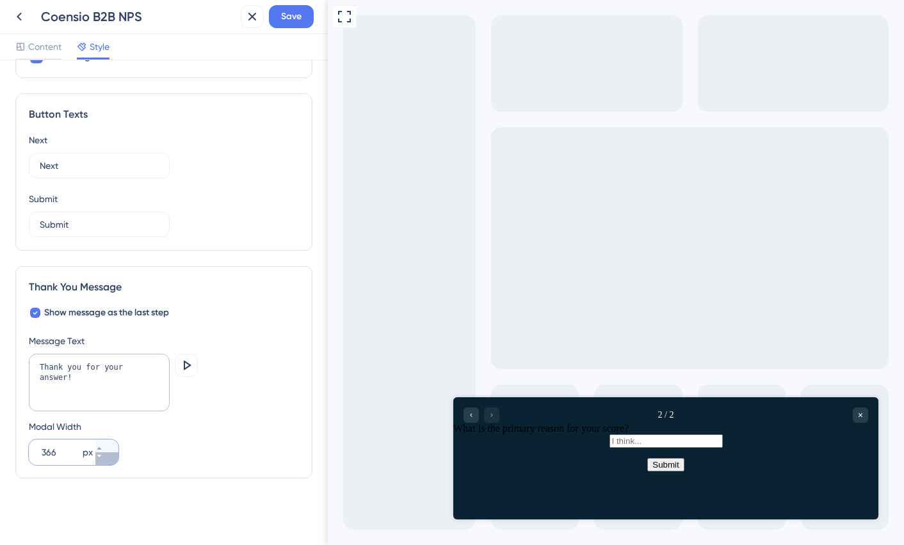
click at [101, 456] on button "366 px" at bounding box center [106, 459] width 23 height 13
click at [101, 456] on button "365 px" at bounding box center [106, 459] width 23 height 13
click at [101, 456] on button "364 px" at bounding box center [106, 459] width 23 height 13
click at [103, 455] on icon at bounding box center [99, 457] width 8 height 8
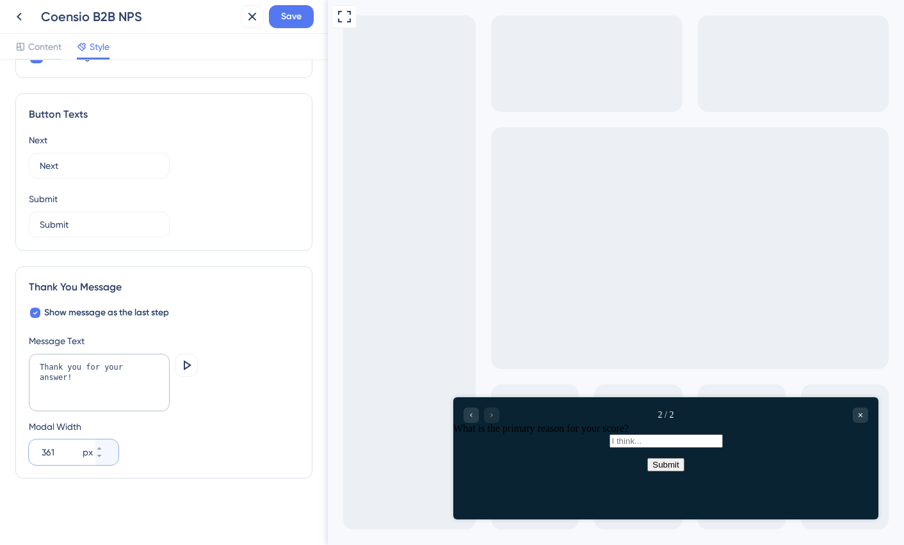
drag, startPoint x: 68, startPoint y: 454, endPoint x: 30, endPoint y: 448, distance: 38.2
click at [30, 448] on div "361 px" at bounding box center [62, 453] width 67 height 26
type input "300"
click at [149, 442] on div "Modal Width 300 px" at bounding box center [164, 442] width 270 height 46
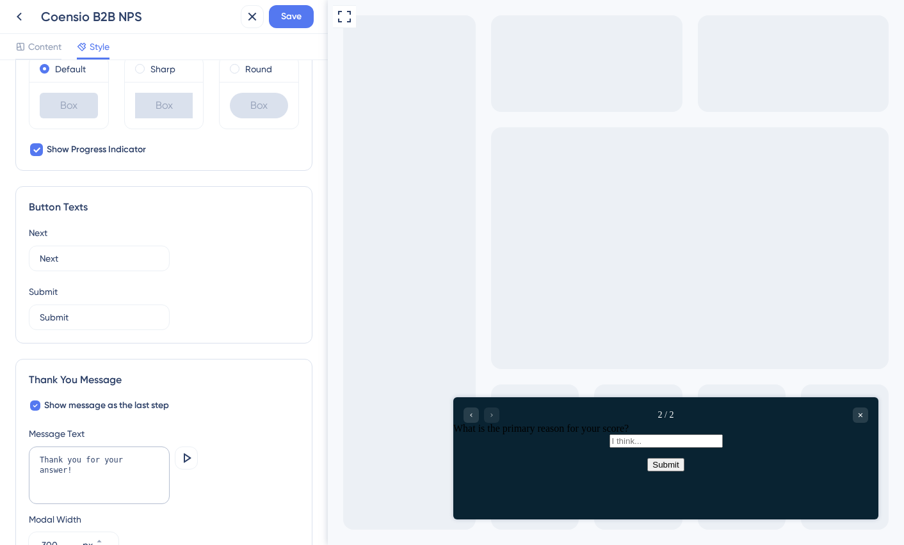
scroll to position [577, 0]
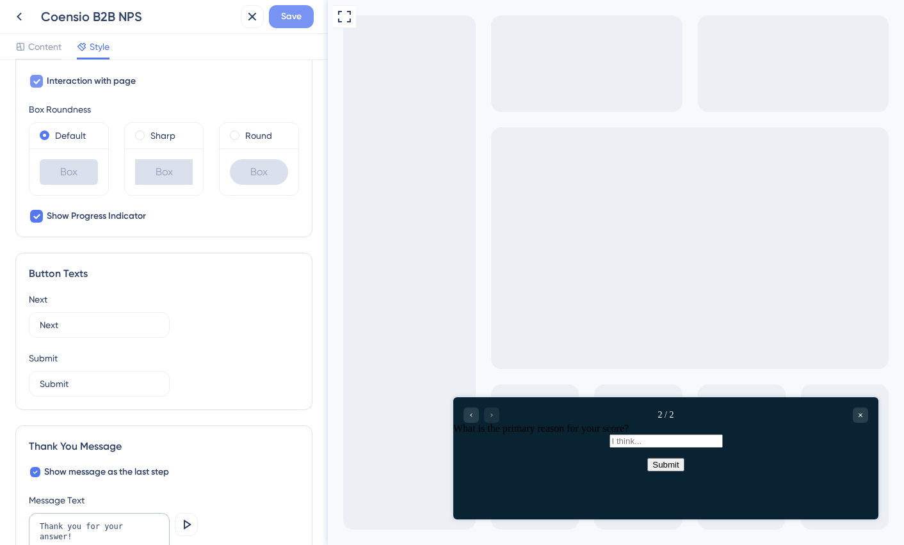
click at [286, 14] on span "Save" at bounding box center [291, 16] width 20 height 15
click at [46, 47] on span "Content" at bounding box center [44, 46] width 33 height 15
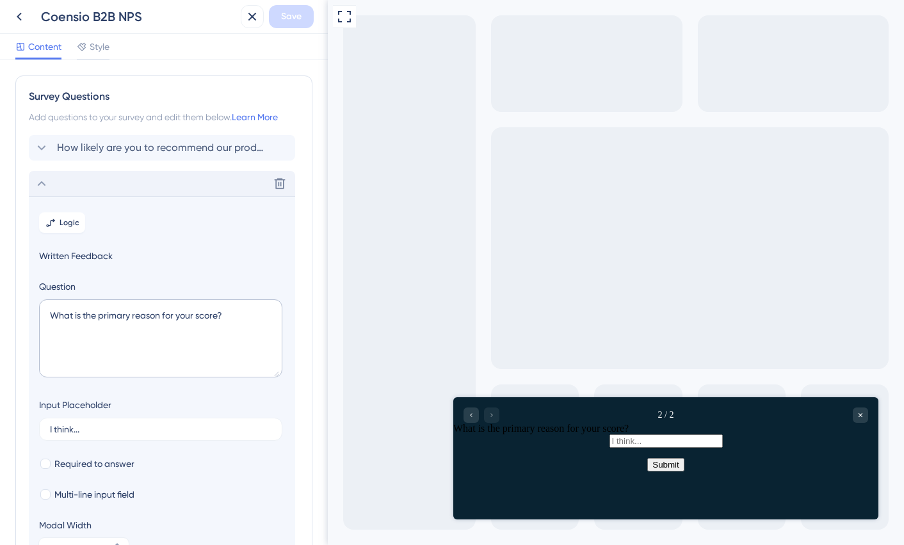
click at [38, 177] on icon at bounding box center [41, 183] width 15 height 15
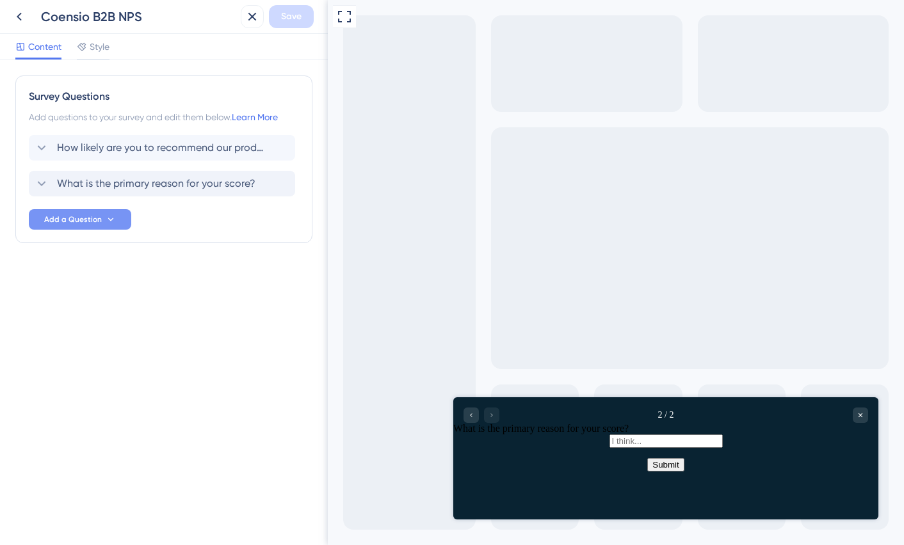
click at [112, 211] on button "Add a Question" at bounding box center [80, 219] width 102 height 20
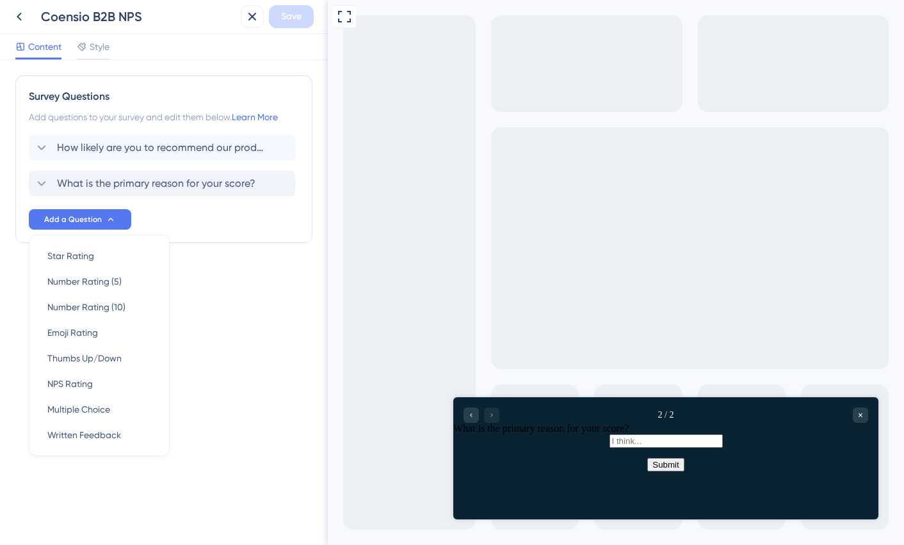
click at [182, 287] on div "Survey Questions Add questions to your survey and edit them below. Learn More H…" at bounding box center [163, 185] width 297 height 219
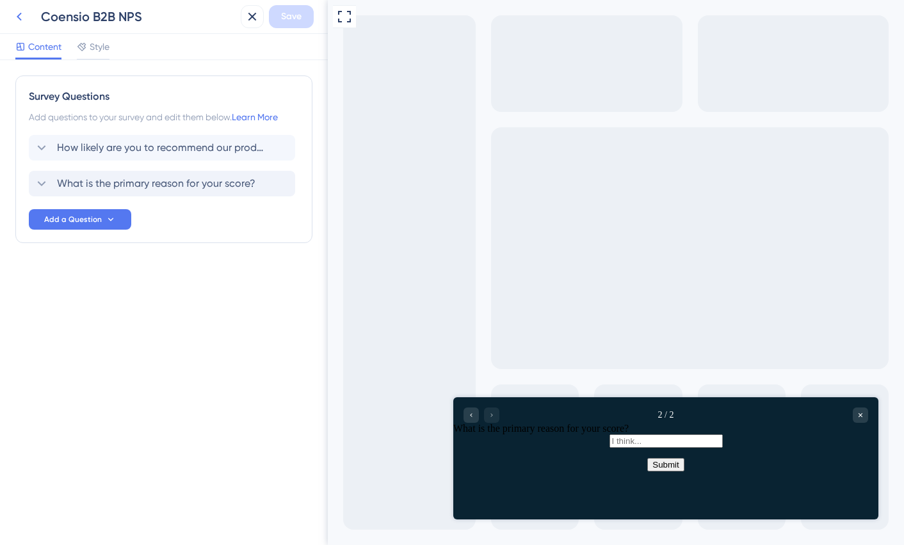
click at [16, 17] on icon at bounding box center [19, 16] width 15 height 15
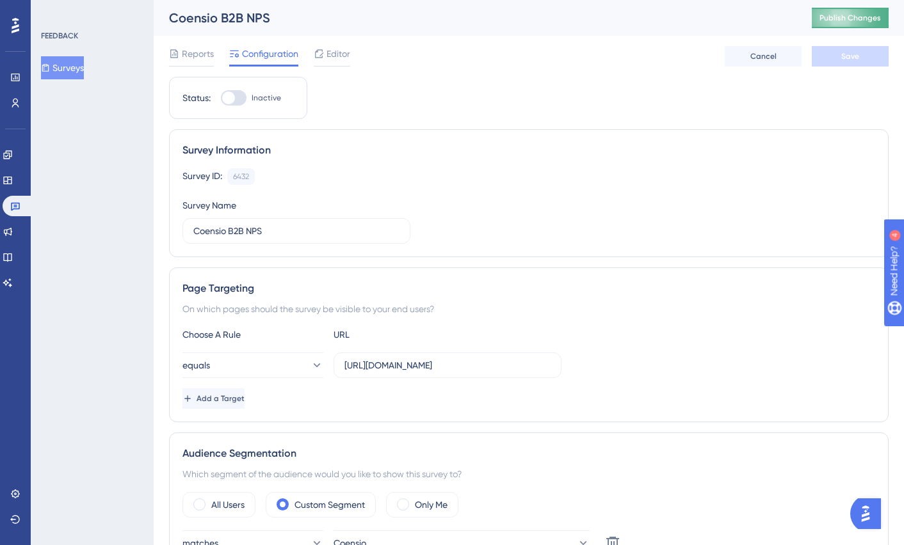
click at [855, 18] on button "Publish Changes" at bounding box center [850, 18] width 77 height 20
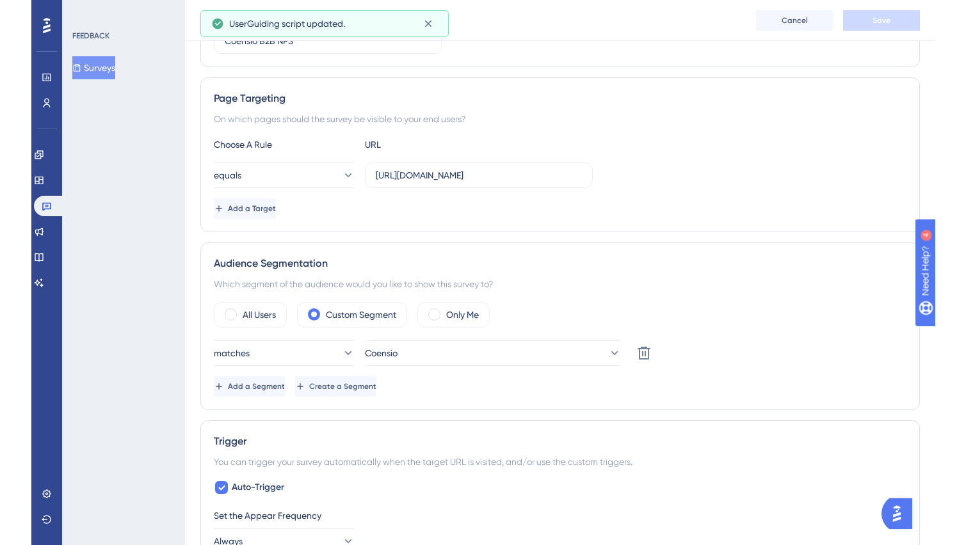
scroll to position [172, 0]
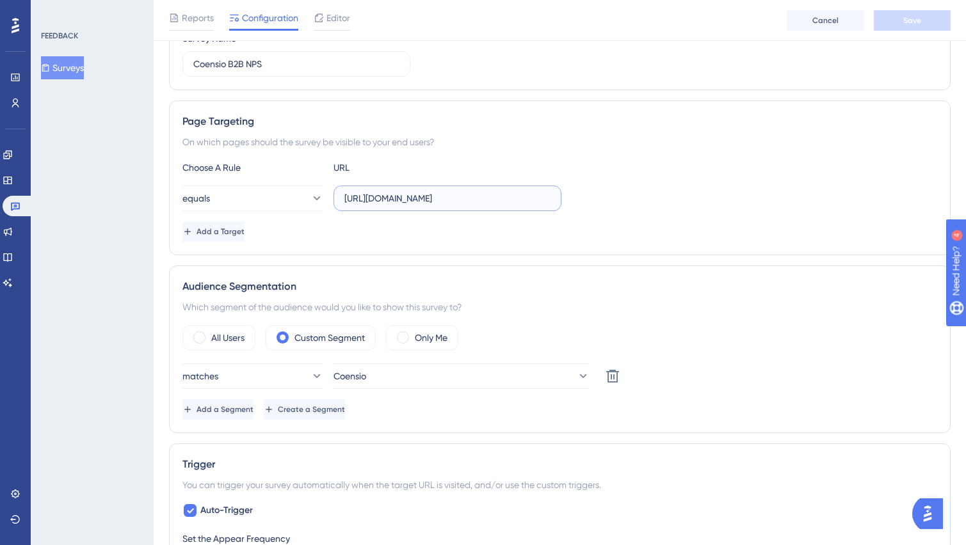
click at [414, 196] on input "[URL][DOMAIN_NAME]" at bounding box center [447, 198] width 206 height 14
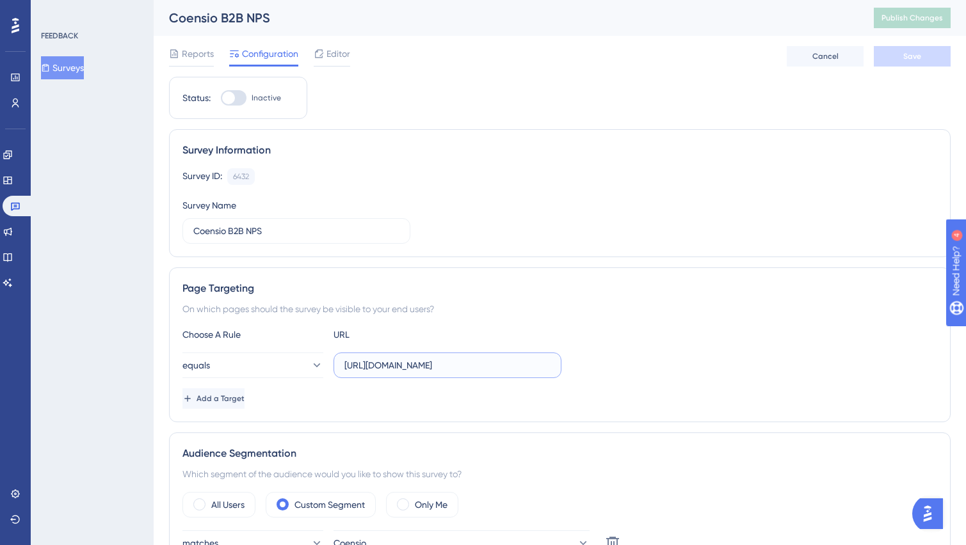
scroll to position [5, 0]
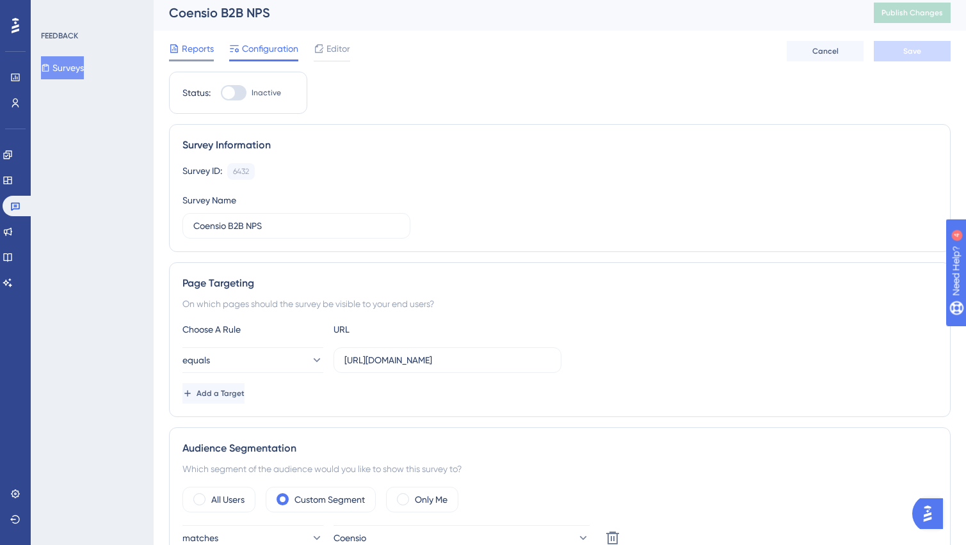
click at [178, 48] on icon at bounding box center [174, 49] width 10 height 10
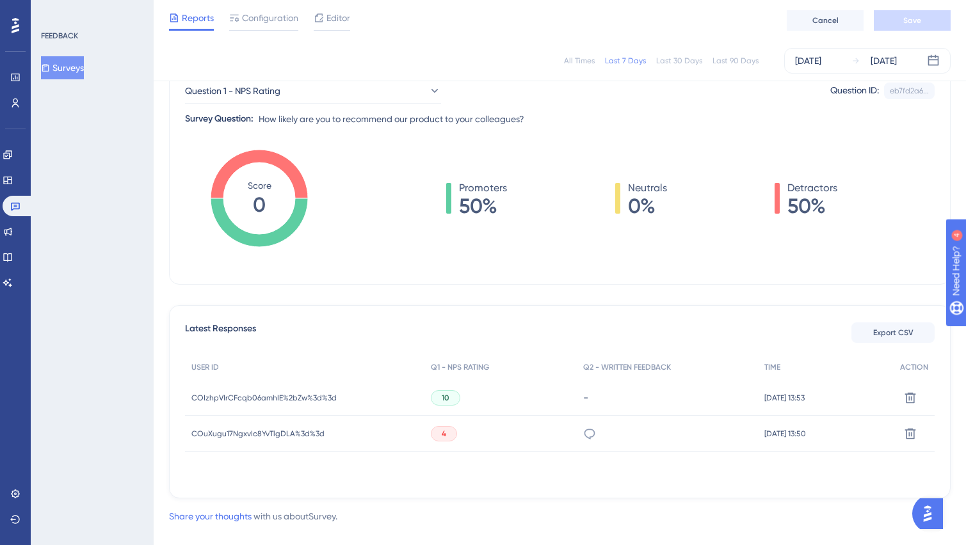
scroll to position [157, 0]
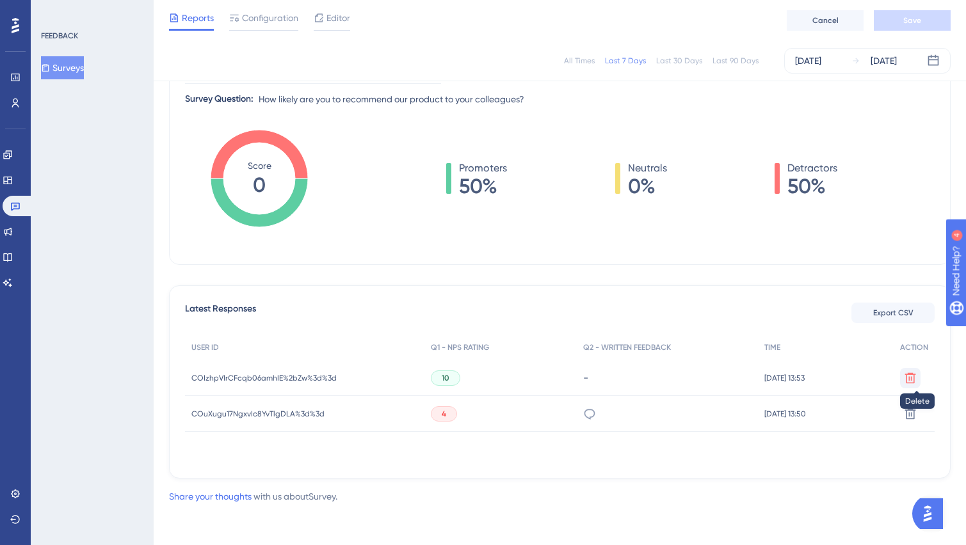
click at [909, 375] on icon at bounding box center [910, 378] width 13 height 13
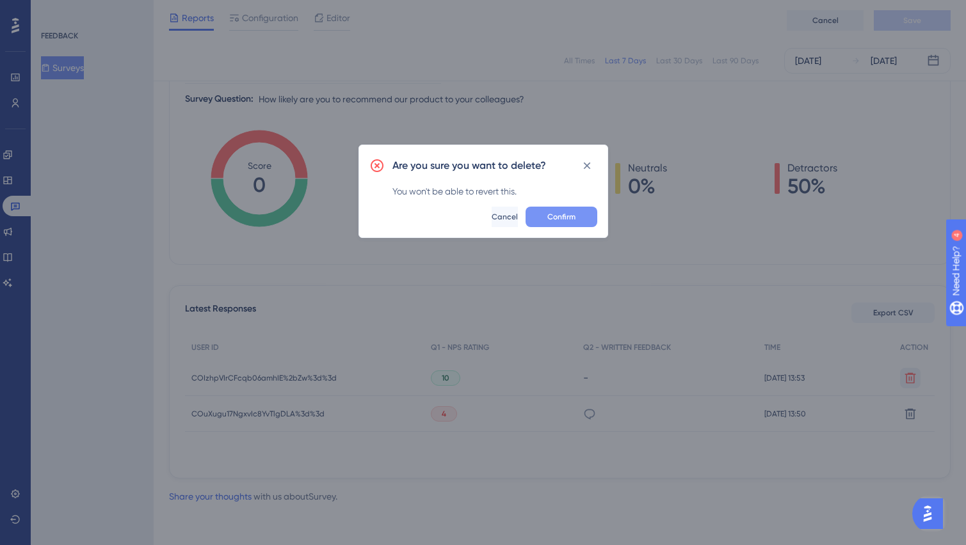
click at [554, 214] on span "Confirm" at bounding box center [561, 217] width 28 height 10
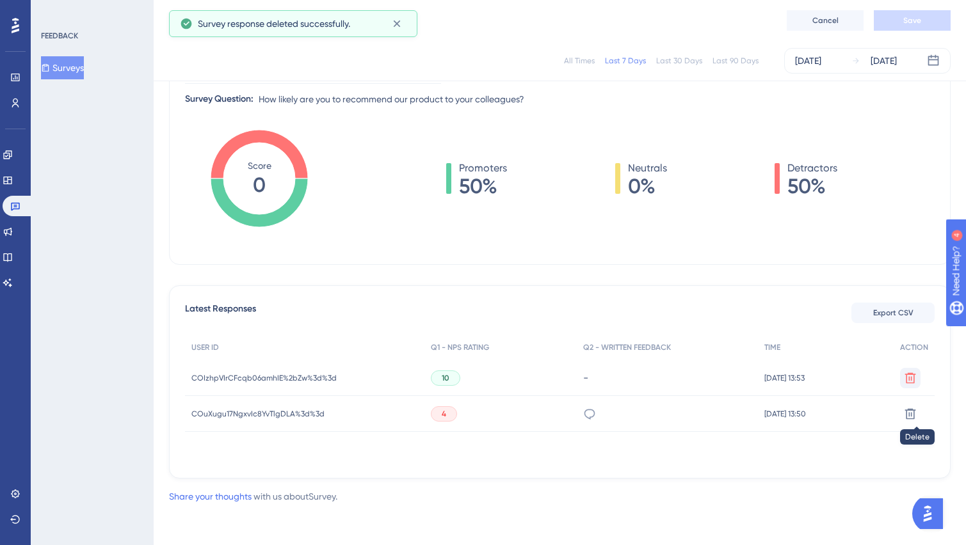
click at [909, 412] on icon at bounding box center [910, 413] width 11 height 11
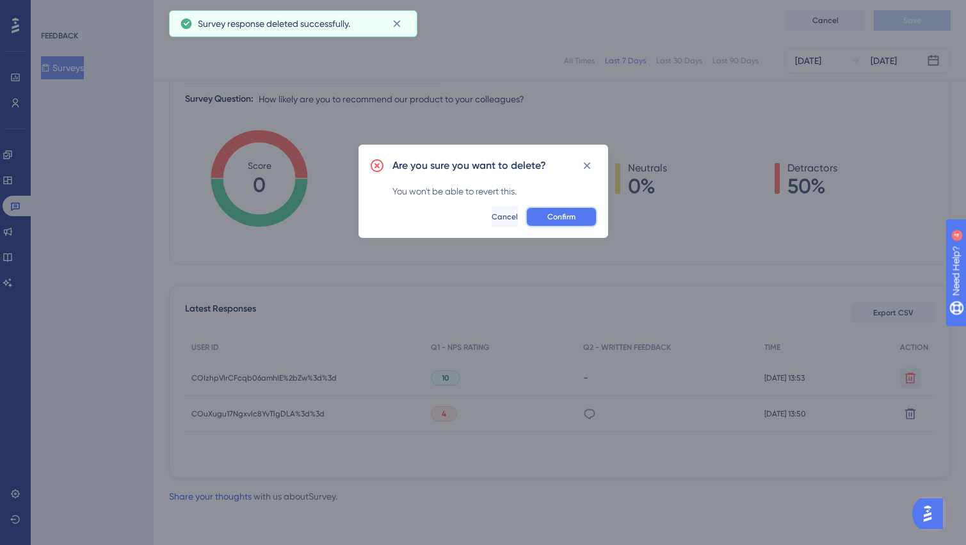
click at [556, 220] on span "Confirm" at bounding box center [561, 217] width 28 height 10
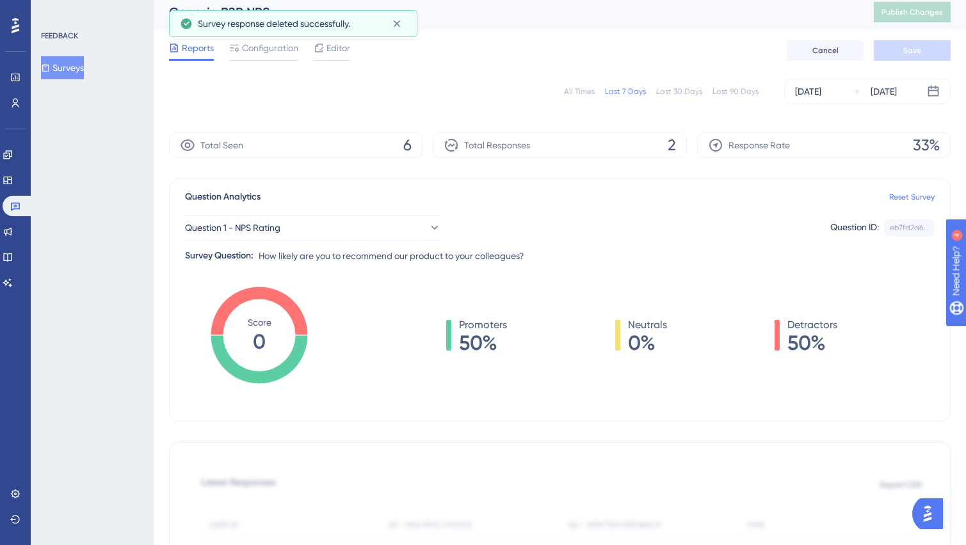
scroll to position [7, 0]
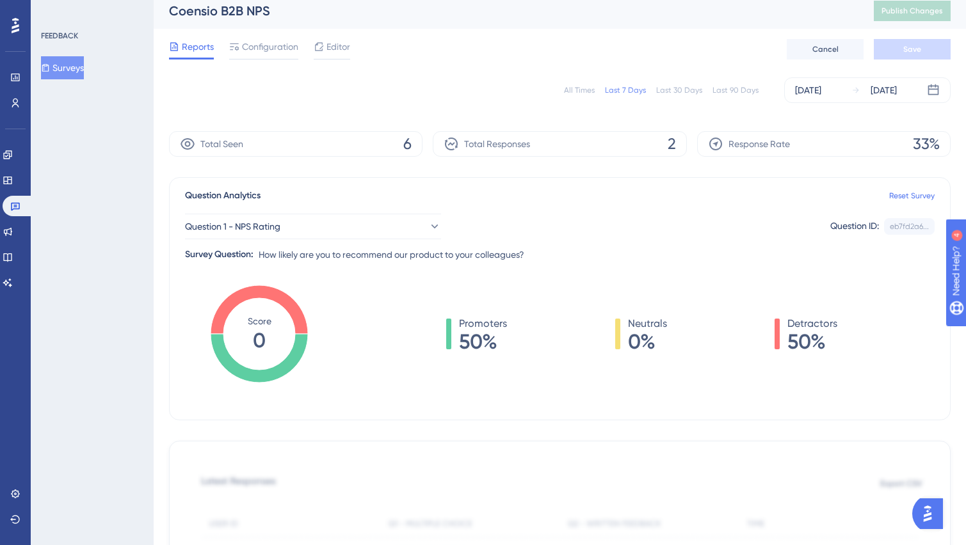
click at [403, 142] on div "Total Seen 6" at bounding box center [296, 144] width 254 height 26
click at [508, 145] on span "Total Responses" at bounding box center [497, 143] width 66 height 15
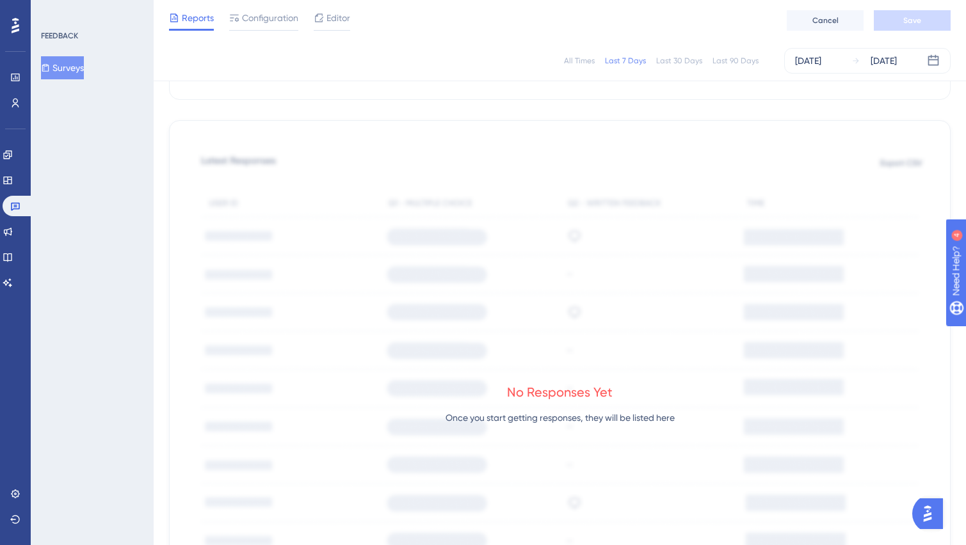
scroll to position [0, 0]
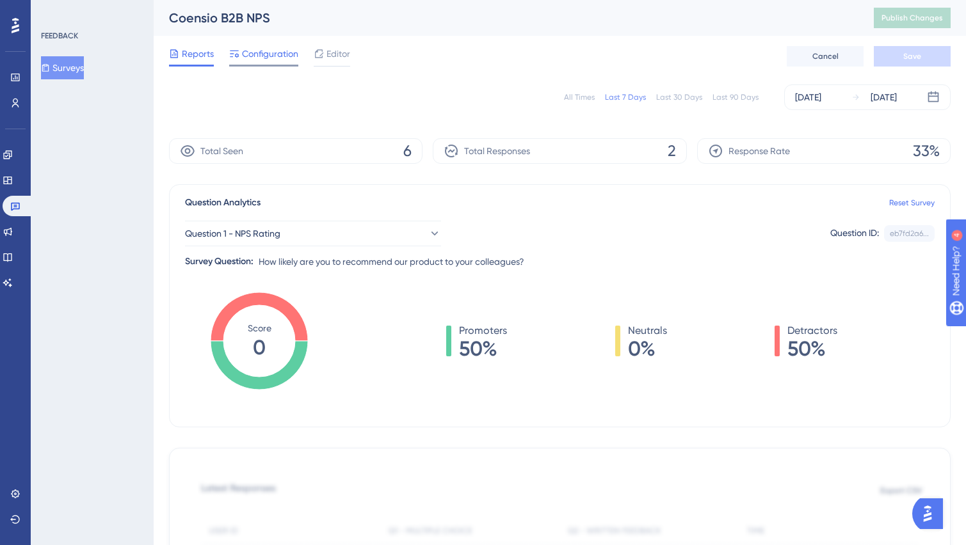
click at [263, 56] on span "Configuration" at bounding box center [270, 53] width 56 height 15
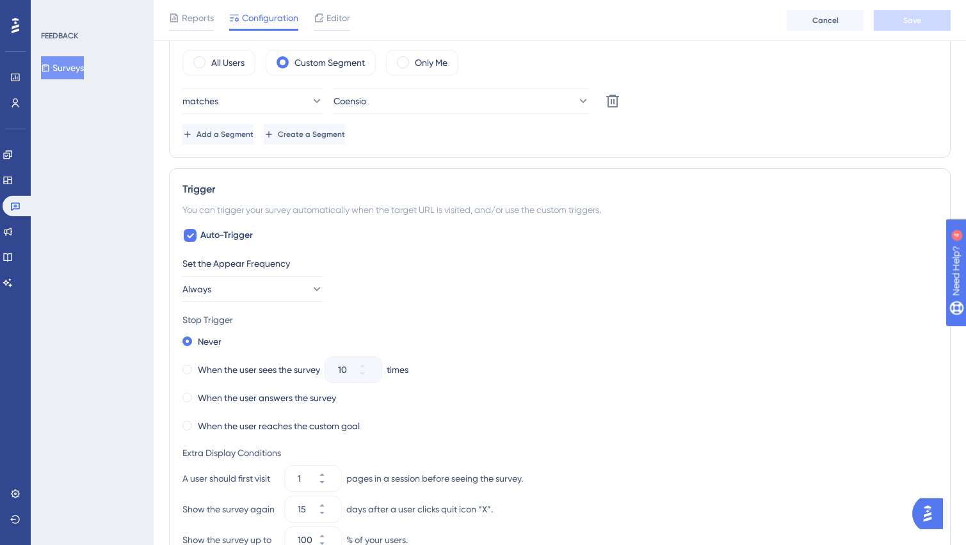
scroll to position [523, 0]
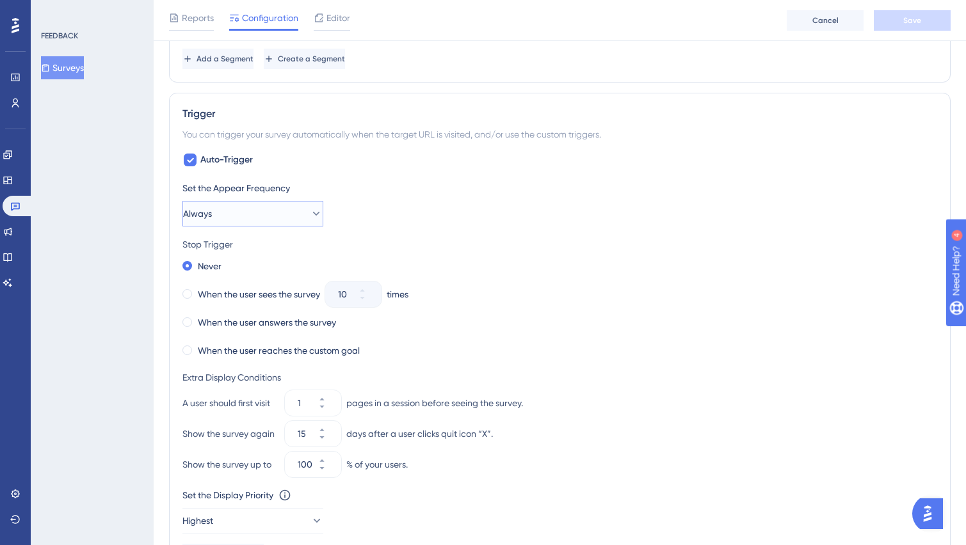
click at [313, 215] on icon at bounding box center [316, 214] width 7 height 4
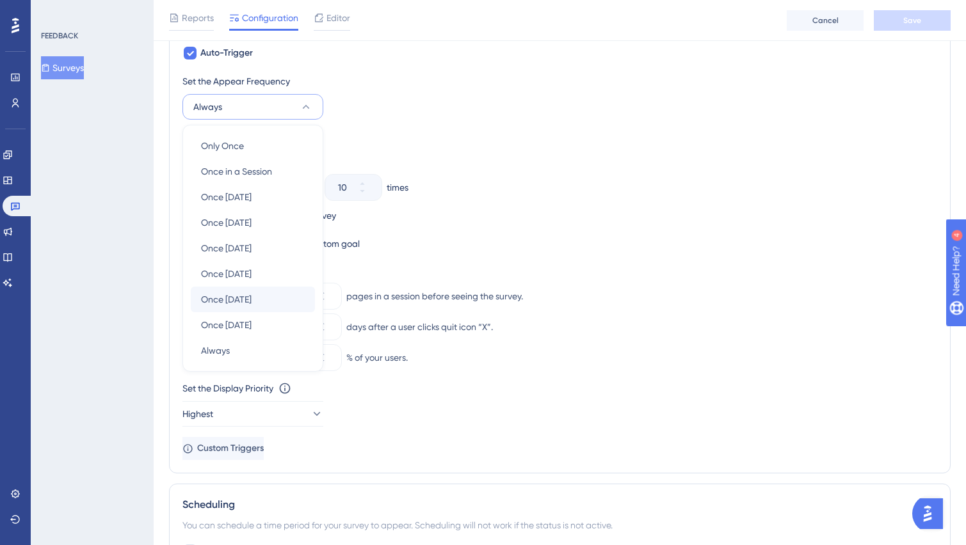
scroll to position [631, 0]
click at [252, 244] on span "Once [DATE]" at bounding box center [226, 247] width 51 height 15
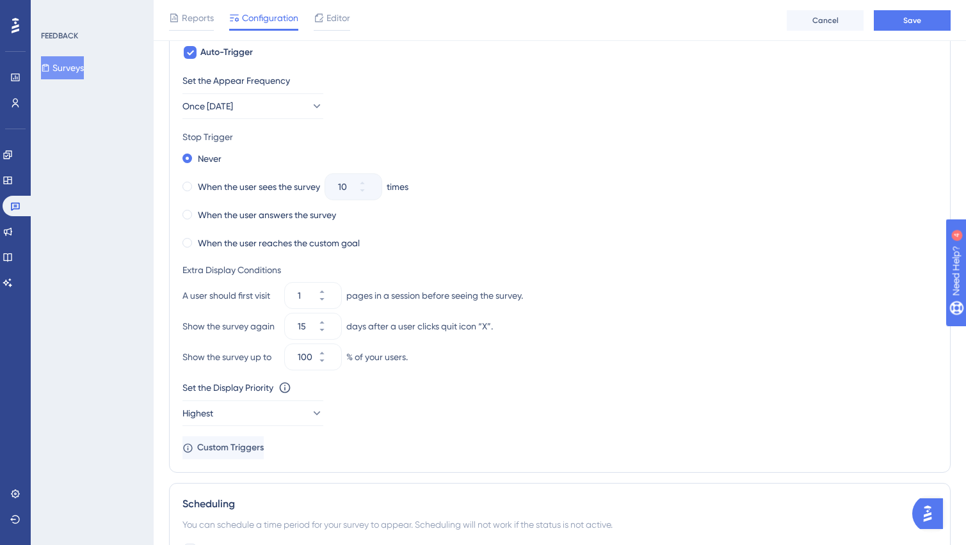
click at [298, 155] on div "Never" at bounding box center [559, 159] width 755 height 18
click at [262, 107] on button "Once [DATE]" at bounding box center [252, 106] width 141 height 26
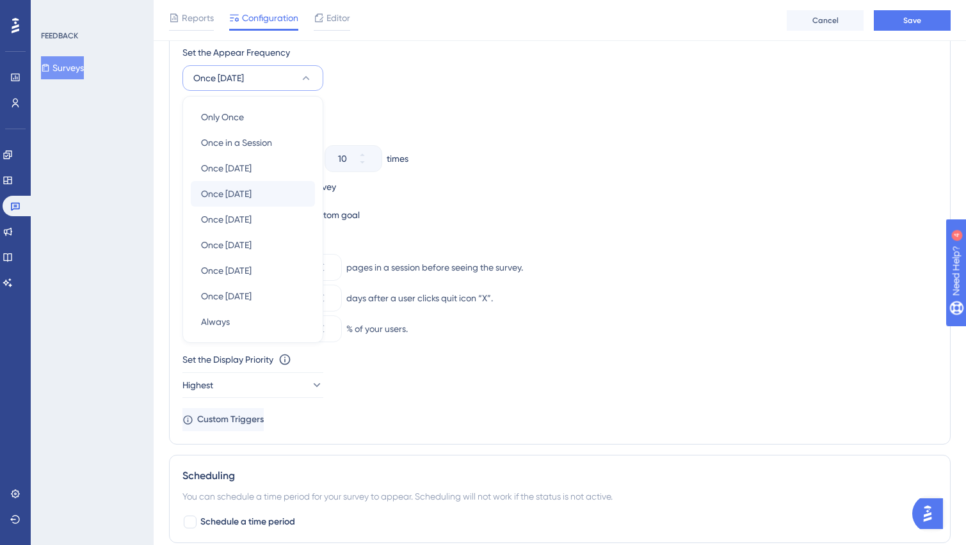
scroll to position [674, 0]
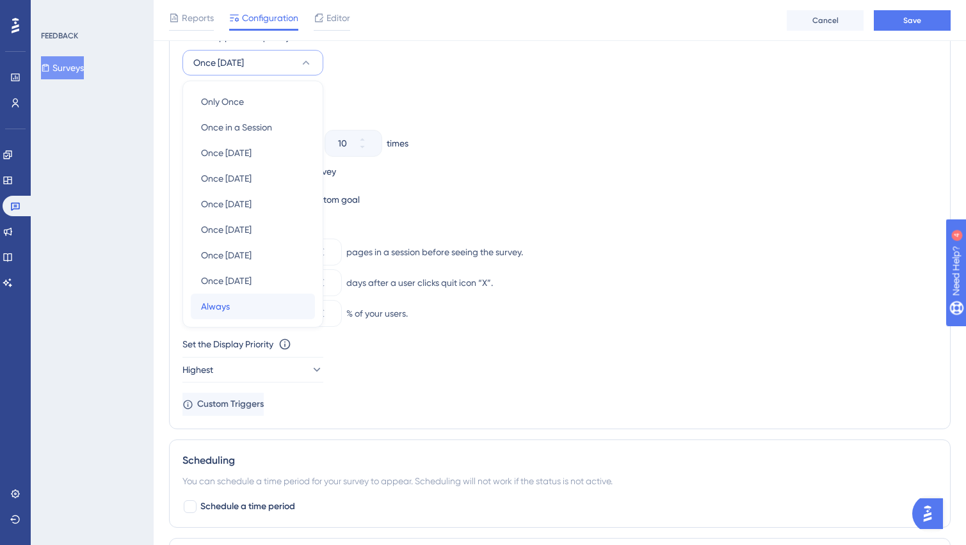
click at [243, 314] on div "Always Always" at bounding box center [253, 307] width 104 height 26
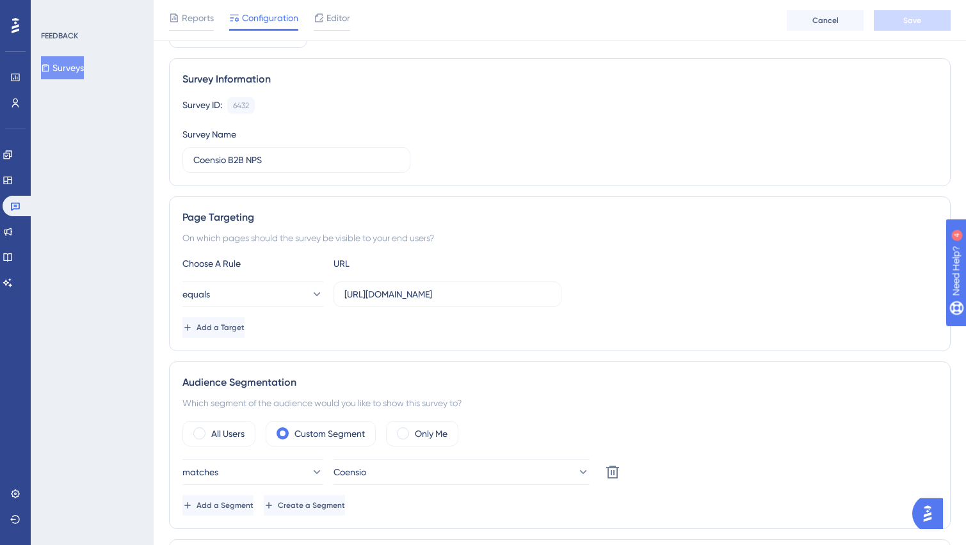
scroll to position [240, 0]
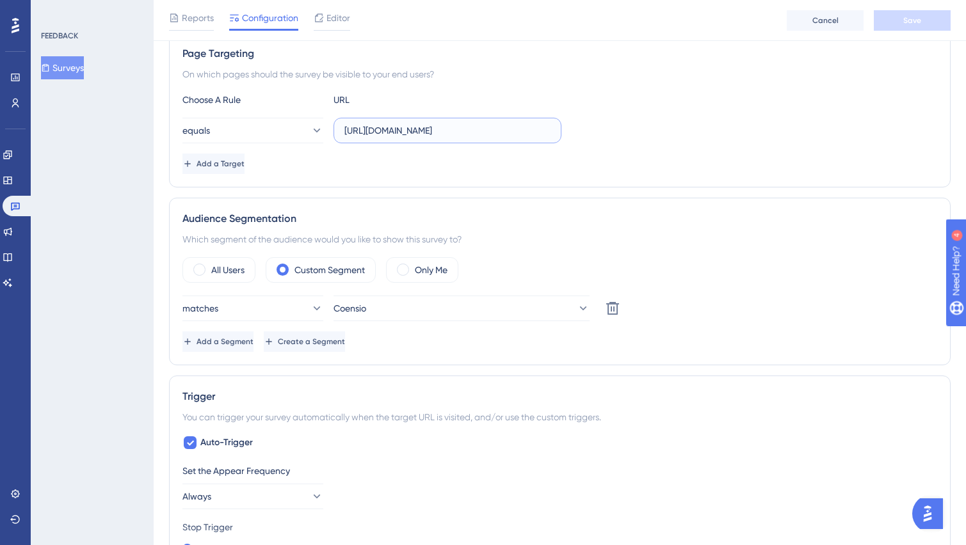
click at [397, 131] on input "[URL][DOMAIN_NAME]" at bounding box center [447, 131] width 206 height 14
click at [500, 126] on input "[URL][DOMAIN_NAME]" at bounding box center [447, 131] width 206 height 14
drag, startPoint x: 510, startPoint y: 130, endPoint x: 284, endPoint y: 130, distance: 226.0
click at [284, 130] on div "equals [URL][DOMAIN_NAME]" at bounding box center [371, 131] width 379 height 26
paste input "[DOMAIN_NAME]"
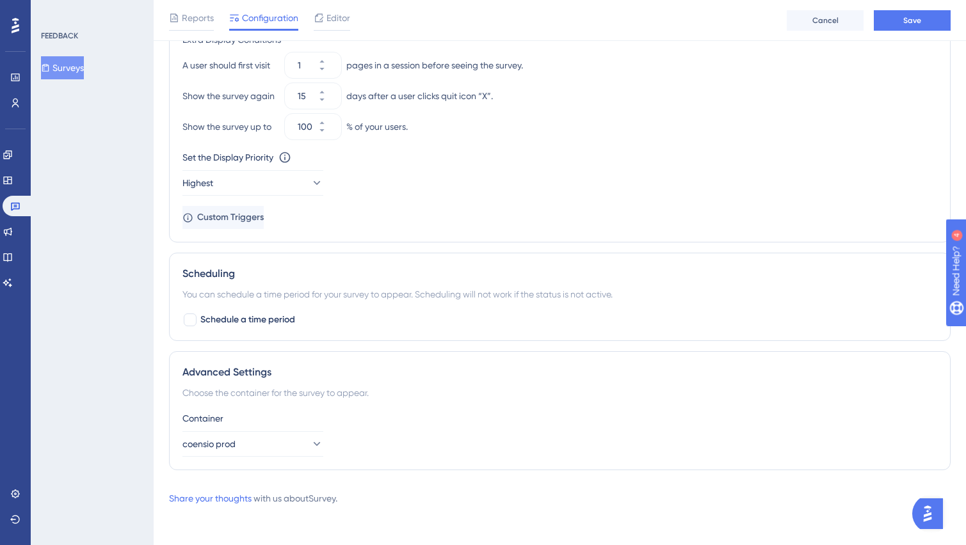
scroll to position [863, 0]
type input "[URL][DOMAIN_NAME]"
click at [306, 430] on button "coensio prod" at bounding box center [252, 443] width 141 height 26
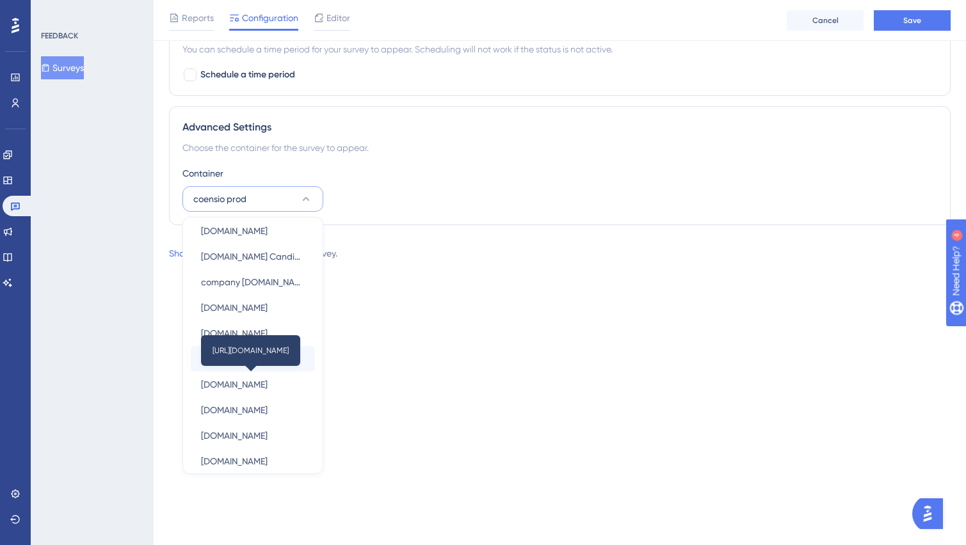
scroll to position [92, 0]
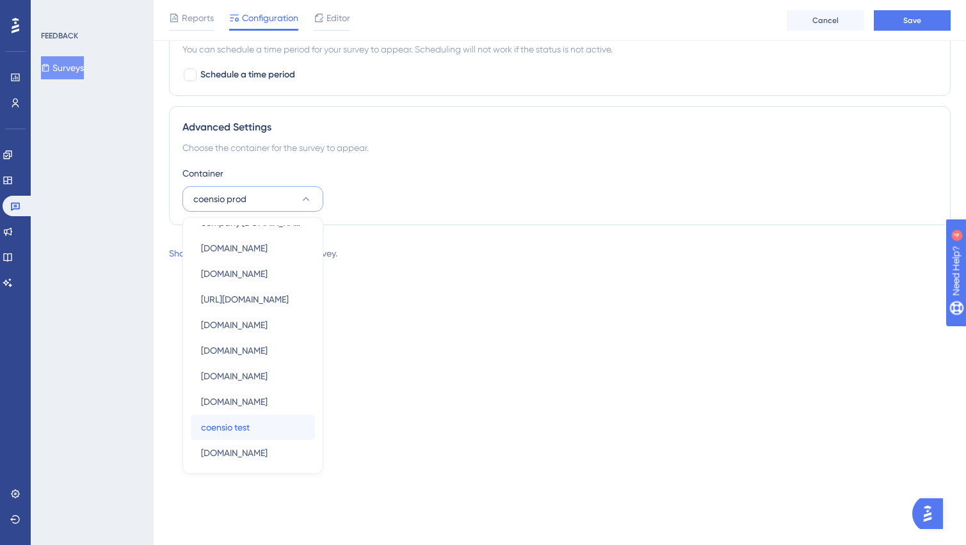
click at [265, 426] on div "coensio test coensio test" at bounding box center [253, 428] width 104 height 26
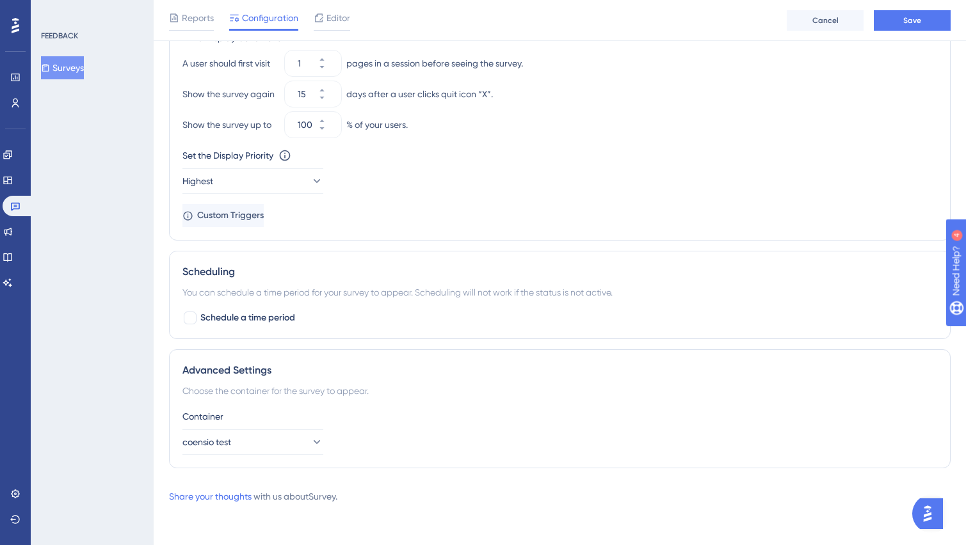
click at [384, 389] on div "Choose the container for the survey to appear." at bounding box center [559, 390] width 755 height 15
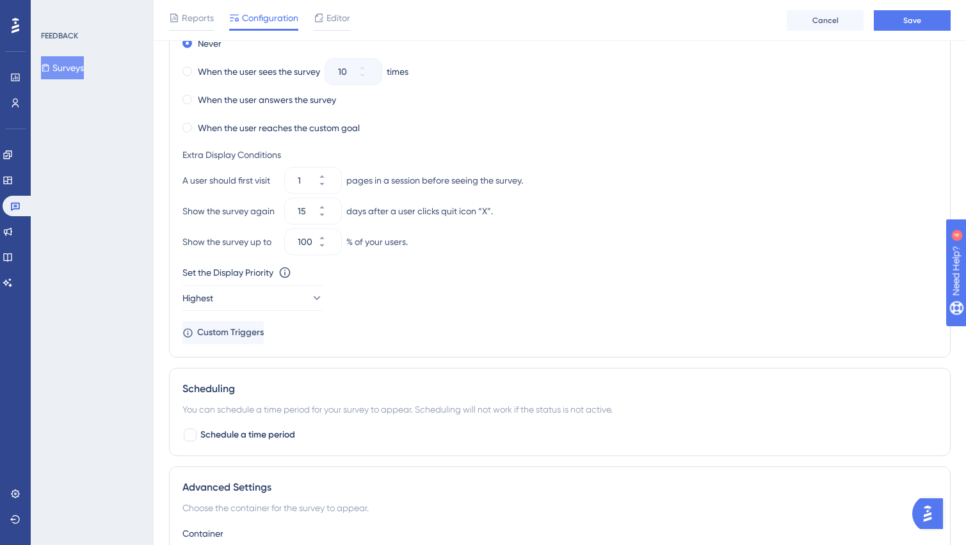
scroll to position [723, 0]
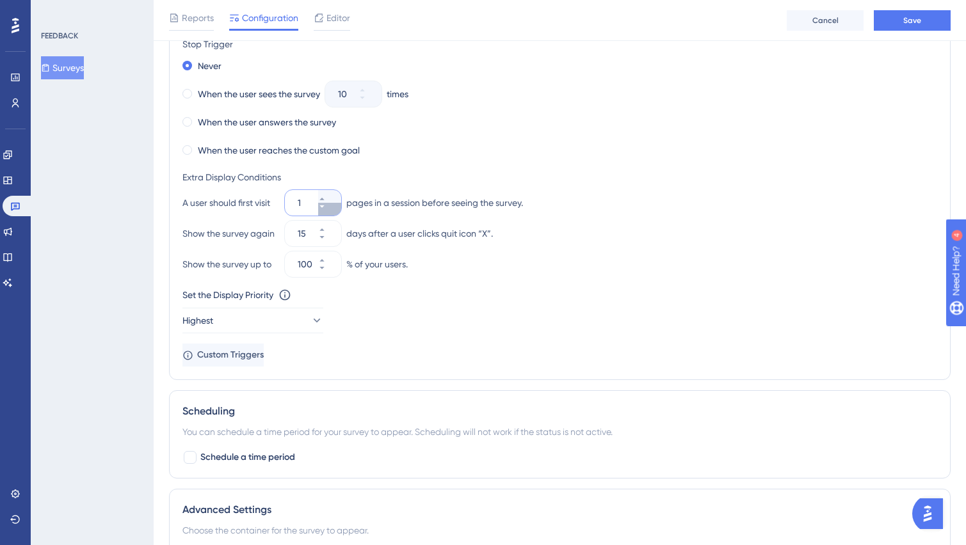
click at [326, 209] on icon at bounding box center [322, 207] width 8 height 8
drag, startPoint x: 305, startPoint y: 200, endPoint x: 266, endPoint y: 193, distance: 40.2
click at [266, 193] on div "A user should first visit 1 pages in a session before seeing the survey." at bounding box center [559, 203] width 755 height 26
type input "1"
click at [415, 344] on div "Set the Appear Frequency Always Stop Trigger Never When the user sees the surve…" at bounding box center [559, 173] width 755 height 387
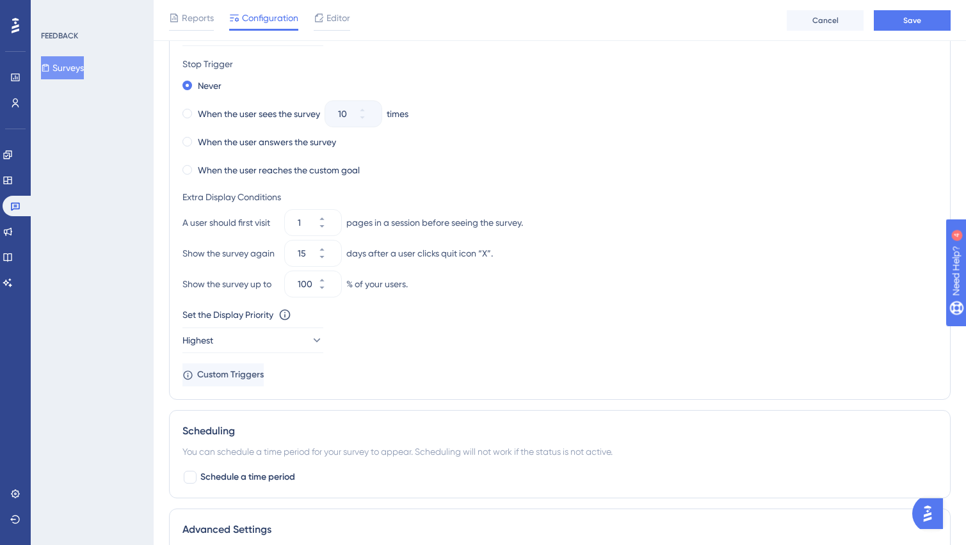
scroll to position [703, 0]
drag, startPoint x: 244, startPoint y: 221, endPoint x: 300, endPoint y: 221, distance: 56.3
click at [300, 221] on div "A user should first visit 1 pages in a session before seeing the survey." at bounding box center [559, 224] width 755 height 26
click at [396, 229] on div "pages in a session before seeing the survey." at bounding box center [434, 223] width 177 height 15
click at [326, 255] on icon at bounding box center [322, 258] width 8 height 8
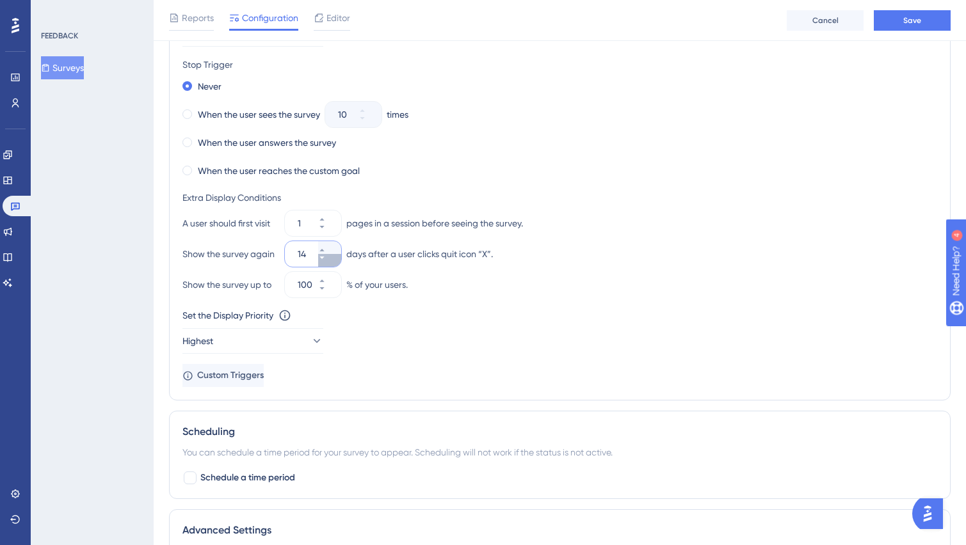
click at [326, 255] on icon at bounding box center [322, 258] width 8 height 8
click at [324, 257] on icon at bounding box center [321, 258] width 4 height 3
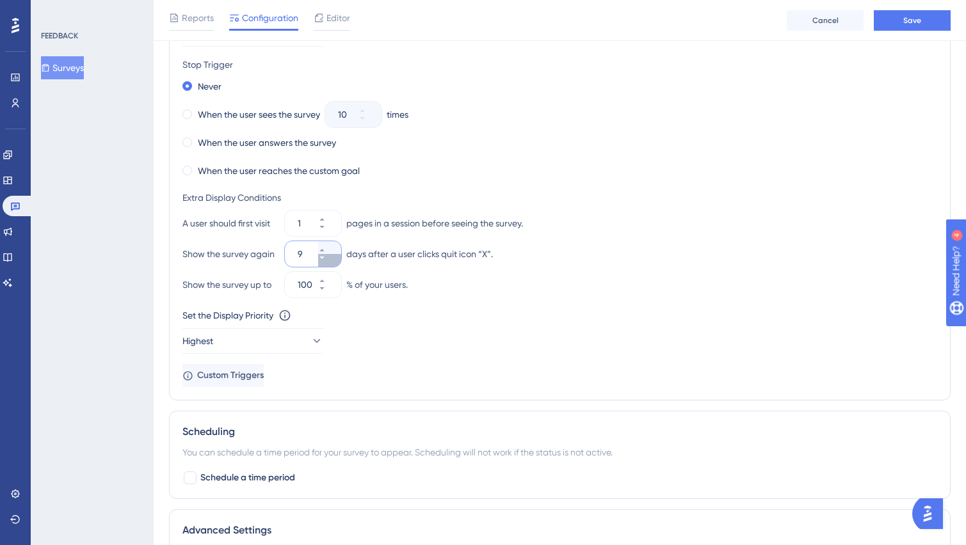
click at [324, 257] on icon at bounding box center [321, 258] width 4 height 3
type input "7"
click at [385, 277] on div "% of your users." at bounding box center [376, 284] width 61 height 15
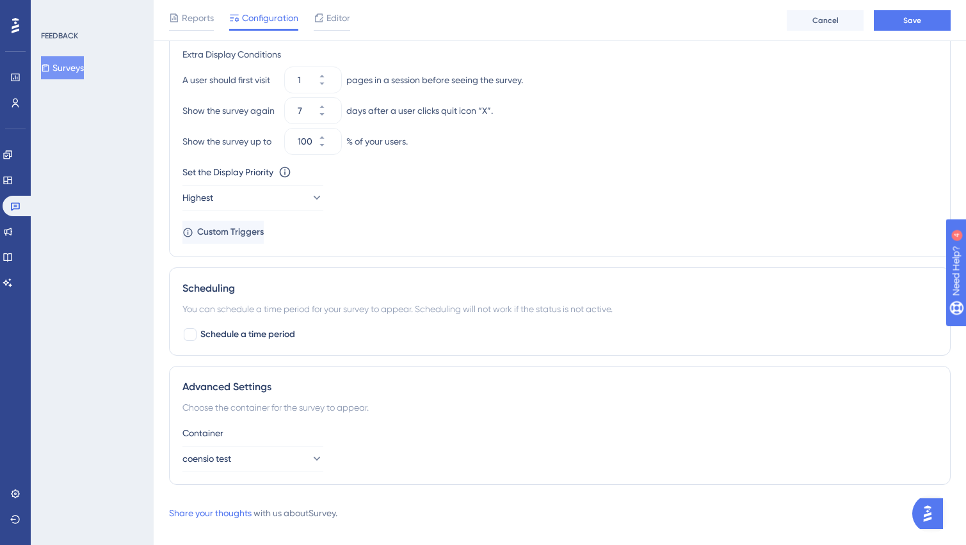
scroll to position [863, 0]
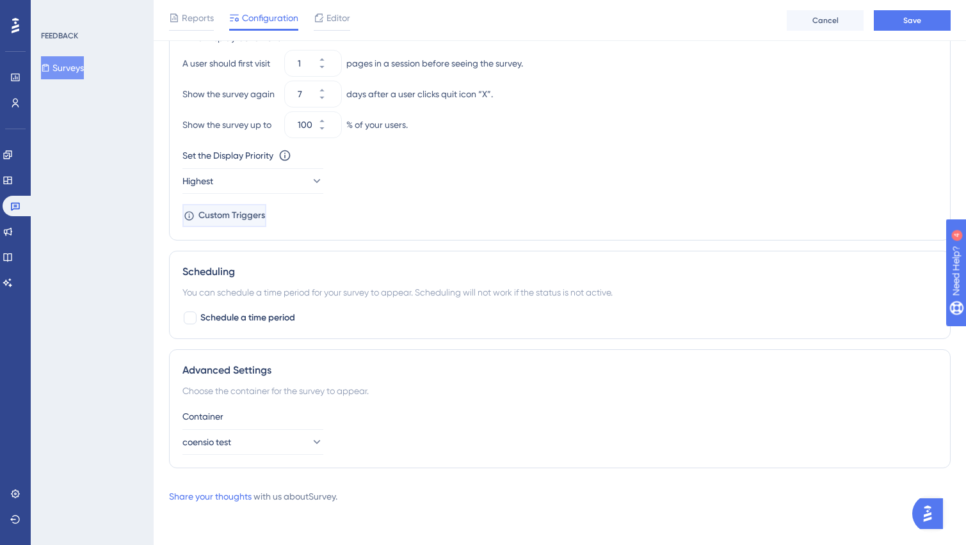
click at [266, 222] on button "Custom Triggers" at bounding box center [224, 215] width 84 height 23
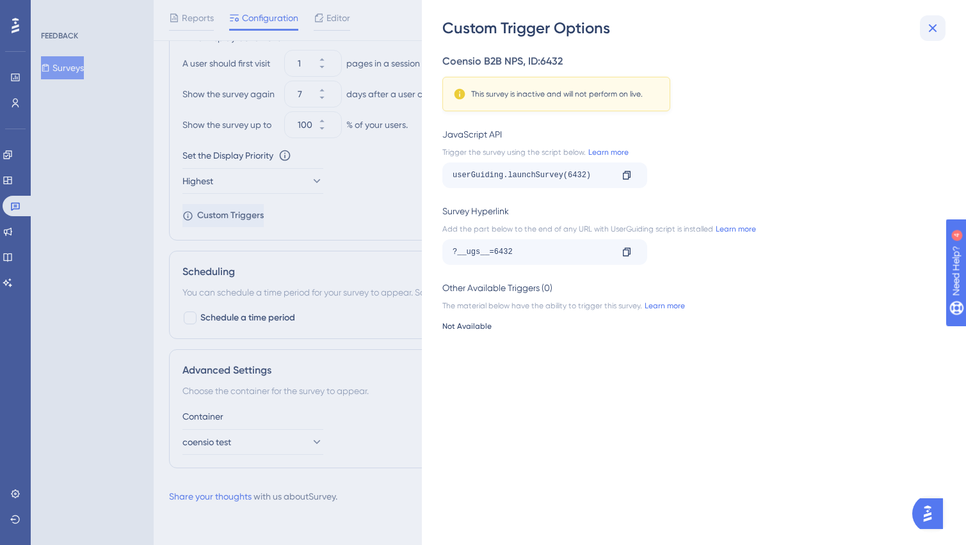
click at [933, 26] on icon at bounding box center [933, 28] width 8 height 8
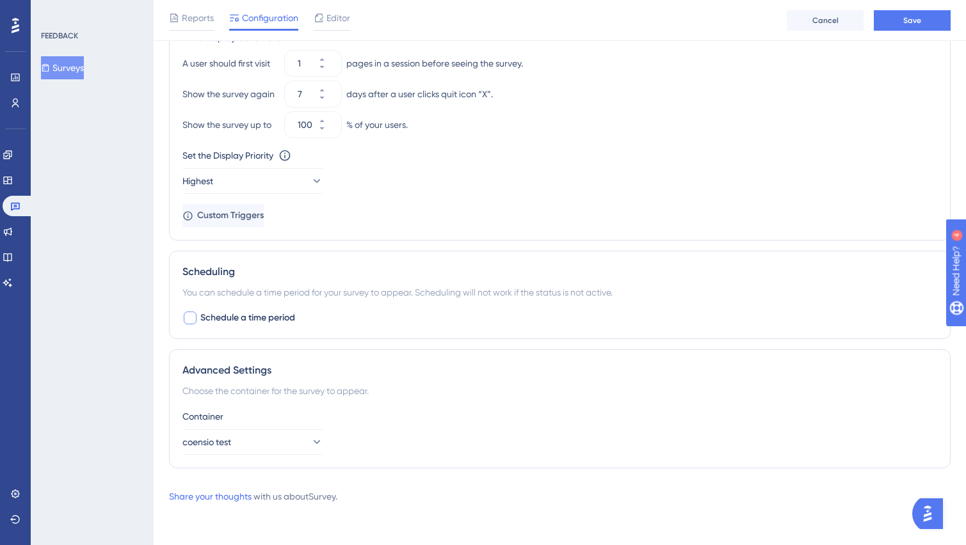
click at [200, 313] on span "Schedule a time period" at bounding box center [247, 317] width 95 height 15
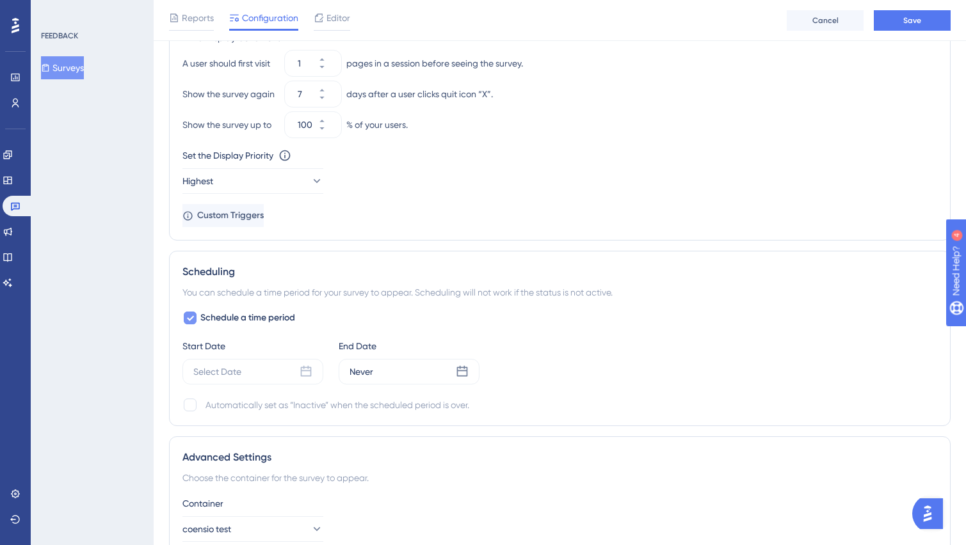
click at [196, 314] on div at bounding box center [190, 318] width 13 height 13
checkbox input "false"
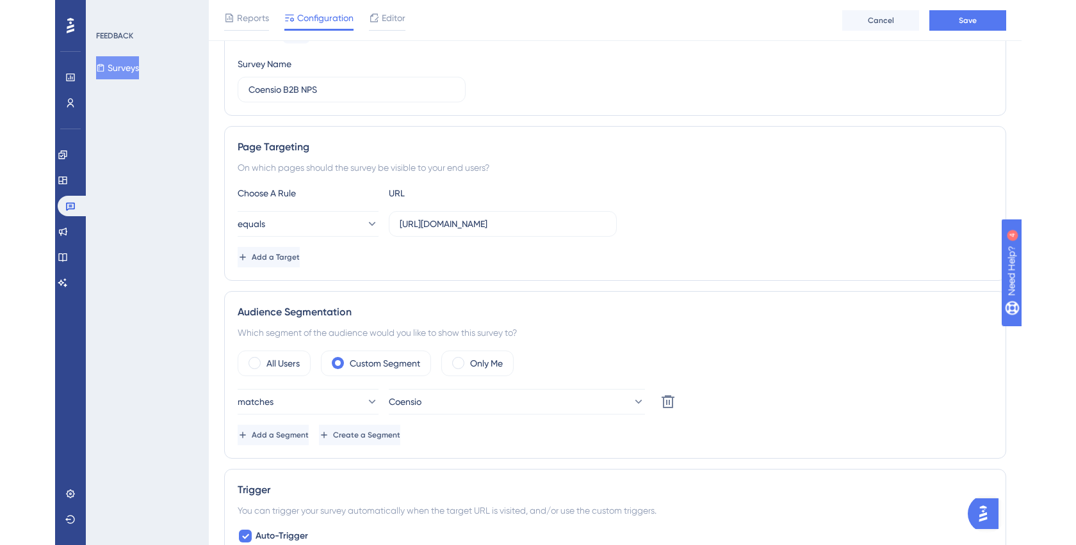
scroll to position [0, 0]
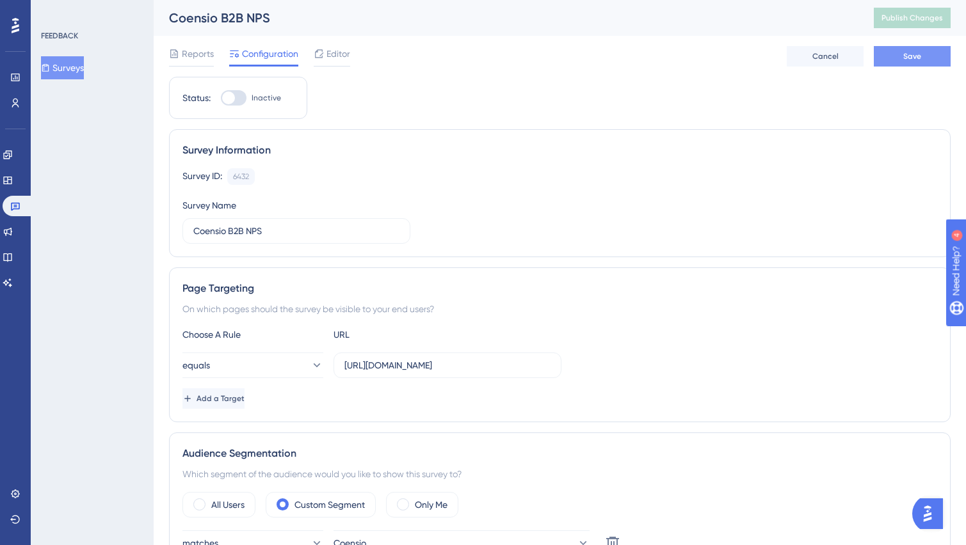
click at [893, 56] on button "Save" at bounding box center [912, 56] width 77 height 20
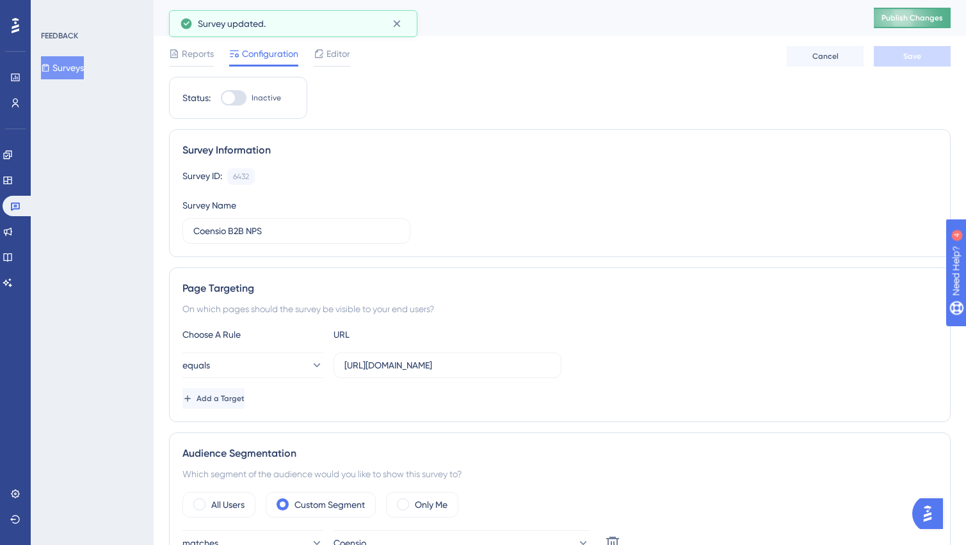
click at [891, 19] on span "Publish Changes" at bounding box center [912, 18] width 61 height 10
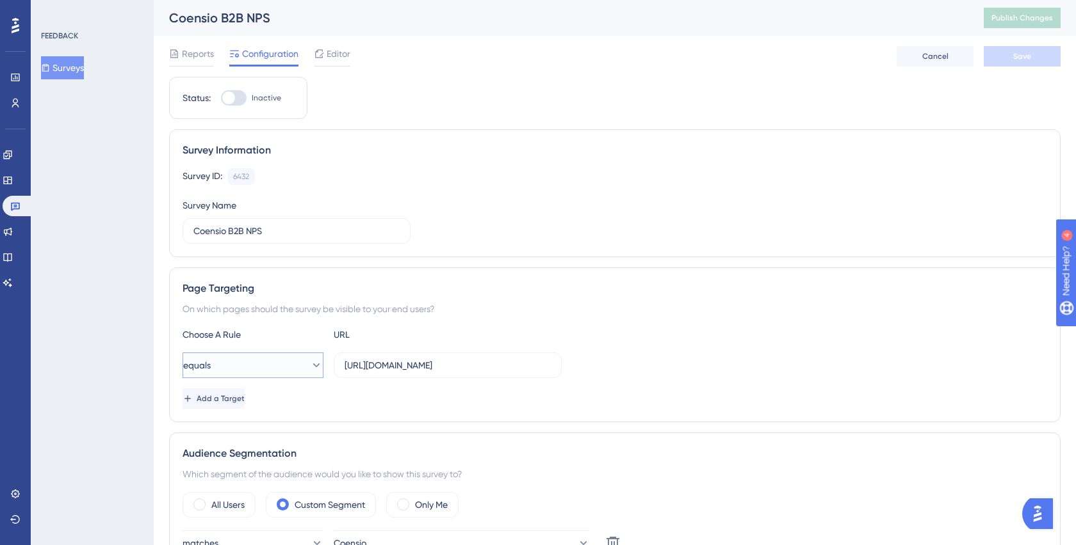
click at [312, 364] on icon at bounding box center [316, 365] width 13 height 13
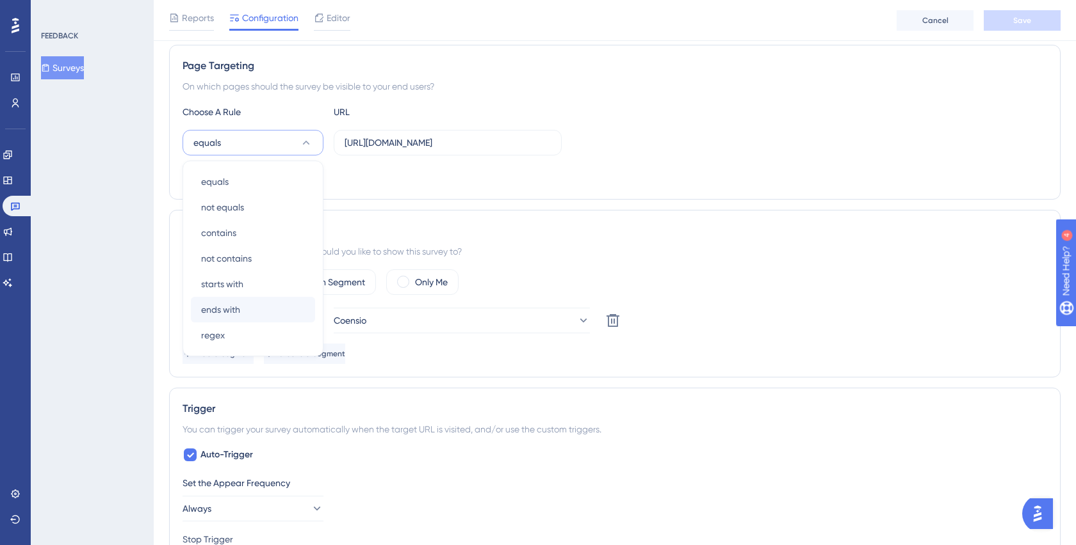
scroll to position [230, 0]
click at [261, 227] on div "contains contains" at bounding box center [253, 231] width 104 height 26
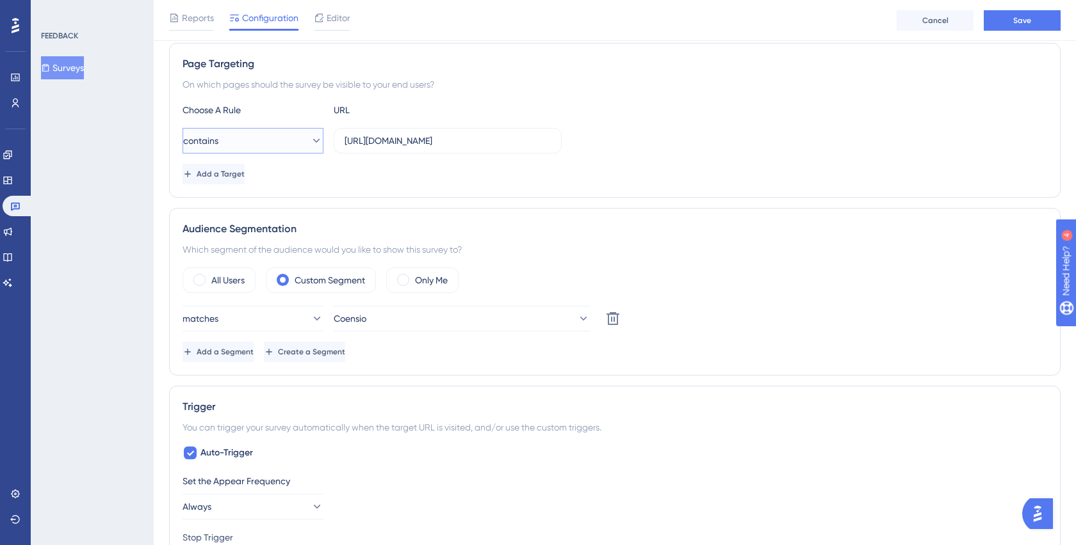
click at [278, 136] on button "contains" at bounding box center [252, 141] width 141 height 26
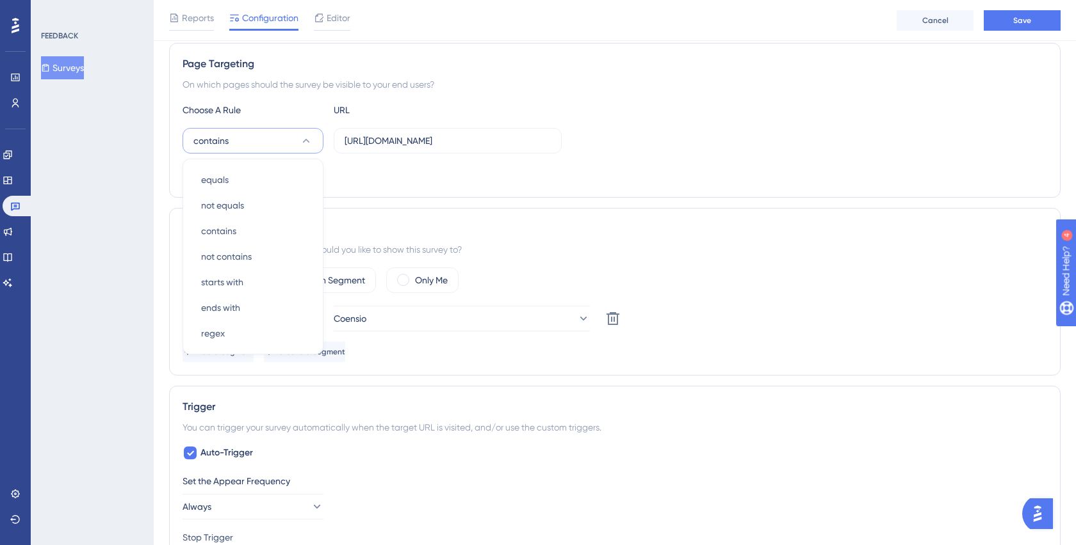
scroll to position [214, 0]
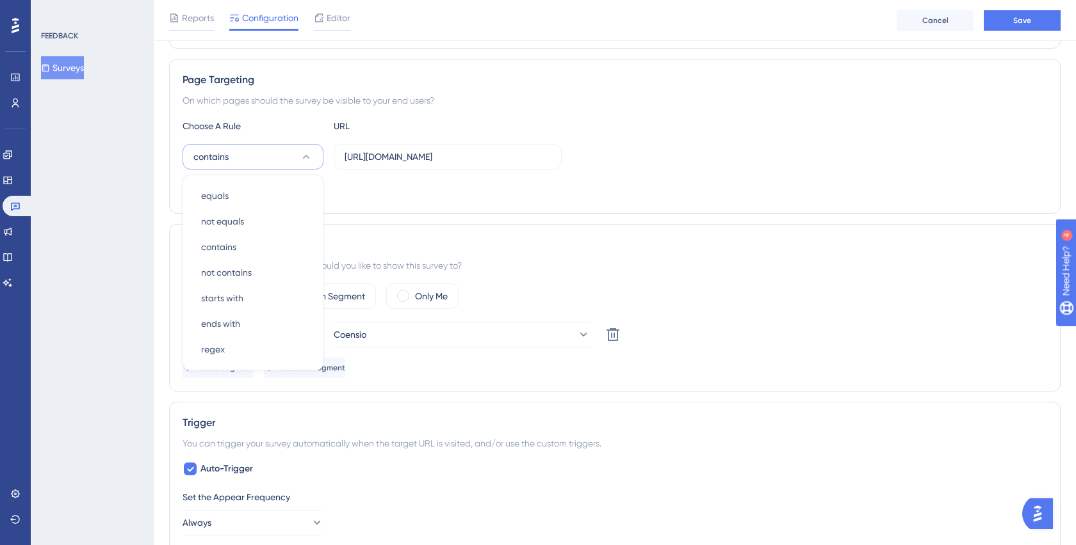
click at [378, 227] on div "Audience Segmentation Which segment of the audience would you like to show this…" at bounding box center [614, 308] width 891 height 168
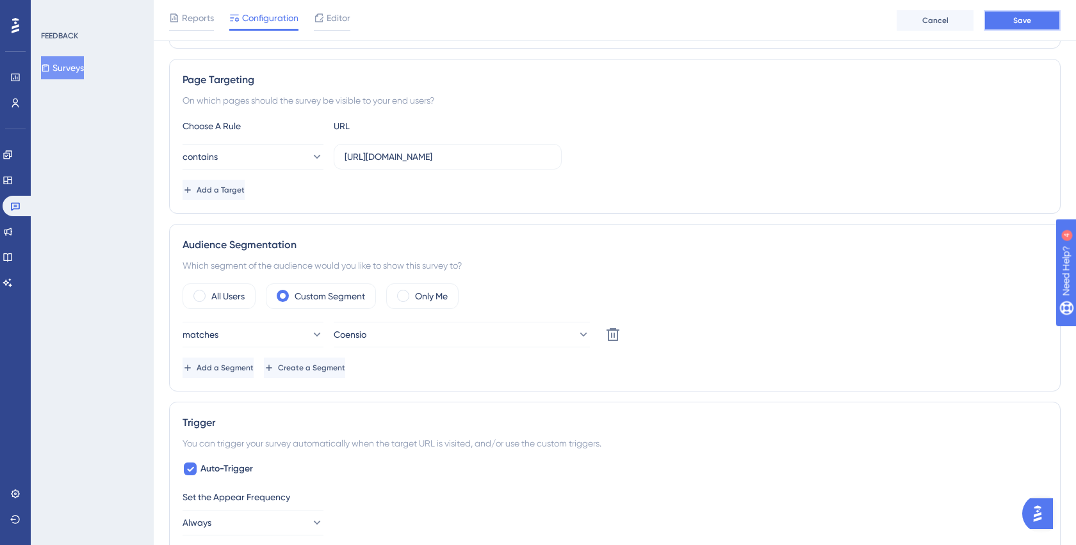
click at [1013, 21] on span "Save" at bounding box center [1022, 20] width 18 height 10
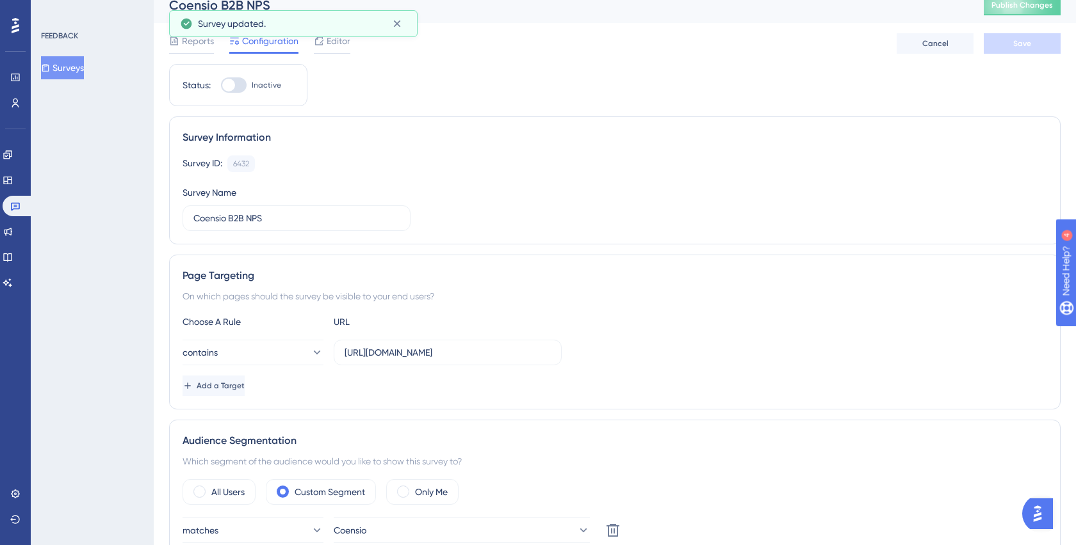
scroll to position [0, 0]
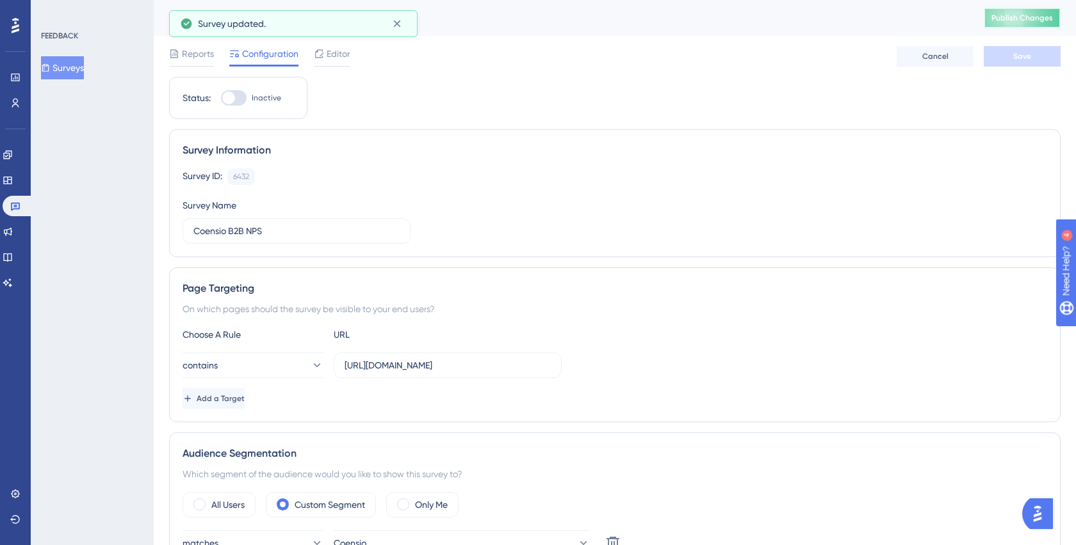
click at [1003, 22] on span "Publish Changes" at bounding box center [1021, 18] width 61 height 10
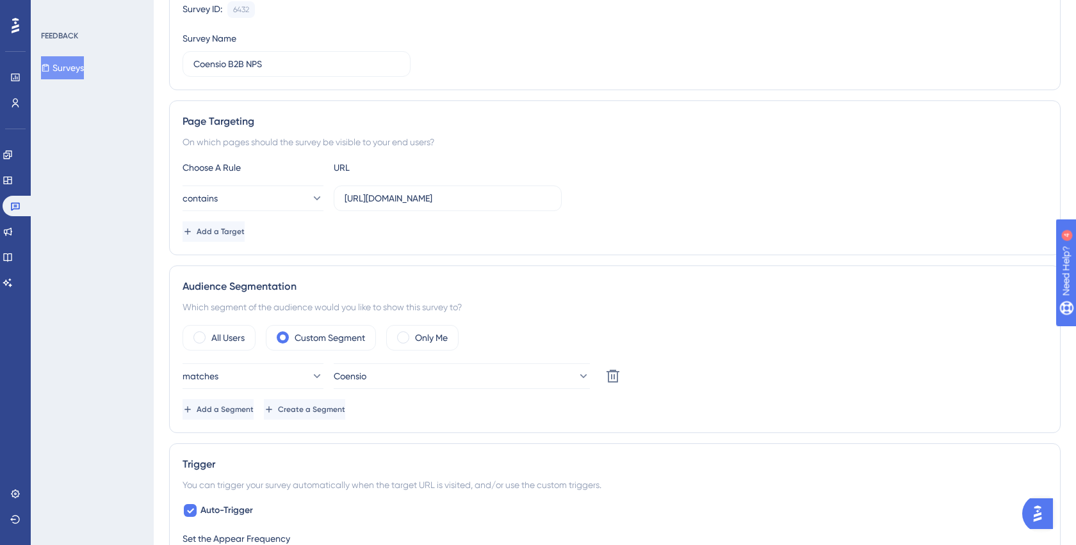
scroll to position [184, 0]
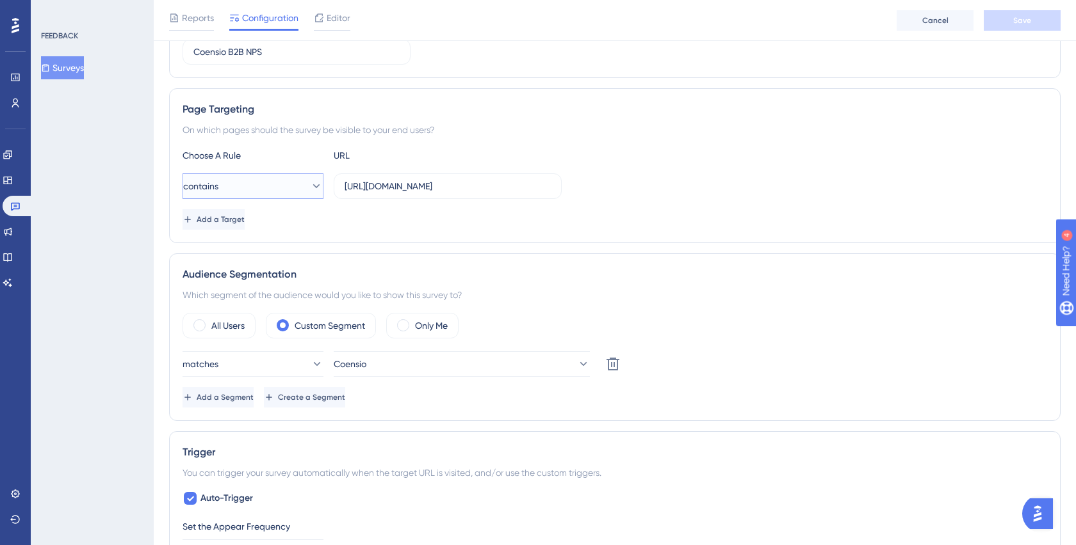
click at [310, 188] on icon at bounding box center [316, 186] width 13 height 13
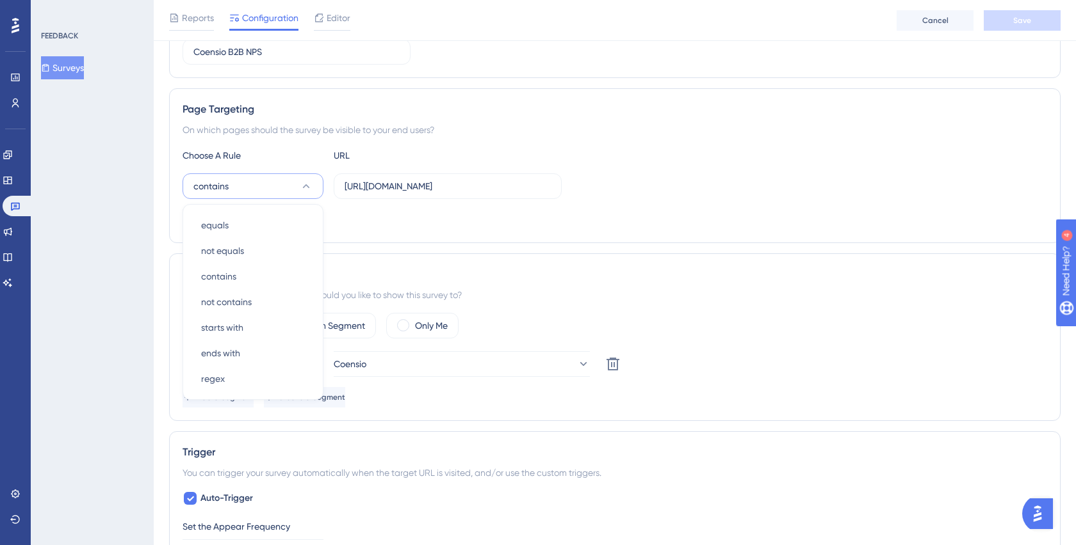
scroll to position [214, 0]
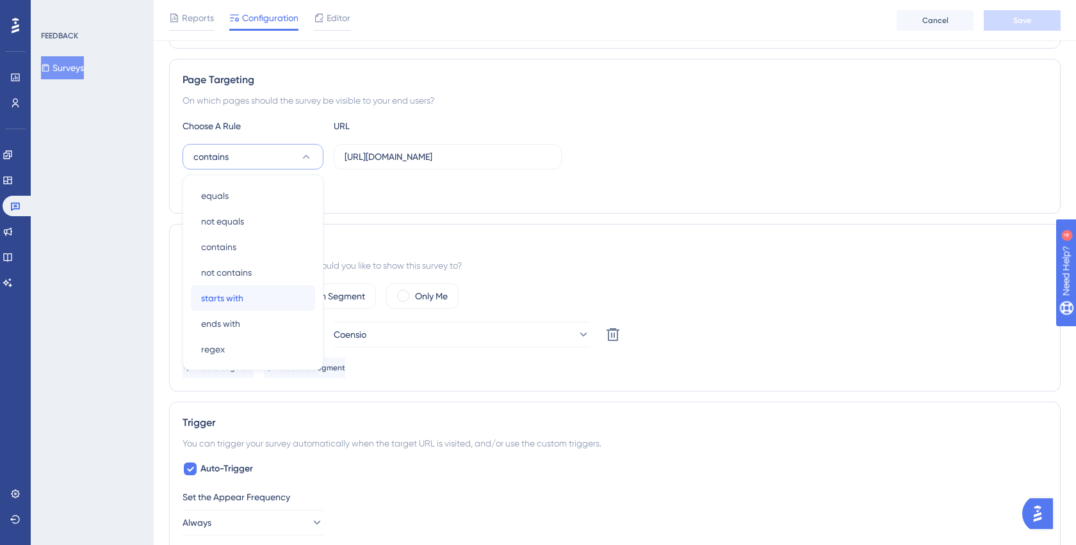
click at [282, 289] on div "starts with starts with" at bounding box center [253, 299] width 104 height 26
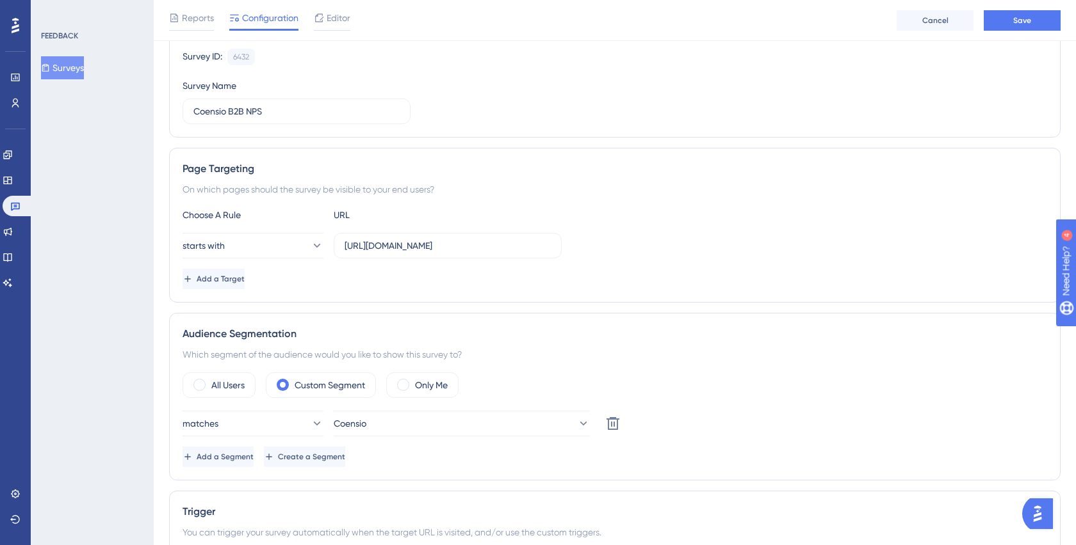
scroll to position [0, 0]
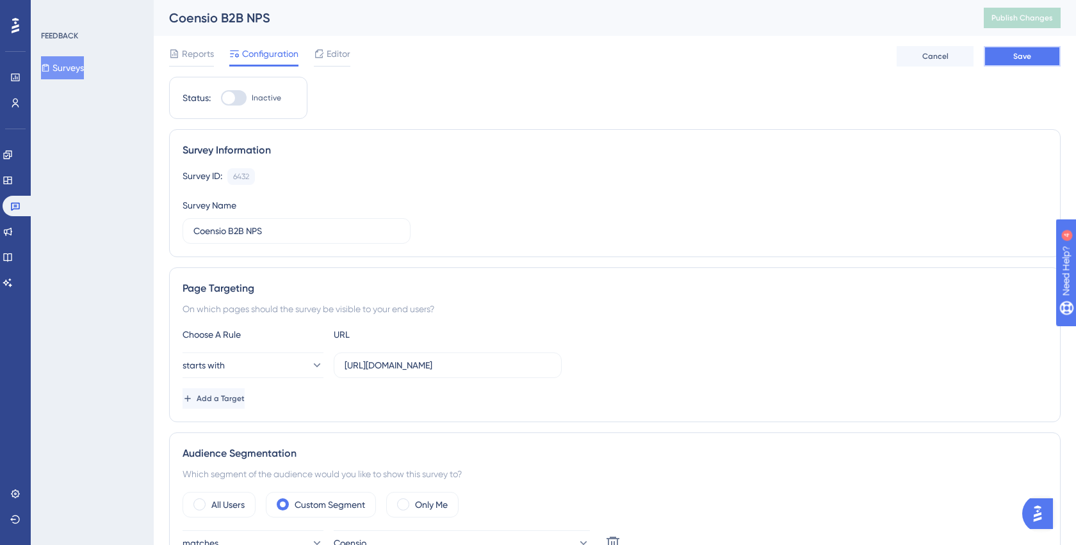
click at [1008, 58] on button "Save" at bounding box center [1021, 56] width 77 height 20
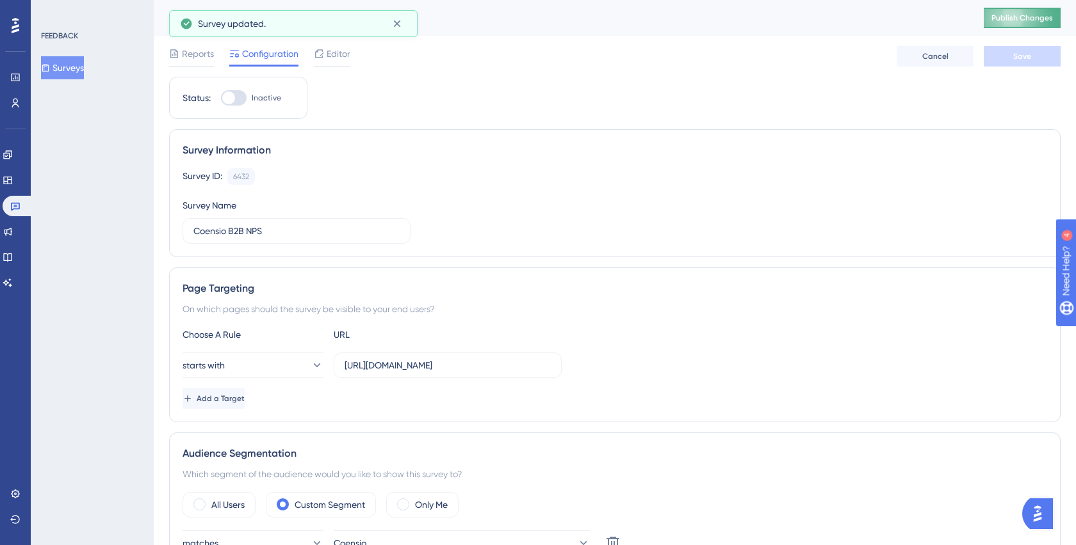
click at [1013, 28] on button "Publish Changes" at bounding box center [1021, 18] width 77 height 20
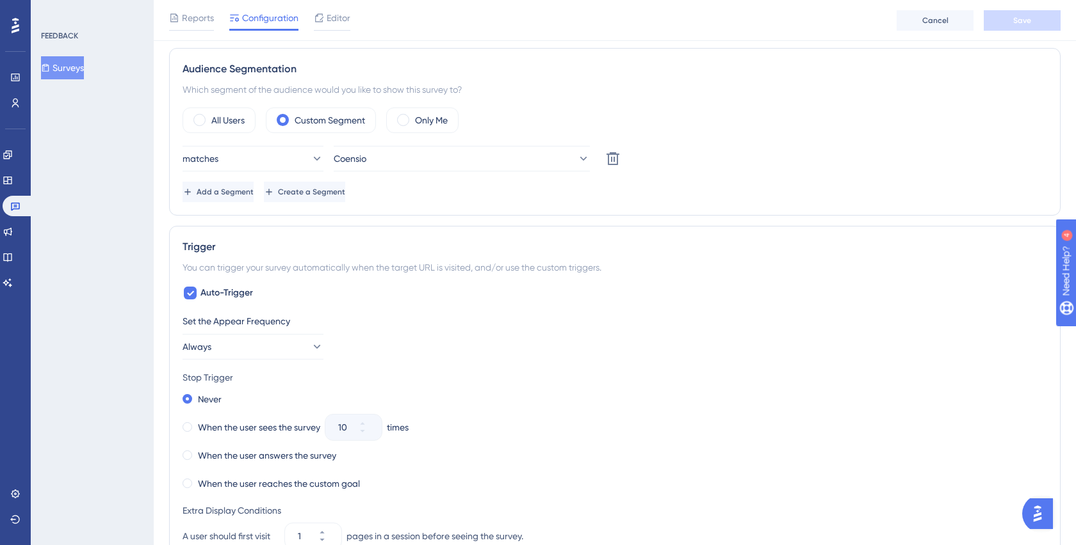
scroll to position [398, 0]
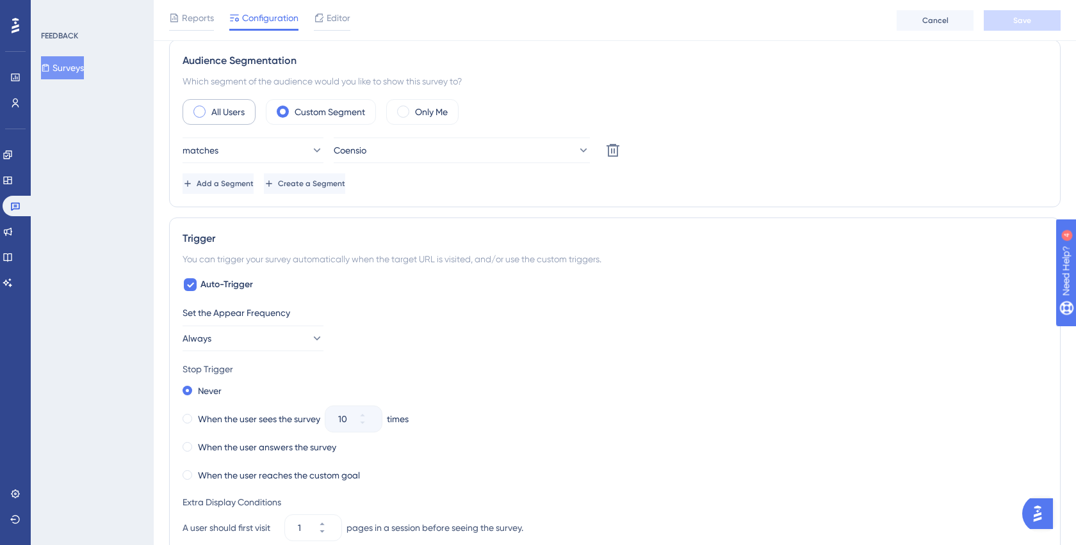
click at [231, 115] on label "All Users" at bounding box center [227, 111] width 33 height 15
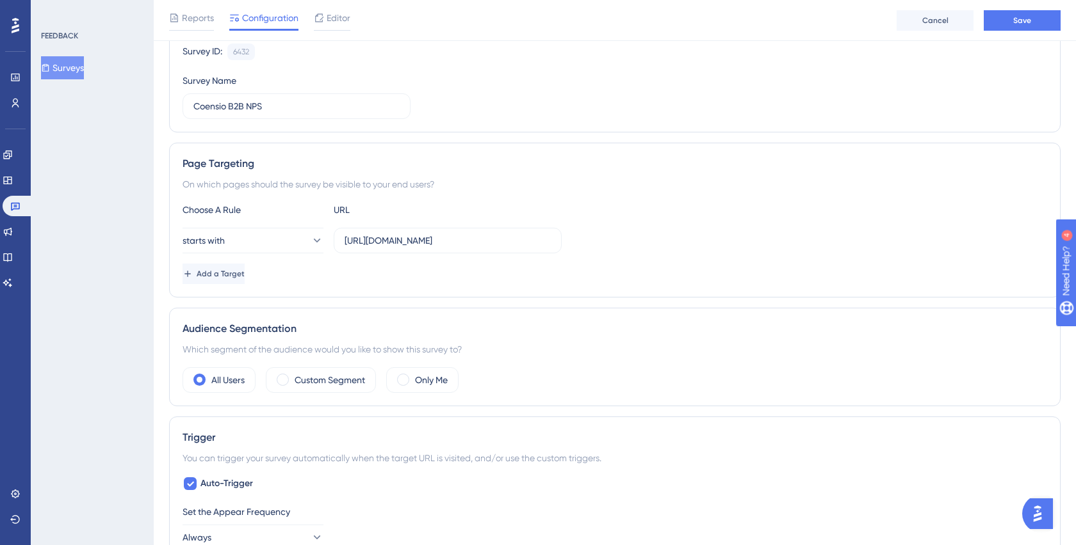
scroll to position [60, 0]
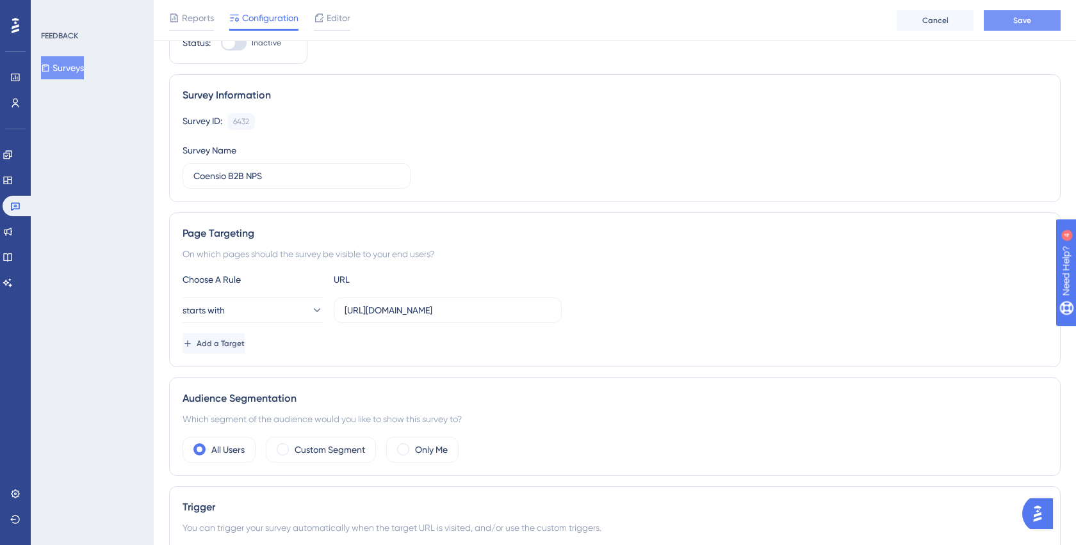
click at [1047, 23] on button "Save" at bounding box center [1021, 20] width 77 height 20
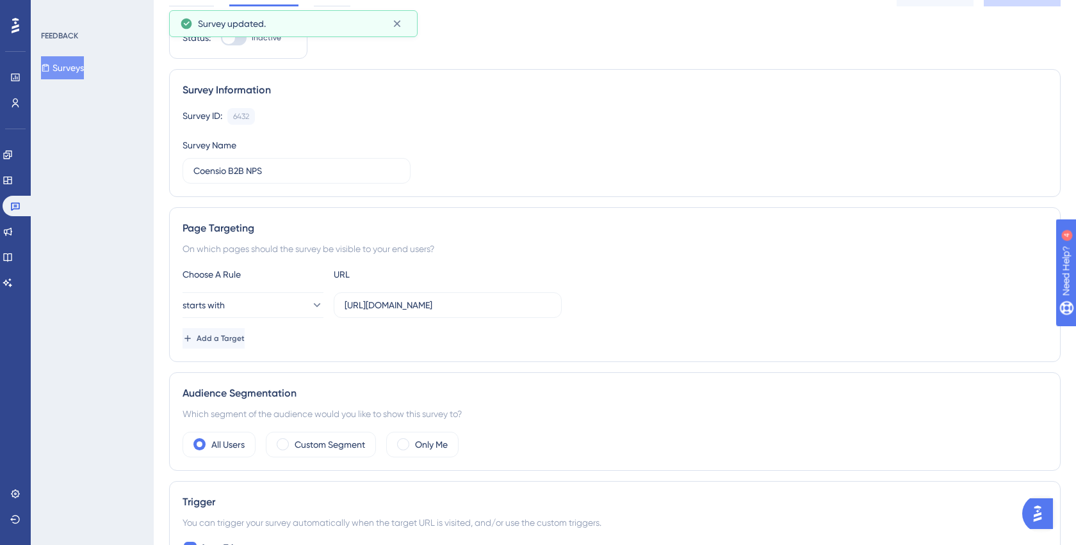
scroll to position [0, 0]
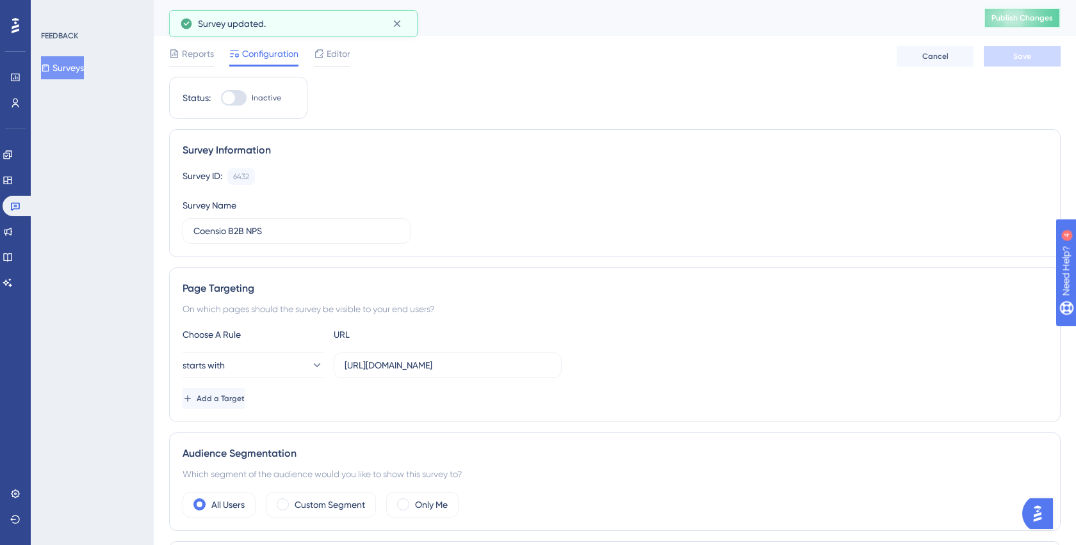
click at [1026, 13] on span "Publish Changes" at bounding box center [1021, 18] width 61 height 10
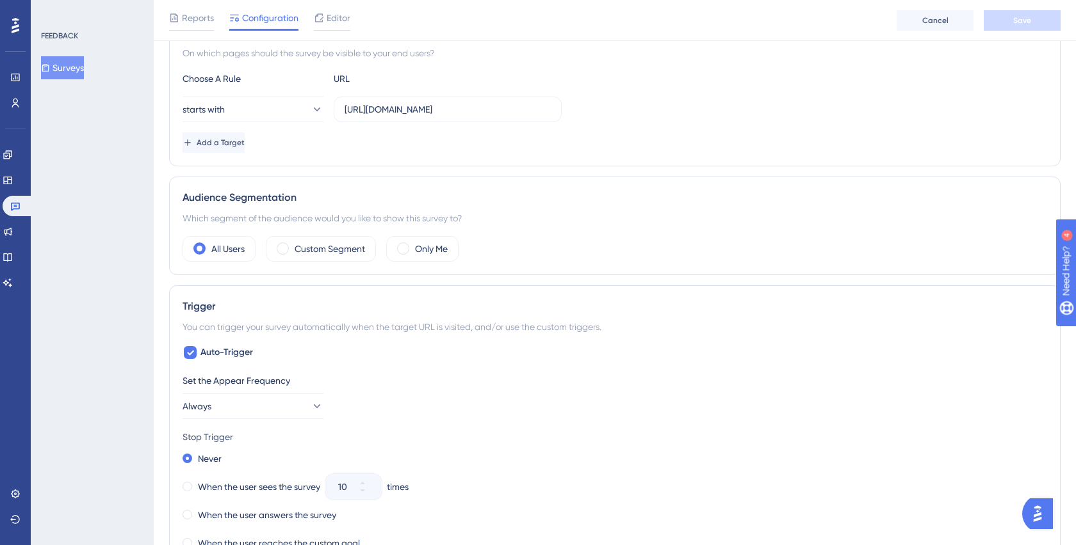
scroll to position [353, 0]
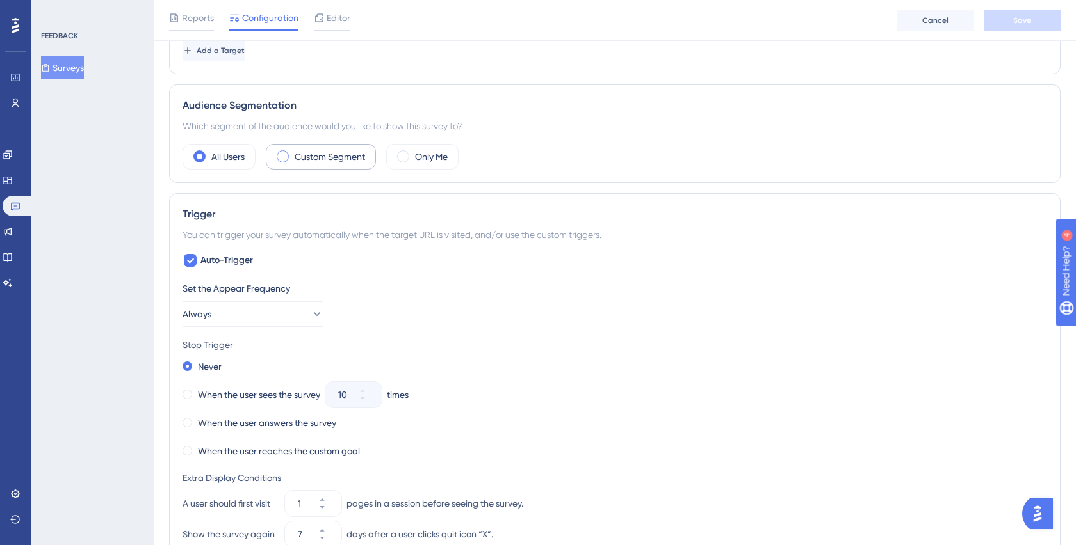
click at [315, 156] on label "Custom Segment" at bounding box center [329, 156] width 70 height 15
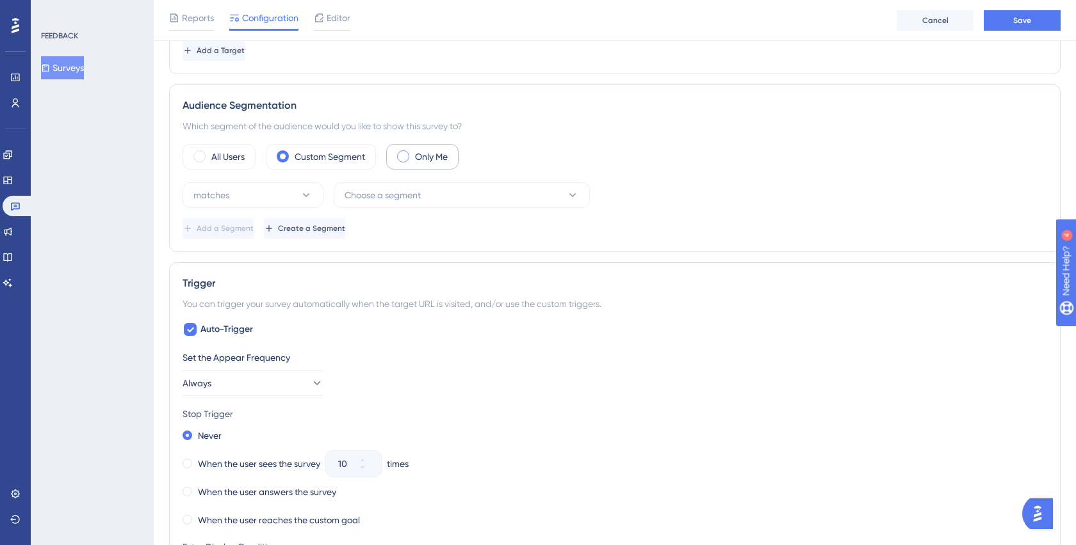
click at [412, 153] on div "Only Me" at bounding box center [422, 157] width 72 height 26
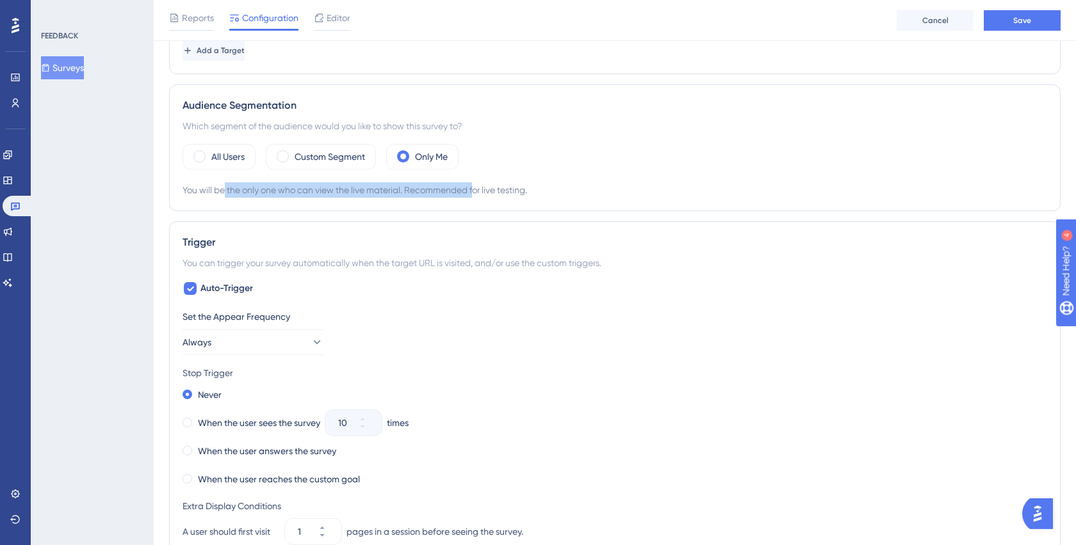
drag, startPoint x: 223, startPoint y: 189, endPoint x: 485, endPoint y: 195, distance: 261.3
click at [485, 195] on div "You will be the only one who can view the live material. Recommended for live t…" at bounding box center [614, 189] width 864 height 15
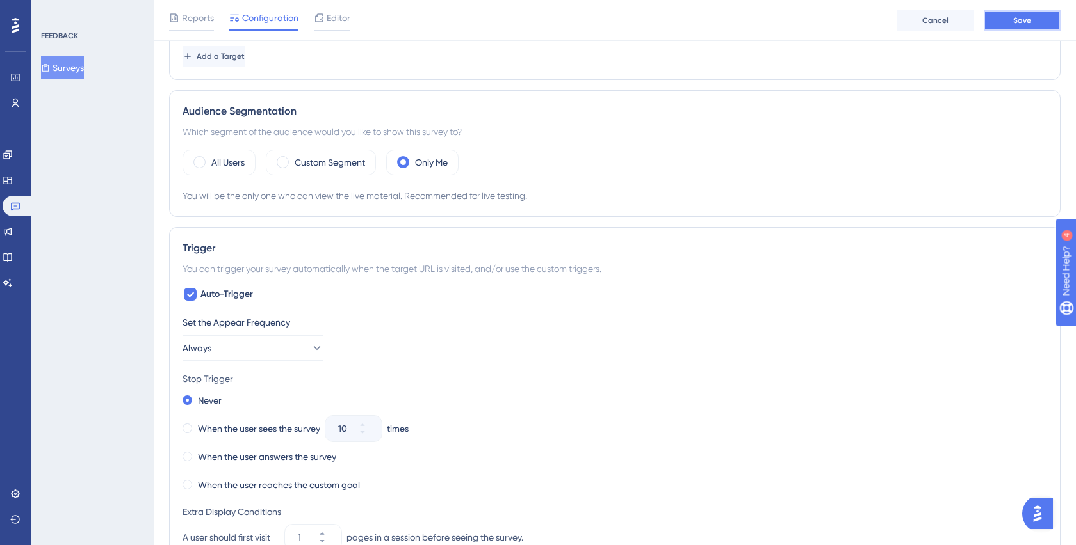
click at [1026, 19] on span "Save" at bounding box center [1022, 20] width 18 height 10
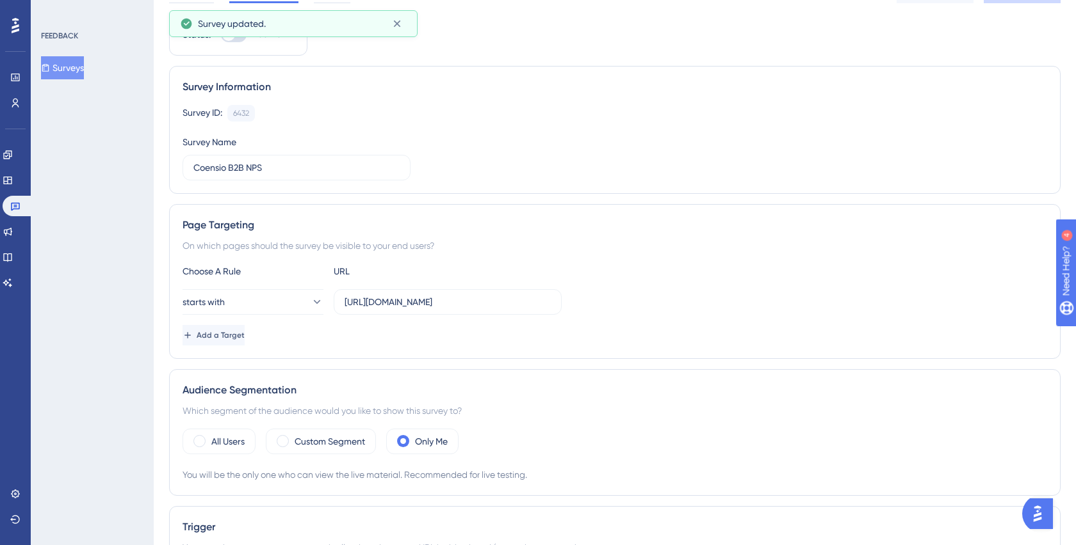
scroll to position [0, 0]
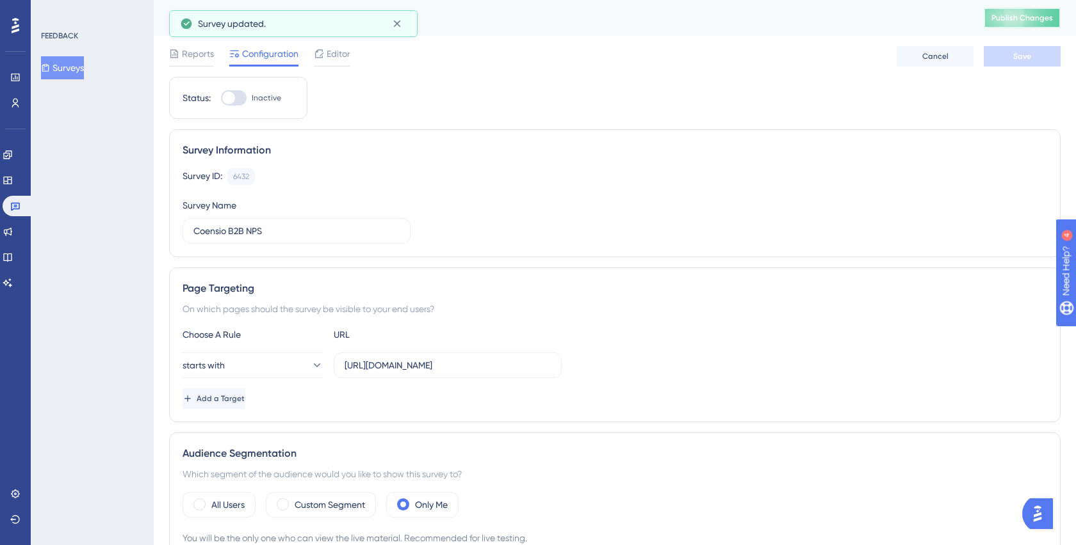
click at [1013, 24] on button "Publish Changes" at bounding box center [1021, 18] width 77 height 20
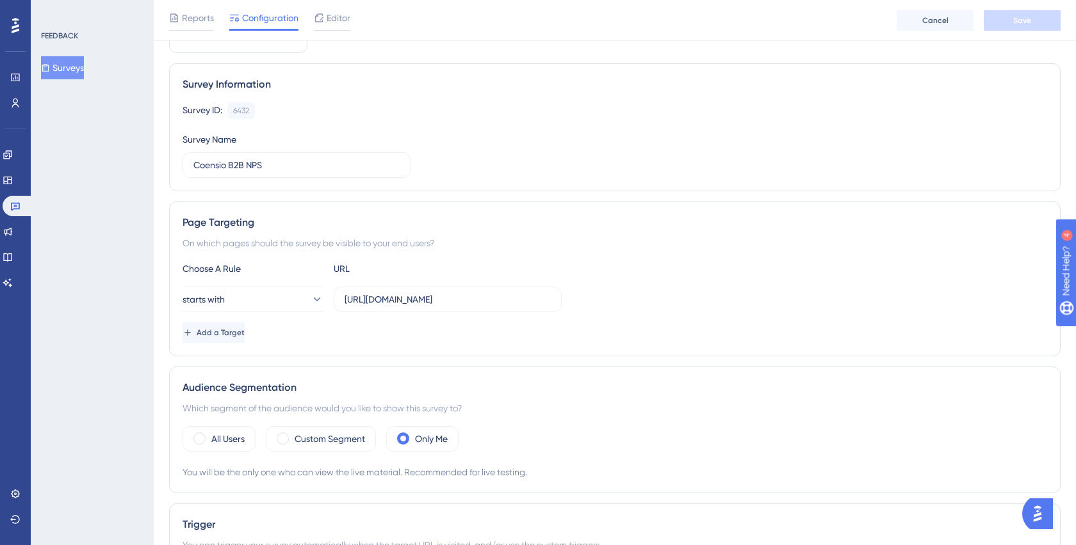
scroll to position [257, 0]
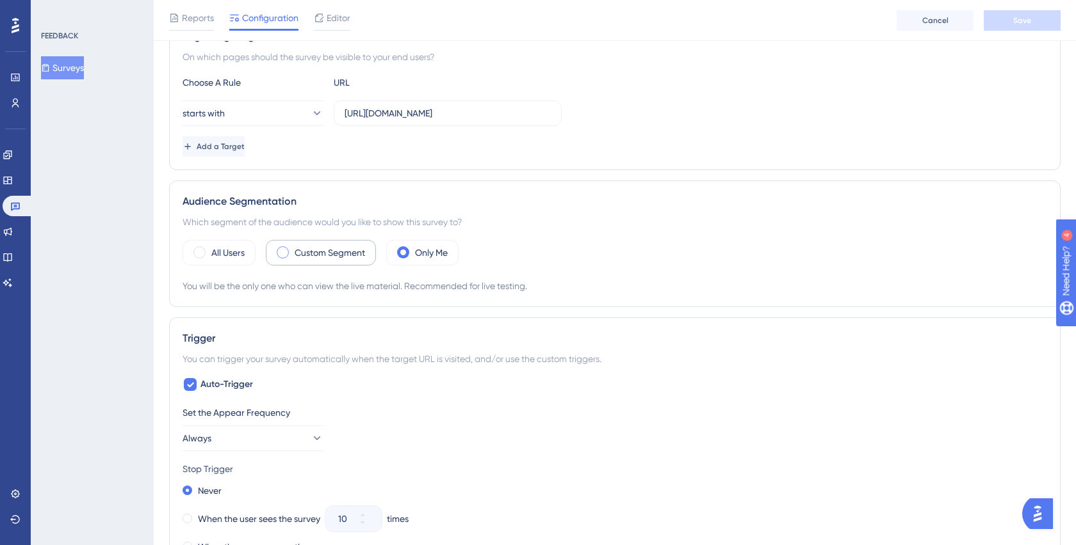
click at [296, 243] on div "Custom Segment" at bounding box center [321, 253] width 110 height 26
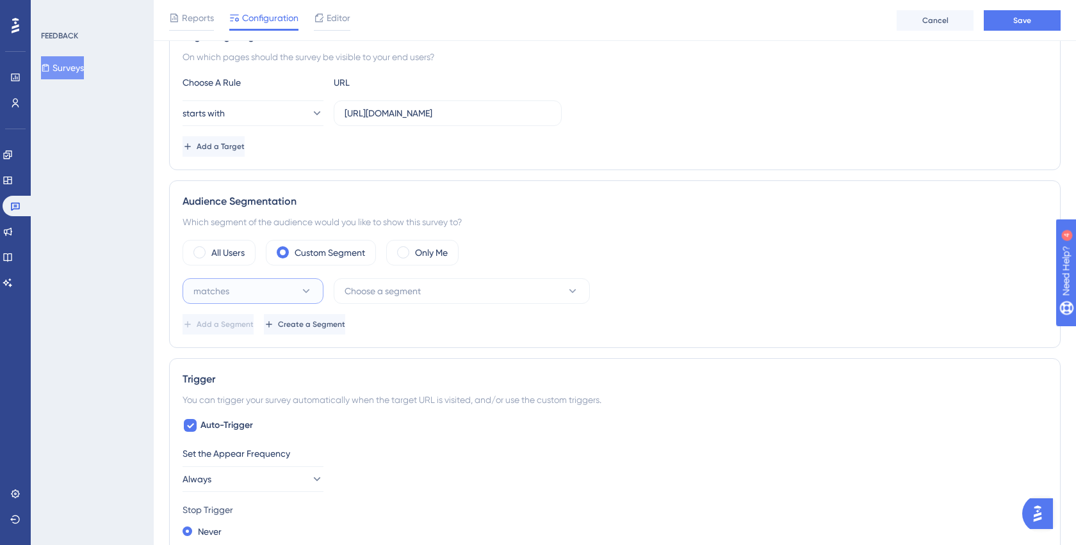
click at [311, 289] on icon at bounding box center [306, 291] width 13 height 13
click at [293, 329] on div "matches matches" at bounding box center [253, 331] width 104 height 26
click at [364, 295] on span "Choose a segment" at bounding box center [382, 291] width 76 height 15
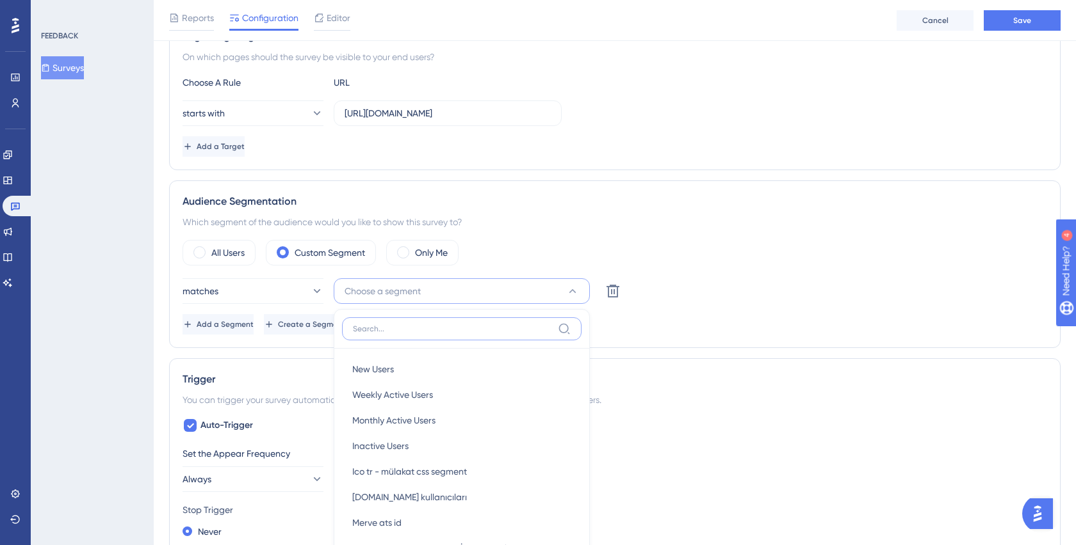
scroll to position [367, 0]
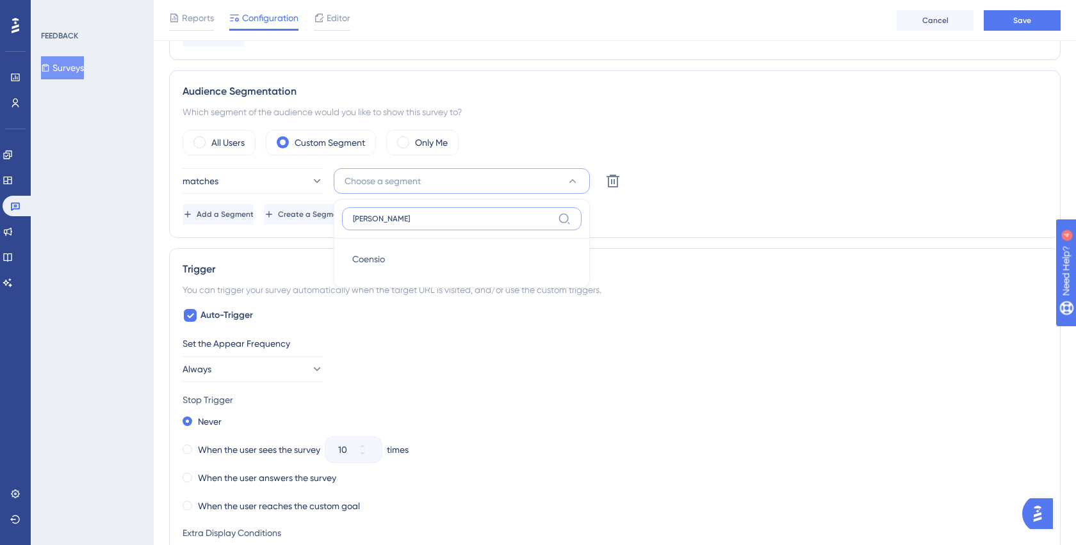
type input "[PERSON_NAME]"
click at [372, 228] on label "[PERSON_NAME]" at bounding box center [461, 218] width 239 height 23
click at [372, 224] on input "[PERSON_NAME]" at bounding box center [453, 219] width 200 height 10
click at [372, 252] on span "Coensio" at bounding box center [368, 259] width 33 height 15
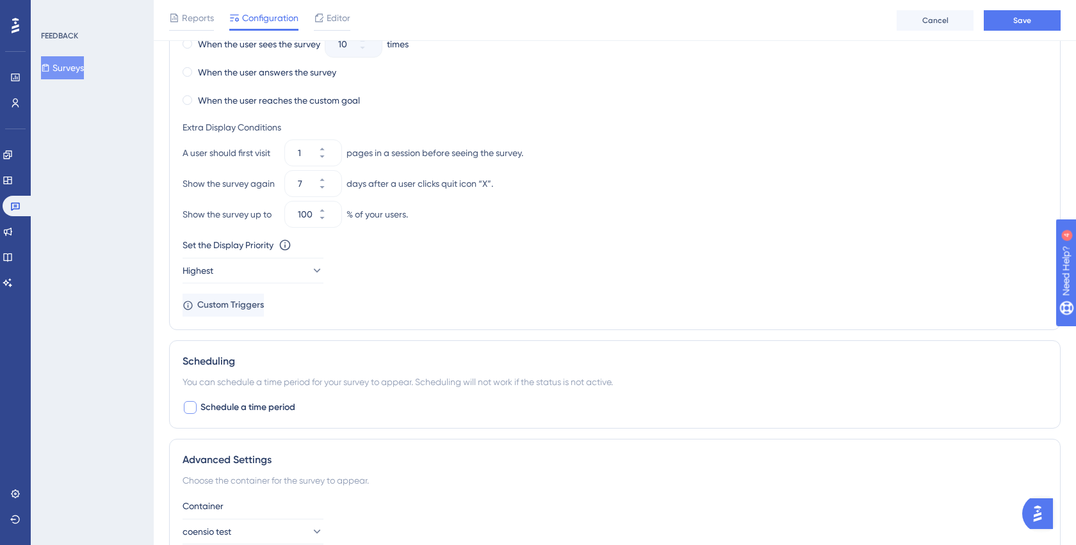
scroll to position [863, 0]
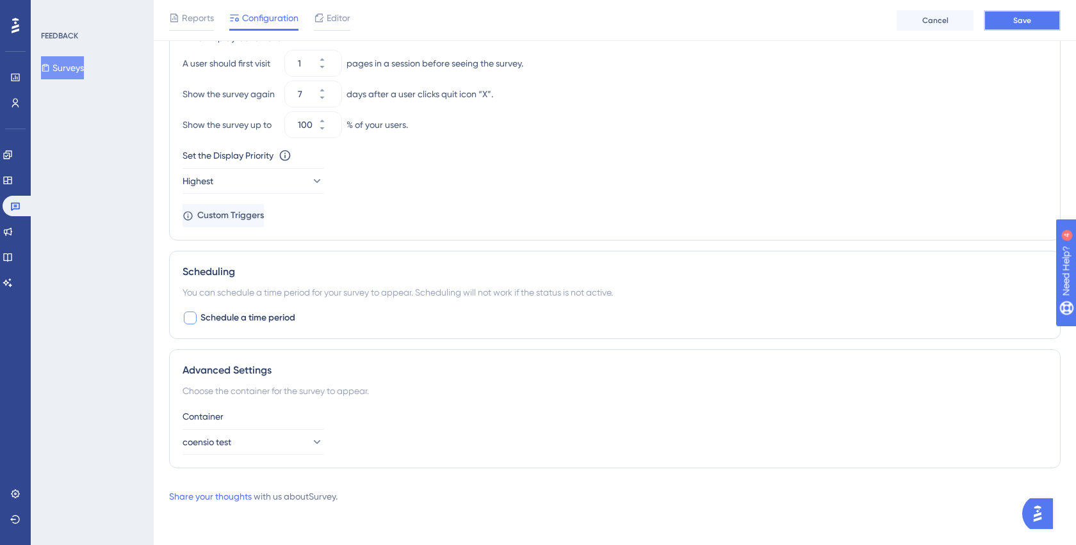
click at [1001, 15] on button "Save" at bounding box center [1021, 20] width 77 height 20
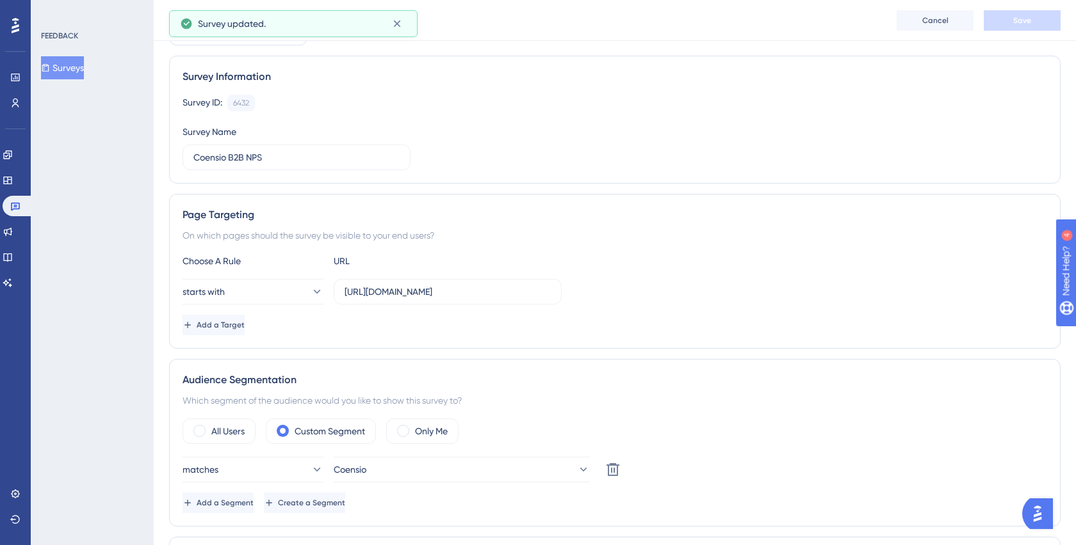
scroll to position [0, 0]
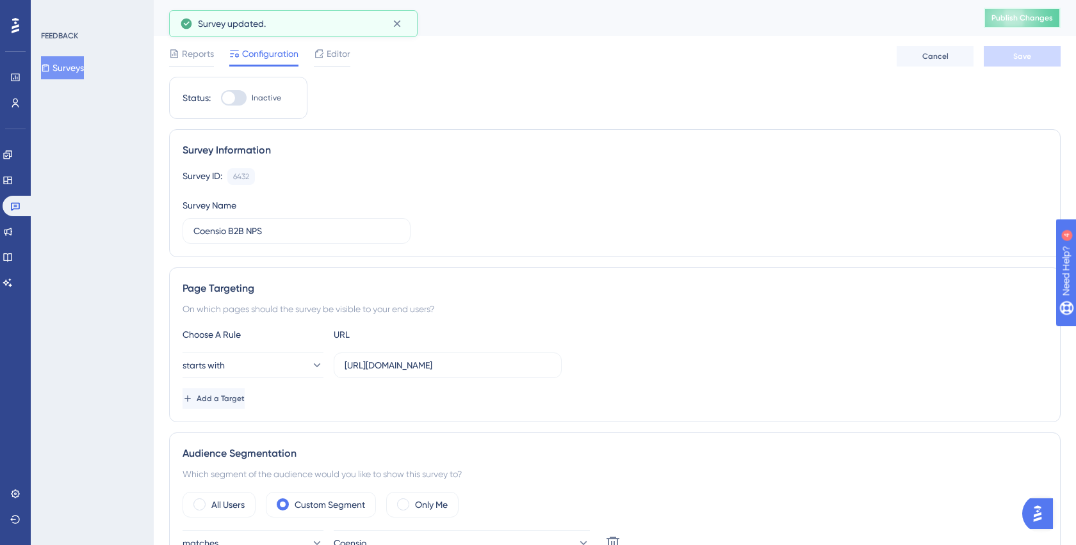
click at [1022, 28] on div "Coensio B2B NPS Publish Changes" at bounding box center [615, 18] width 922 height 36
click at [1015, 14] on span "Publish Changes" at bounding box center [1021, 18] width 61 height 10
click at [227, 102] on div at bounding box center [228, 98] width 13 height 13
click at [221, 99] on input "Inactive" at bounding box center [220, 98] width 1 height 1
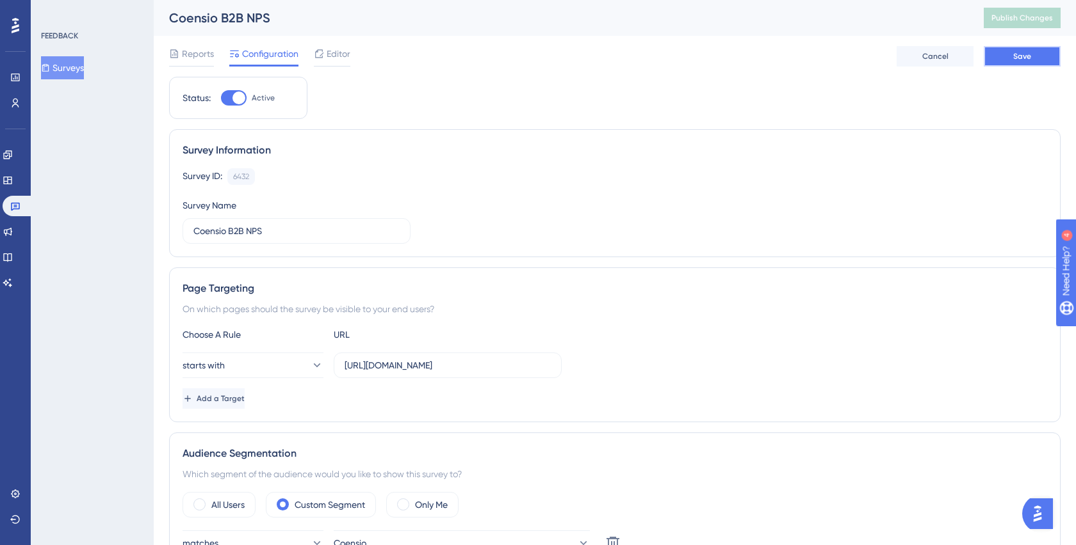
click at [1033, 56] on button "Save" at bounding box center [1021, 56] width 77 height 20
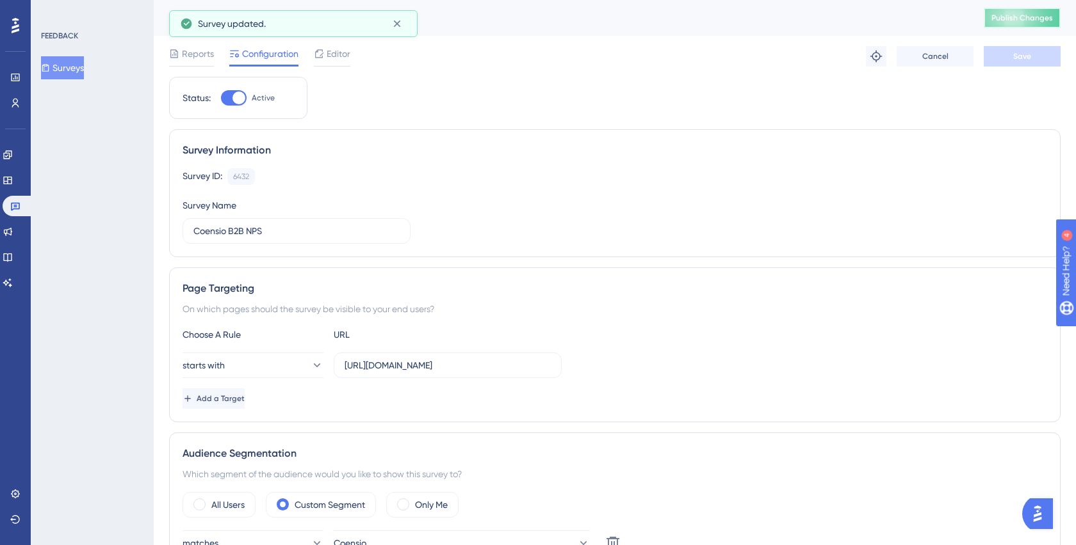
click at [1007, 17] on span "Publish Changes" at bounding box center [1021, 18] width 61 height 10
click at [232, 106] on div "Status: Active" at bounding box center [238, 98] width 138 height 42
click at [232, 97] on div at bounding box center [238, 98] width 13 height 13
click at [221, 98] on input "Active" at bounding box center [220, 98] width 1 height 1
checkbox input "false"
